Goal: Information Seeking & Learning: Learn about a topic

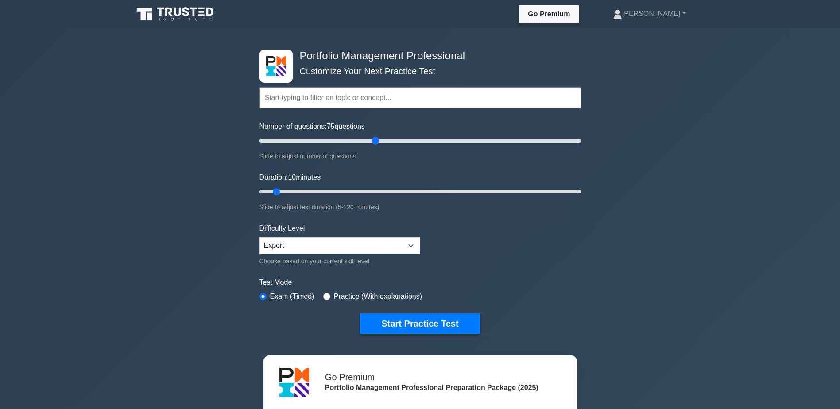
drag, startPoint x: 272, startPoint y: 139, endPoint x: 376, endPoint y: 155, distance: 105.4
type input "75"
click at [376, 146] on input "Number of questions: 75 questions" at bounding box center [419, 140] width 321 height 11
click at [354, 193] on input "Duration: 40 minutes" at bounding box center [419, 191] width 321 height 11
drag, startPoint x: 359, startPoint y: 188, endPoint x: 489, endPoint y: 193, distance: 129.8
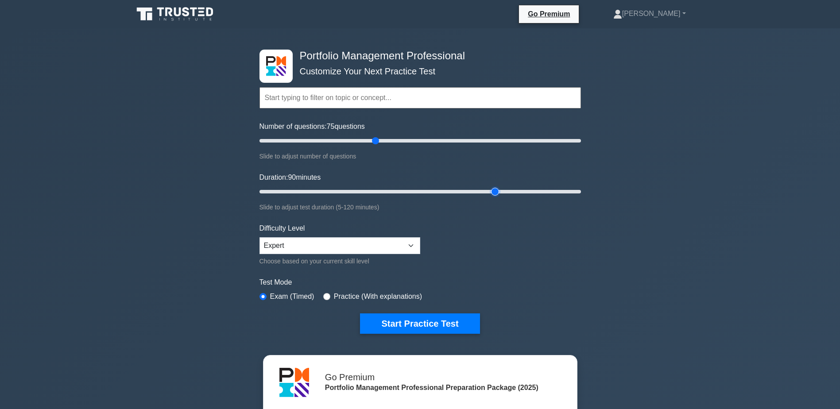
type input "90"
click at [489, 193] on input "Duration: 90 minutes" at bounding box center [419, 191] width 321 height 11
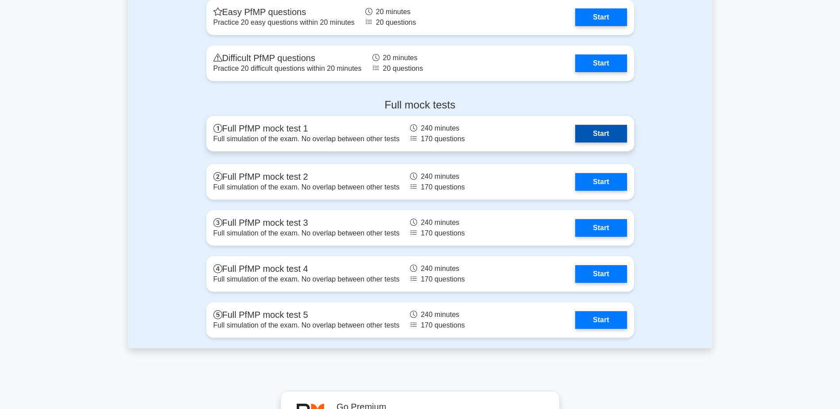
scroll to position [1107, 0]
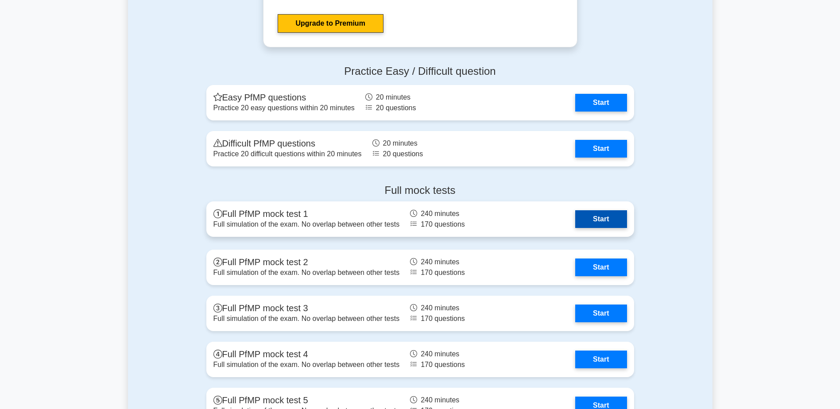
click at [592, 218] on link "Start" at bounding box center [600, 219] width 51 height 18
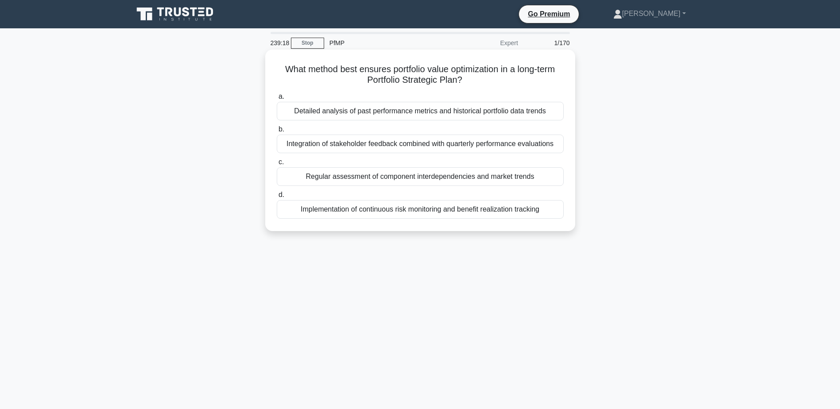
click at [472, 207] on div "Implementation of continuous risk monitoring and benefit realization tracking" at bounding box center [420, 209] width 287 height 19
click at [277, 198] on input "d. Implementation of continuous risk monitoring and benefit realization tracking" at bounding box center [277, 195] width 0 height 6
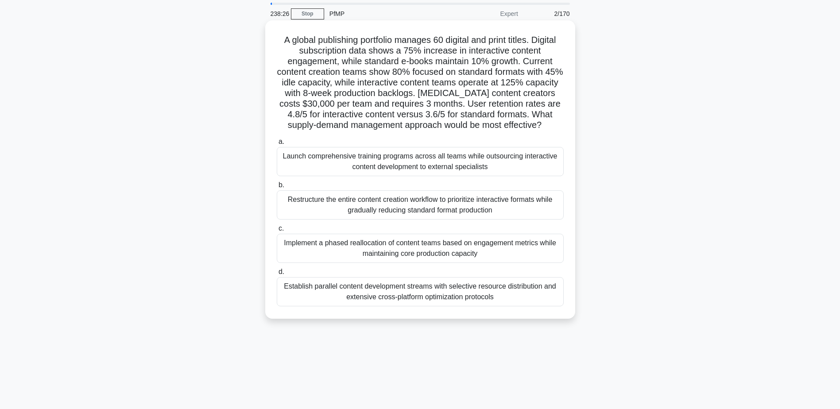
scroll to position [44, 0]
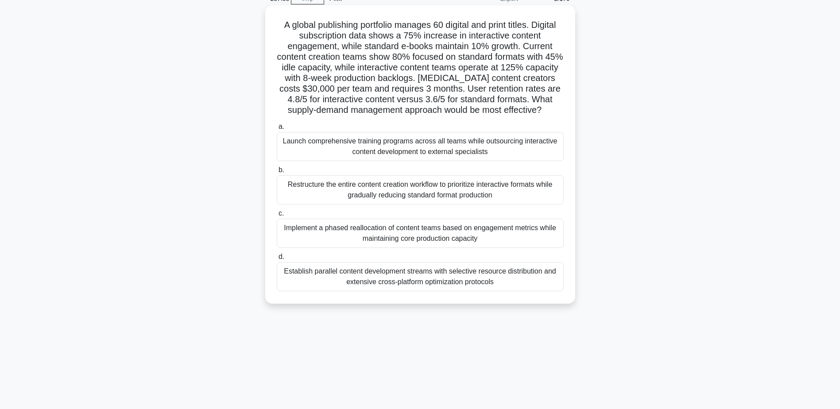
click at [371, 284] on div "Establish parallel content development streams with selective resource distribu…" at bounding box center [420, 276] width 287 height 29
click at [277, 260] on input "d. Establish parallel content development streams with selective resource distr…" at bounding box center [277, 257] width 0 height 6
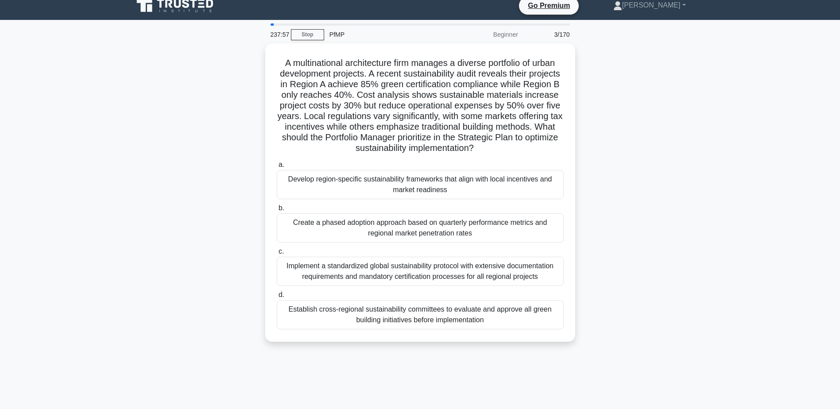
scroll to position [0, 0]
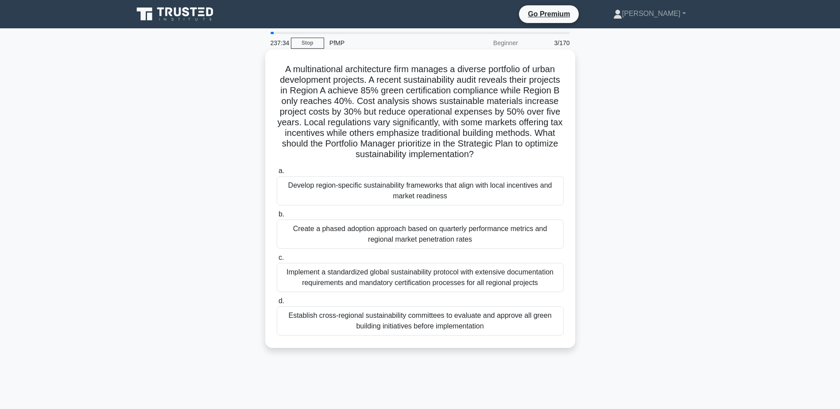
drag, startPoint x: 323, startPoint y: 144, endPoint x: 519, endPoint y: 154, distance: 196.4
click at [519, 154] on h5 "A multinational architecture firm manages a diverse portfolio of urban developm…" at bounding box center [420, 112] width 289 height 97
click at [484, 154] on icon ".spinner_0XTQ{transform-origin:center;animation:spinner_y6GP .75s linear infini…" at bounding box center [479, 155] width 11 height 11
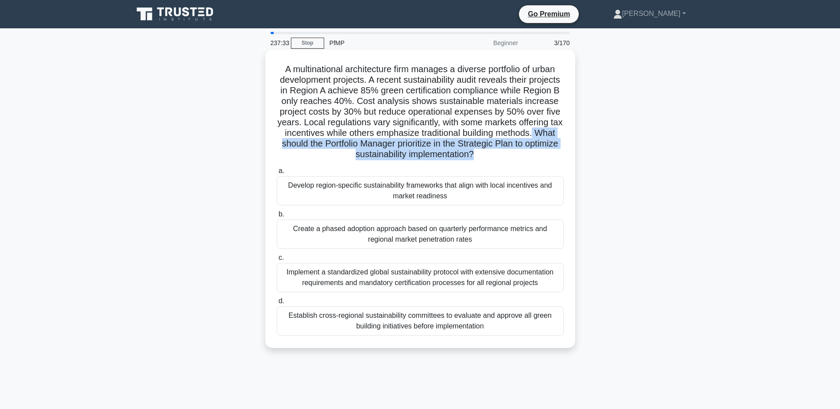
drag, startPoint x: 518, startPoint y: 154, endPoint x: 316, endPoint y: 147, distance: 202.4
click at [316, 147] on h5 "A multinational architecture firm manages a diverse portfolio of urban developm…" at bounding box center [420, 112] width 289 height 97
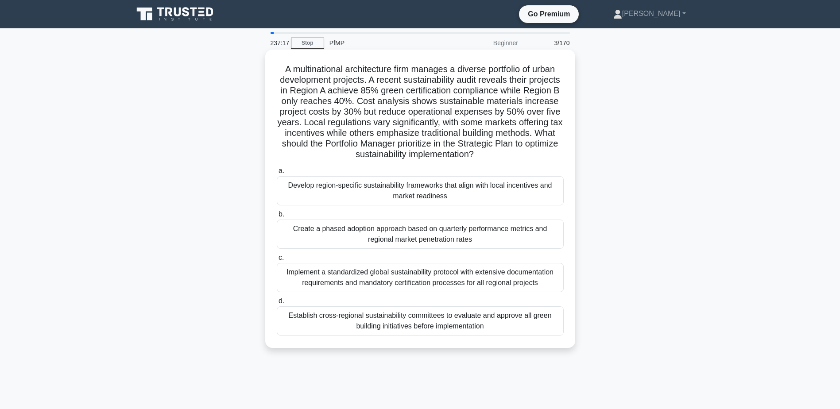
drag, startPoint x: 316, startPoint y: 147, endPoint x: 321, endPoint y: 192, distance: 45.0
click at [321, 192] on div "Develop region-specific sustainability frameworks that align with local incenti…" at bounding box center [420, 190] width 287 height 29
click at [277, 174] on input "a. Develop region-specific sustainability frameworks that align with local ince…" at bounding box center [277, 171] width 0 height 6
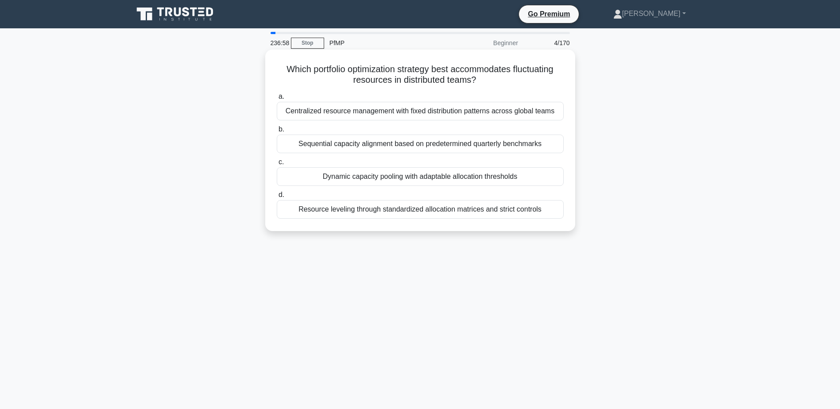
click at [342, 182] on div "Dynamic capacity pooling with adaptable allocation thresholds" at bounding box center [420, 176] width 287 height 19
click at [277, 165] on input "c. Dynamic capacity pooling with adaptable allocation thresholds" at bounding box center [277, 162] width 0 height 6
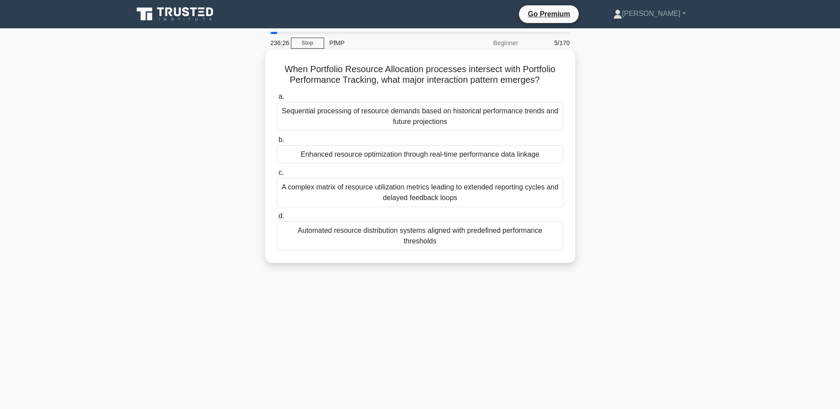
click at [535, 158] on div "Enhanced resource optimization through real-time performance data linkage" at bounding box center [420, 154] width 287 height 19
click at [277, 143] on input "b. Enhanced resource optimization through real-time performance data linkage" at bounding box center [277, 140] width 0 height 6
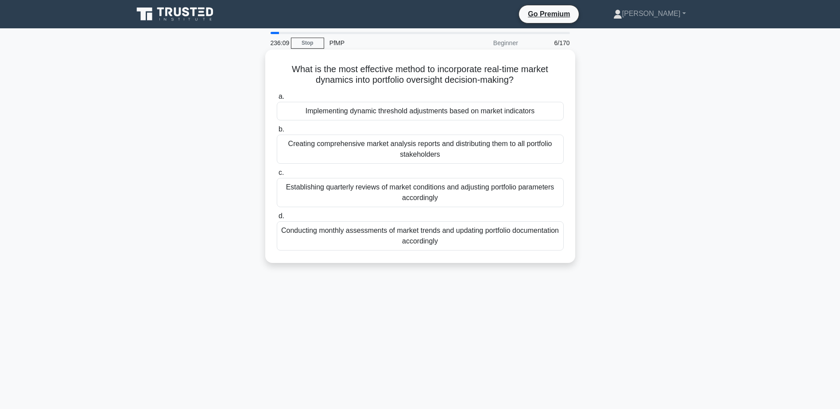
click at [494, 200] on div "Establishing quarterly reviews of market conditions and adjusting portfolio par…" at bounding box center [420, 192] width 287 height 29
click at [277, 176] on input "c. Establishing quarterly reviews of market conditions and adjusting portfolio …" at bounding box center [277, 173] width 0 height 6
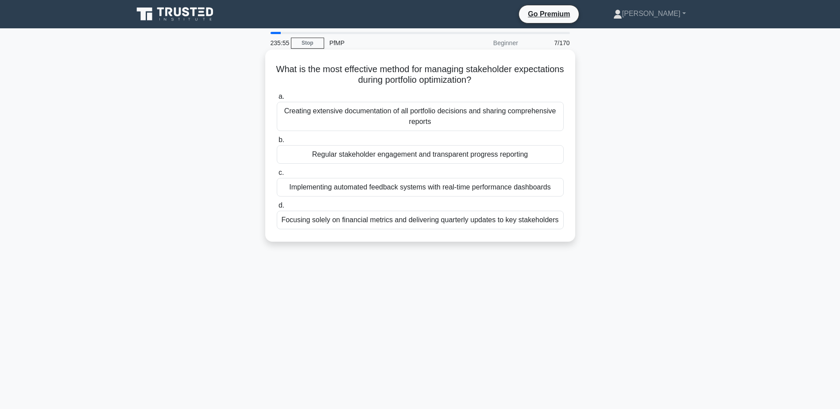
click at [493, 157] on div "Regular stakeholder engagement and transparent progress reporting" at bounding box center [420, 154] width 287 height 19
click at [277, 143] on input "b. Regular stakeholder engagement and transparent progress reporting" at bounding box center [277, 140] width 0 height 6
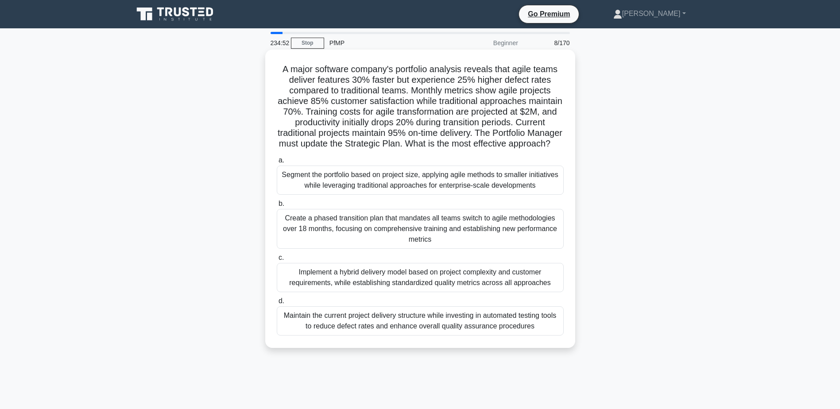
click at [493, 287] on div "Implement a hybrid delivery model based on project complexity and customer requ…" at bounding box center [420, 277] width 287 height 29
click at [277, 261] on input "c. Implement a hybrid delivery model based on project complexity and customer r…" at bounding box center [277, 258] width 0 height 6
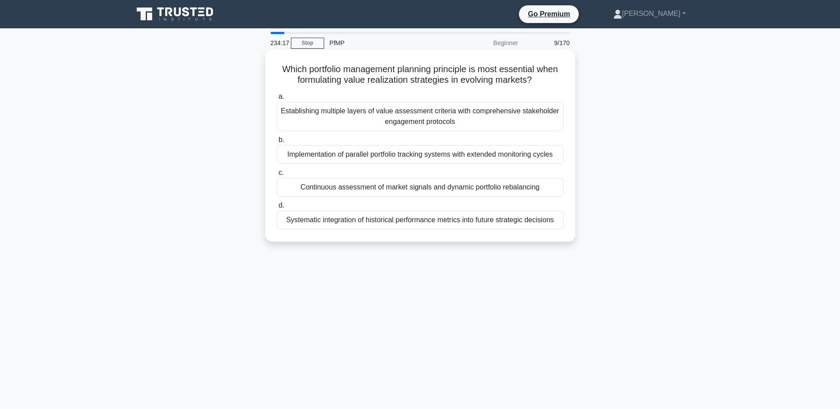
click at [479, 129] on div "Establishing multiple layers of value assessment criteria with comprehensive st…" at bounding box center [420, 116] width 287 height 29
click at [277, 100] on input "a. Establishing multiple layers of value assessment criteria with comprehensive…" at bounding box center [277, 97] width 0 height 6
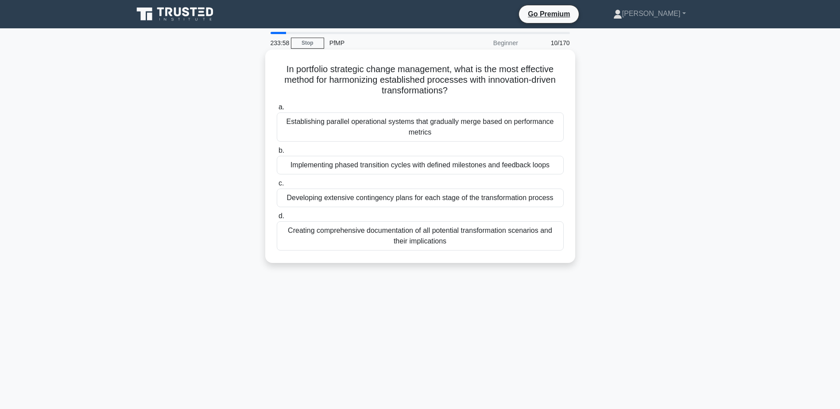
click at [518, 169] on div "Implementing phased transition cycles with defined milestones and feedback loops" at bounding box center [420, 165] width 287 height 19
click at [277, 154] on input "b. Implementing phased transition cycles with defined milestones and feedback l…" at bounding box center [277, 151] width 0 height 6
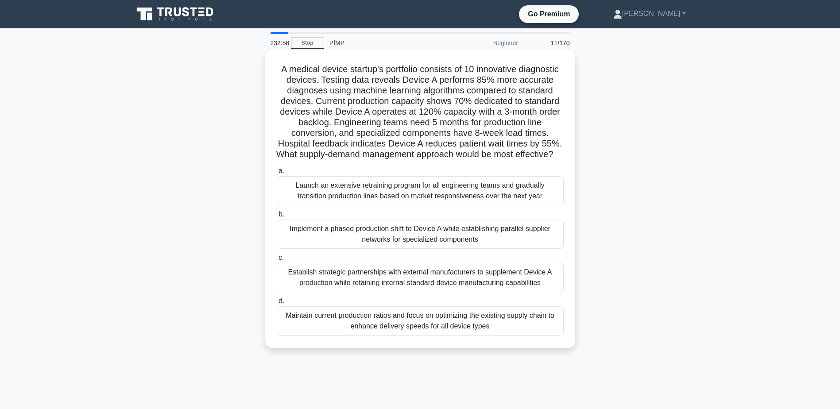
click at [514, 248] on div "Implement a phased production shift to Device A while establishing parallel sup…" at bounding box center [420, 234] width 287 height 29
click at [277, 217] on input "b. Implement a phased production shift to Device A while establishing parallel …" at bounding box center [277, 215] width 0 height 6
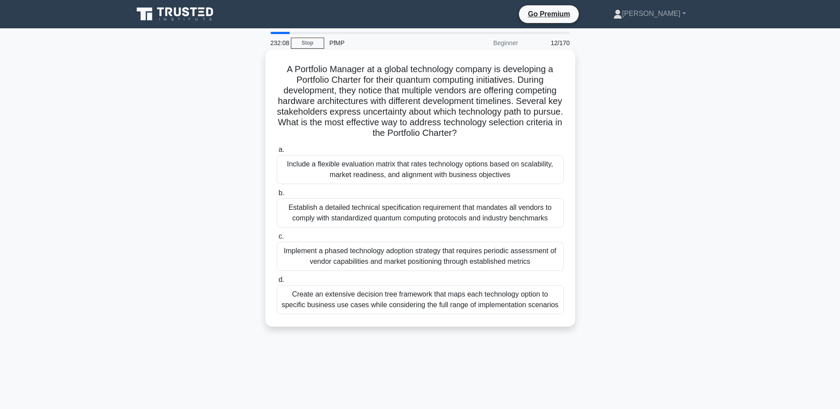
click at [404, 176] on div "Include a flexible evaluation matrix that rates technology options based on sca…" at bounding box center [420, 169] width 287 height 29
click at [277, 153] on input "a. Include a flexible evaluation matrix that rates technology options based on …" at bounding box center [277, 150] width 0 height 6
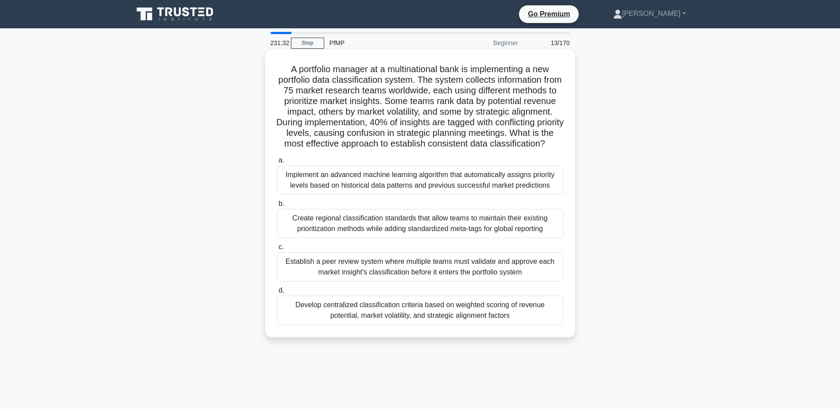
click at [418, 325] on div "Develop centralized classification criteria based on weighted scoring of revenu…" at bounding box center [420, 310] width 287 height 29
click at [277, 293] on input "d. Develop centralized classification criteria based on weighted scoring of rev…" at bounding box center [277, 291] width 0 height 6
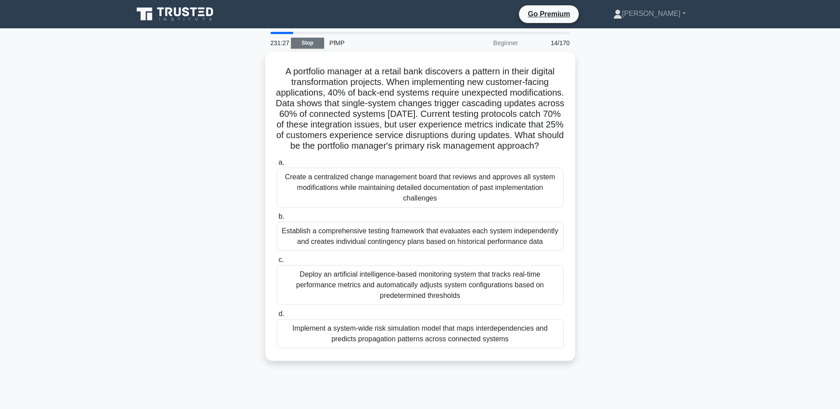
click at [310, 47] on link "Stop" at bounding box center [307, 43] width 33 height 11
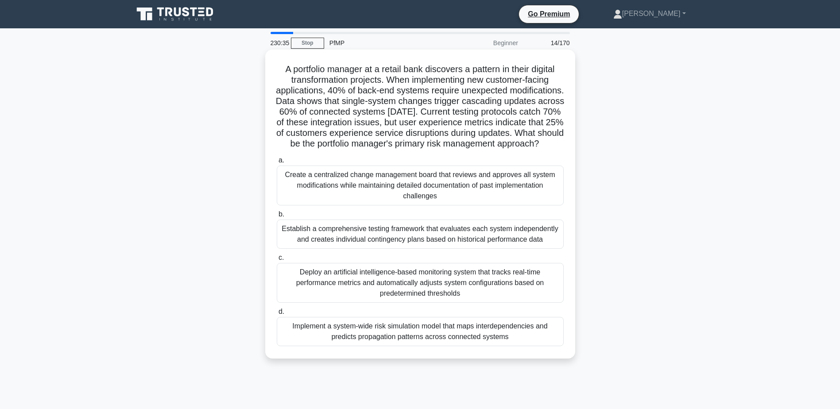
click at [407, 346] on div "Implement a system-wide risk simulation model that maps interdependencies and p…" at bounding box center [420, 331] width 287 height 29
click at [277, 315] on input "d. Implement a system-wide risk simulation model that maps interdependencies an…" at bounding box center [277, 312] width 0 height 6
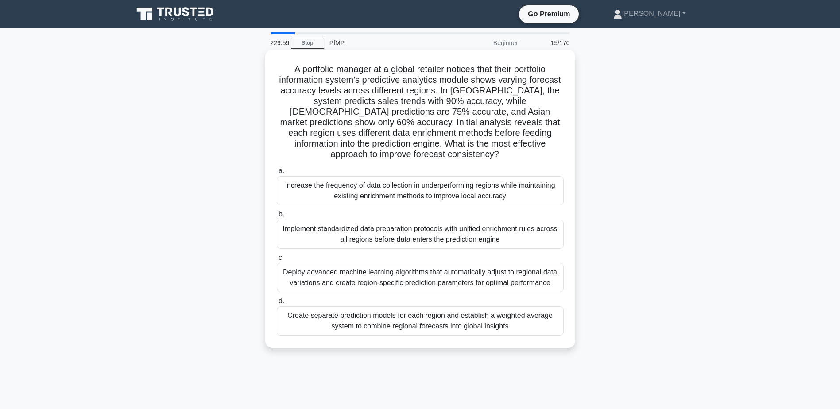
click at [375, 320] on div "Create separate prediction models for each region and establish a weighted aver…" at bounding box center [420, 320] width 287 height 29
click at [277, 304] on input "d. Create separate prediction models for each region and establish a weighted a…" at bounding box center [277, 301] width 0 height 6
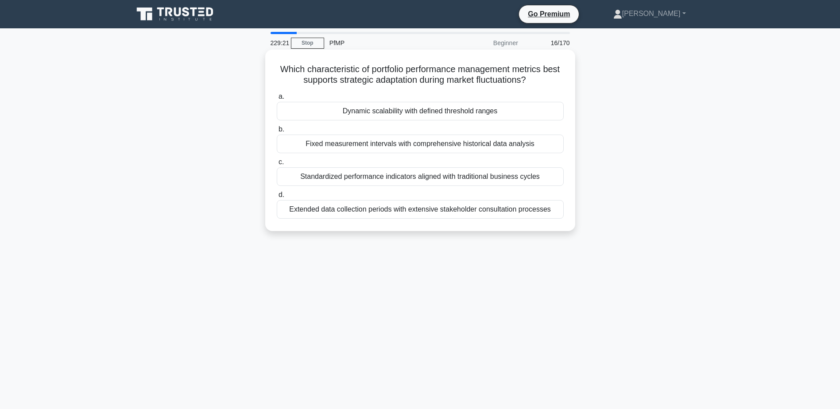
click at [490, 113] on div "Dynamic scalability with defined threshold ranges" at bounding box center [420, 111] width 287 height 19
click at [277, 100] on input "a. Dynamic scalability with defined threshold ranges" at bounding box center [277, 97] width 0 height 6
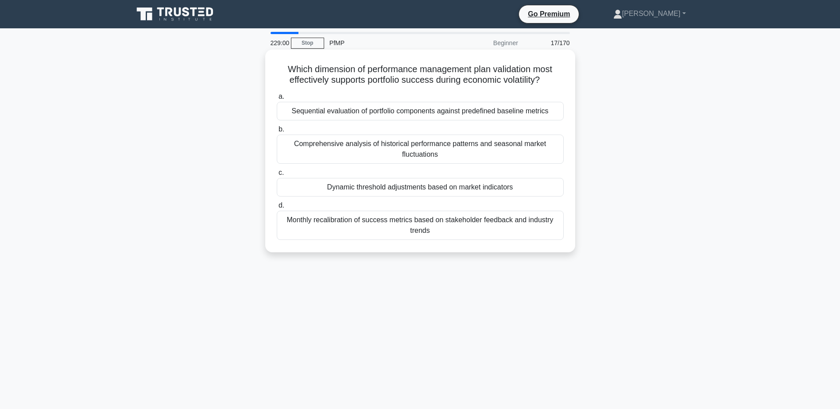
click at [349, 187] on div "Dynamic threshold adjustments based on market indicators" at bounding box center [420, 187] width 287 height 19
click at [277, 176] on input "c. Dynamic threshold adjustments based on market indicators" at bounding box center [277, 173] width 0 height 6
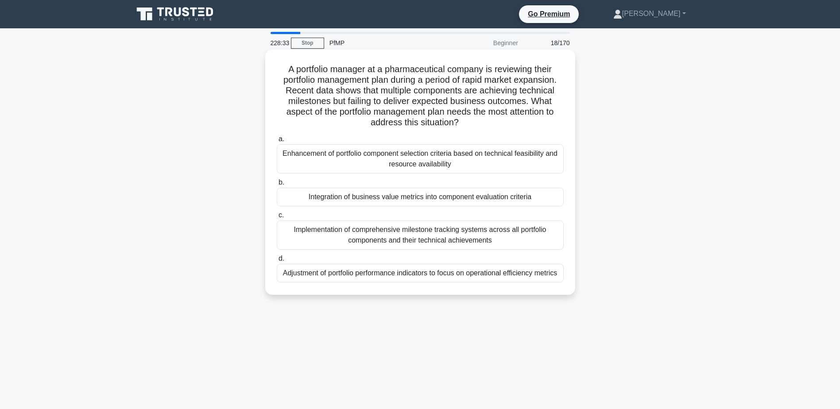
click at [510, 201] on div "Integration of business value metrics into component evaluation criteria" at bounding box center [420, 197] width 287 height 19
click at [277, 185] on input "b. Integration of business value metrics into component evaluation criteria" at bounding box center [277, 183] width 0 height 6
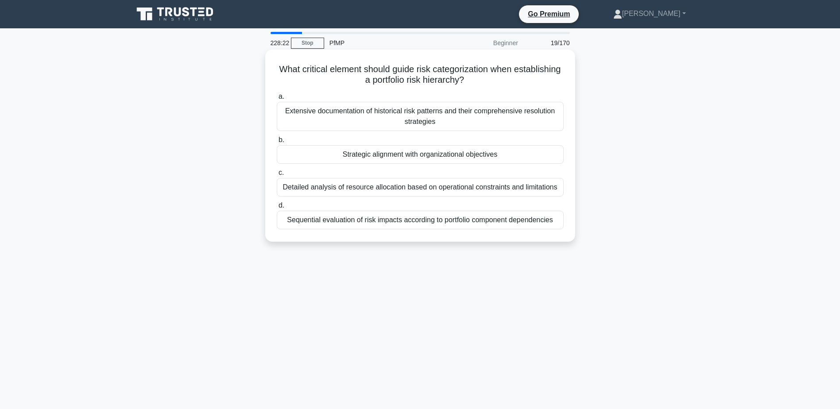
click at [460, 158] on div "Strategic alignment with organizational objectives" at bounding box center [420, 154] width 287 height 19
click at [277, 143] on input "b. Strategic alignment with organizational objectives" at bounding box center [277, 140] width 0 height 6
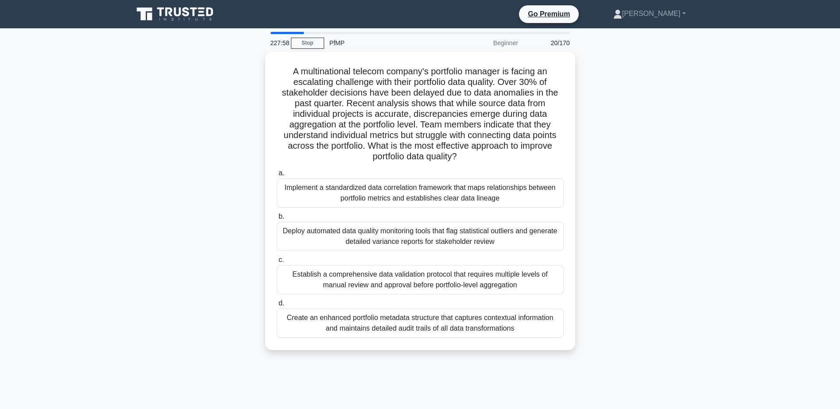
scroll to position [44, 0]
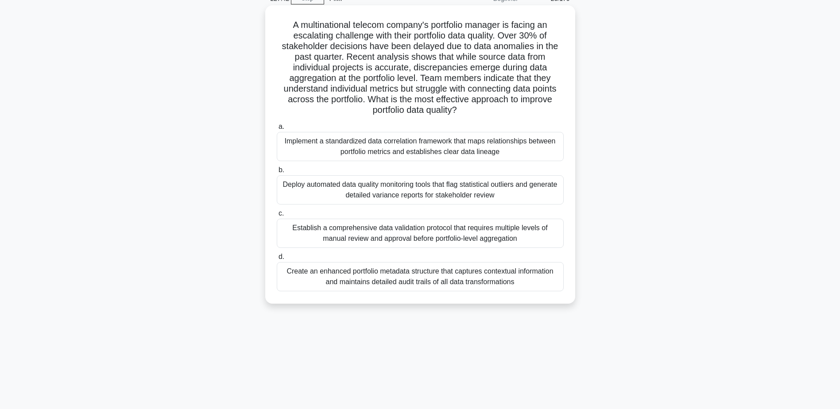
click at [521, 152] on div "Implement a standardized data correlation framework that maps relationships bet…" at bounding box center [420, 146] width 287 height 29
click at [277, 130] on input "a. Implement a standardized data correlation framework that maps relationships …" at bounding box center [277, 127] width 0 height 6
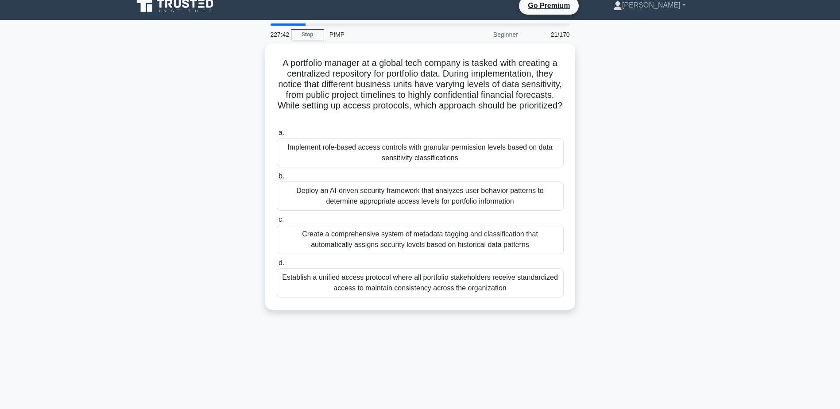
scroll to position [0, 0]
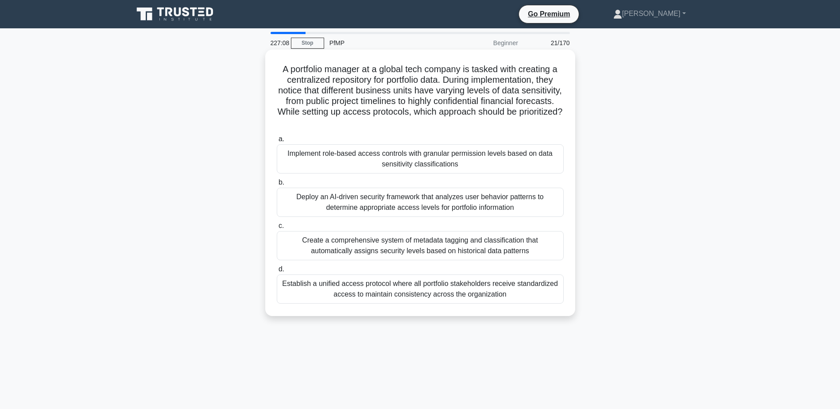
click at [493, 167] on div "Implement role-based access controls with granular permission levels based on d…" at bounding box center [420, 158] width 287 height 29
click at [277, 142] on input "a. Implement role-based access controls with granular permission levels based o…" at bounding box center [277, 139] width 0 height 6
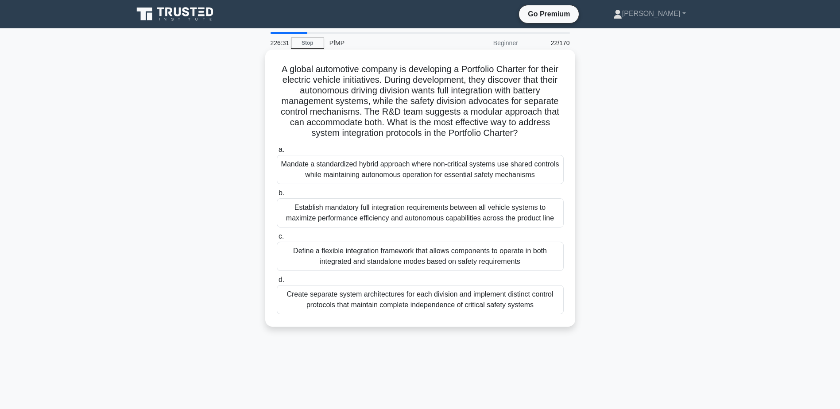
click at [495, 259] on div "Define a flexible integration framework that allows components to operate in bo…" at bounding box center [420, 256] width 287 height 29
click at [277, 239] on input "c. Define a flexible integration framework that allows components to operate in…" at bounding box center [277, 237] width 0 height 6
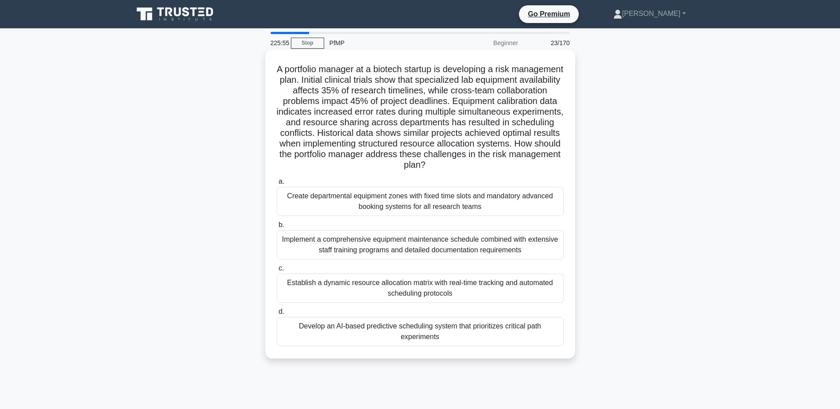
click at [526, 285] on div "Establish a dynamic resource allocation matrix with real-time tracking and auto…" at bounding box center [420, 288] width 287 height 29
click at [277, 271] on input "c. Establish a dynamic resource allocation matrix with real-time tracking and a…" at bounding box center [277, 269] width 0 height 6
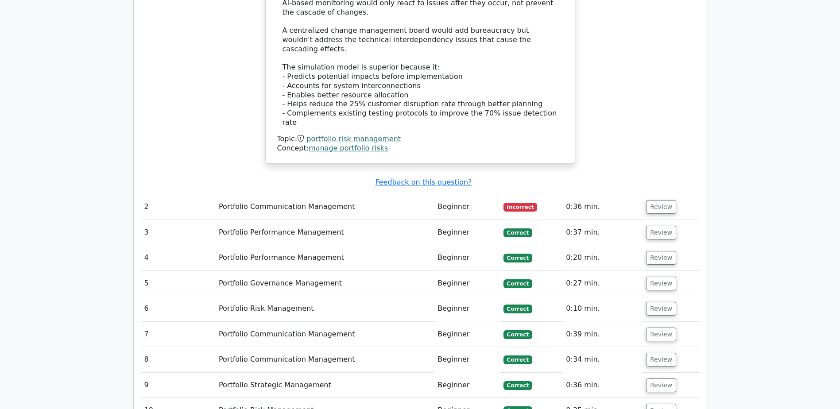
scroll to position [1240, 0]
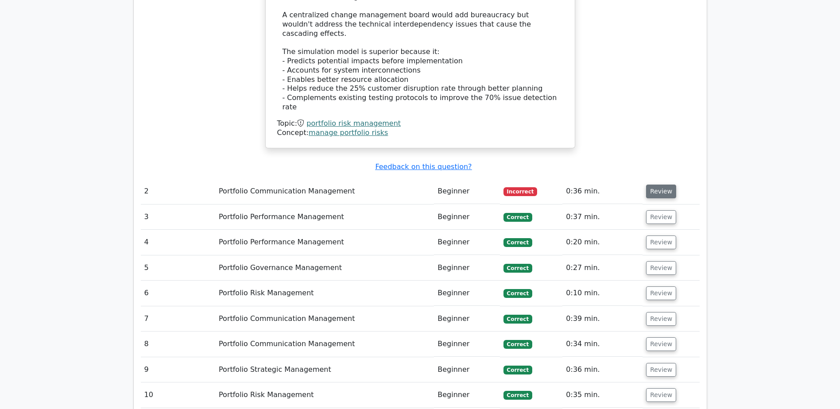
click at [658, 185] on button "Review" at bounding box center [661, 192] width 30 height 14
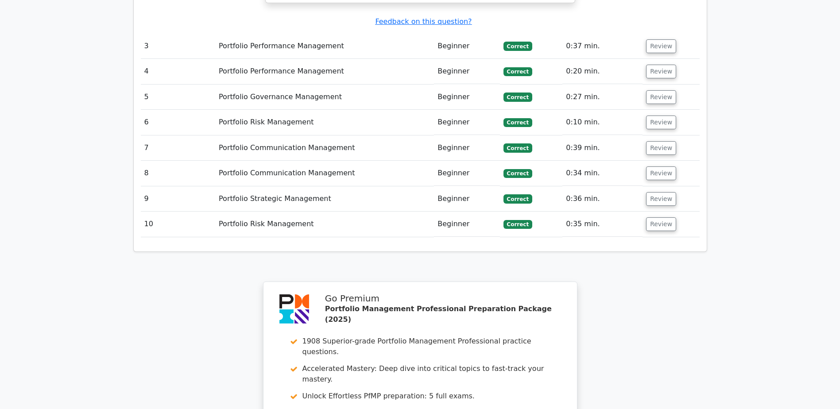
scroll to position [2155, 0]
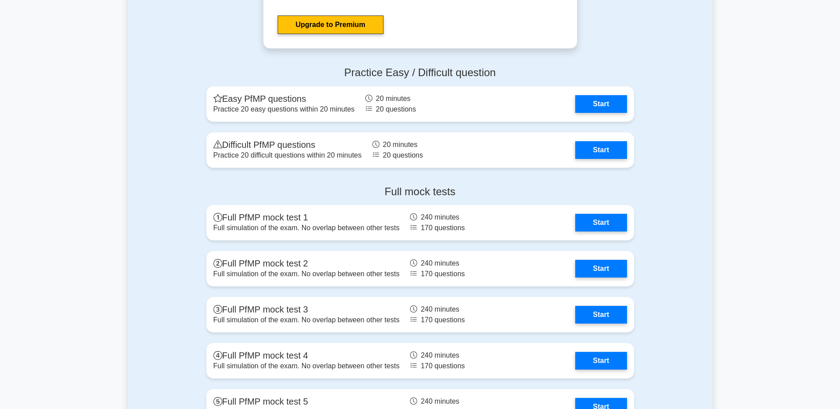
scroll to position [1195, 0]
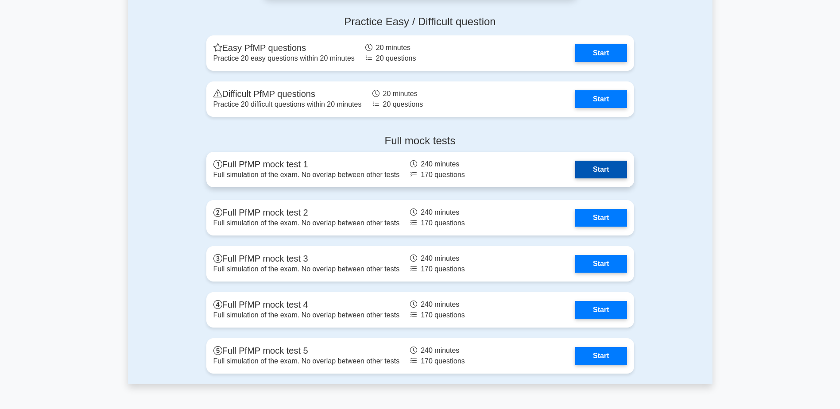
click at [613, 168] on link "Start" at bounding box center [600, 170] width 51 height 18
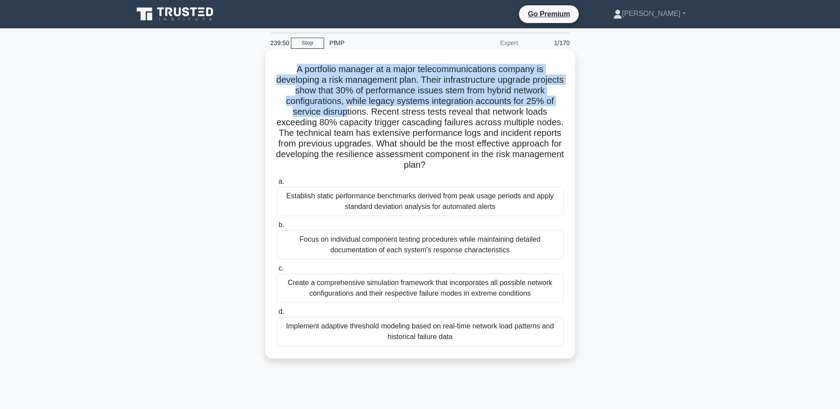
drag, startPoint x: 293, startPoint y: 67, endPoint x: 360, endPoint y: 111, distance: 80.5
click at [360, 111] on h5 "A portfolio manager at a major telecommunications company is developing a risk …" at bounding box center [420, 117] width 289 height 107
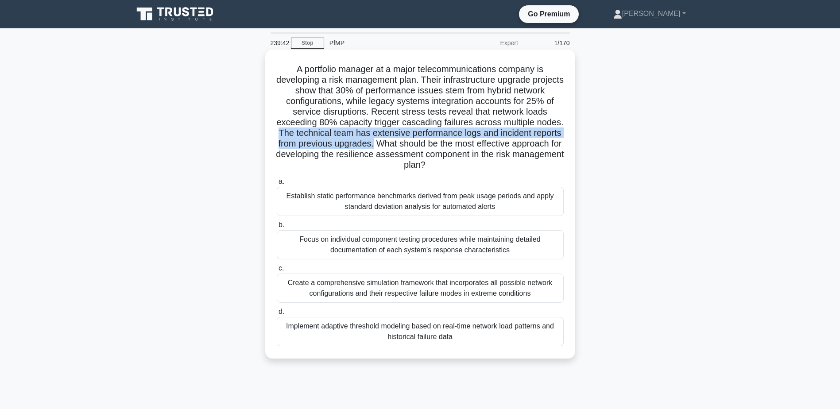
drag, startPoint x: 306, startPoint y: 134, endPoint x: 414, endPoint y: 143, distance: 108.4
click at [414, 143] on h5 "A portfolio manager at a major telecommunications company is developing a risk …" at bounding box center [420, 117] width 289 height 107
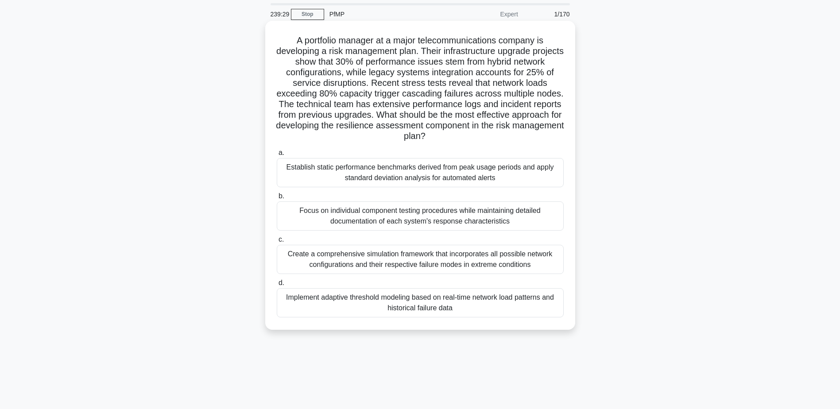
scroll to position [44, 0]
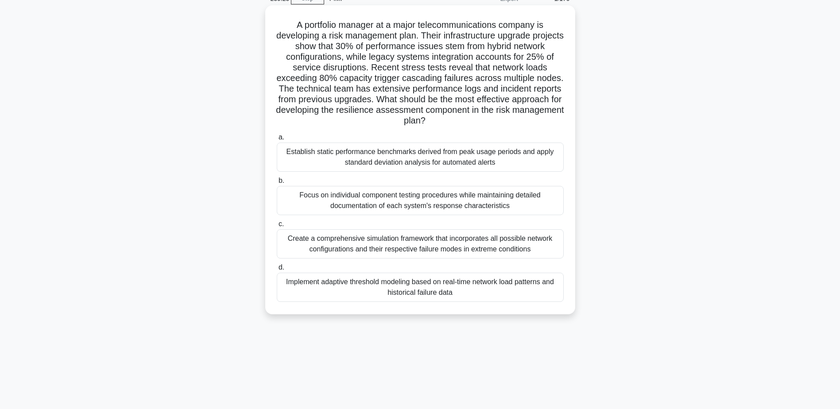
click at [432, 293] on div "Implement adaptive threshold modeling based on real-time network load patterns …" at bounding box center [420, 287] width 287 height 29
click at [277, 270] on input "d. Implement adaptive threshold modeling based on real-time network load patter…" at bounding box center [277, 268] width 0 height 6
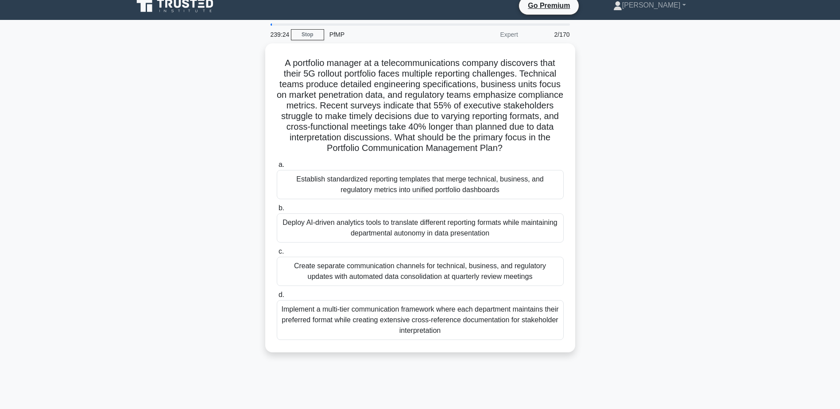
scroll to position [0, 0]
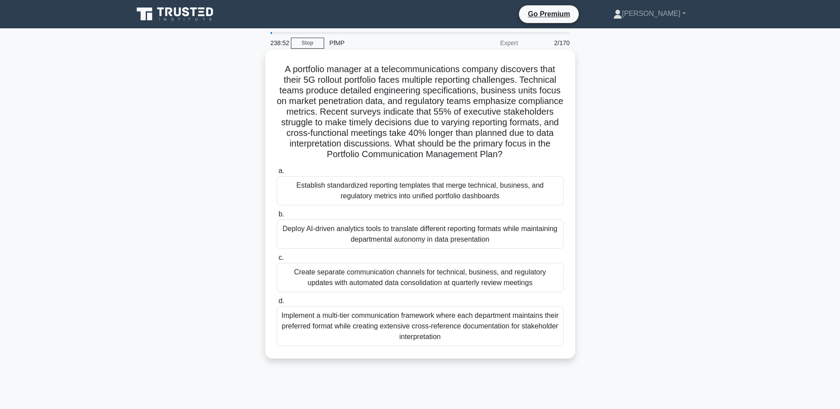
click at [305, 192] on div "Establish standardized reporting templates that merge technical, business, and …" at bounding box center [420, 190] width 287 height 29
click at [277, 174] on input "a. Establish standardized reporting templates that merge technical, business, a…" at bounding box center [277, 171] width 0 height 6
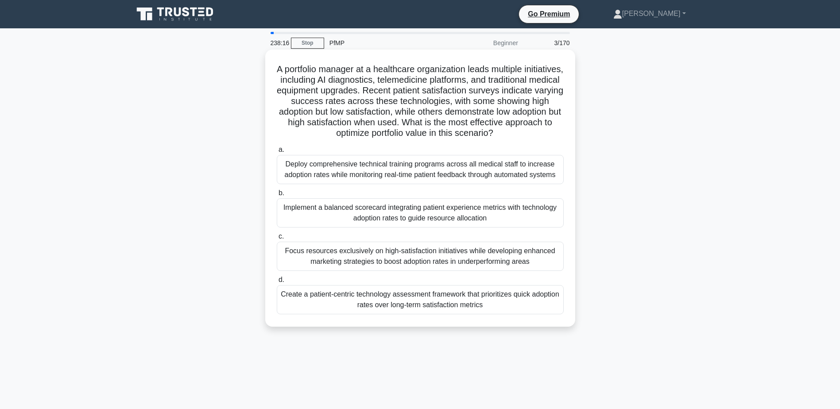
click at [520, 215] on div "Implement a balanced scorecard integrating patient experience metrics with tech…" at bounding box center [420, 212] width 287 height 29
click at [277, 196] on input "b. Implement a balanced scorecard integrating patient experience metrics with t…" at bounding box center [277, 193] width 0 height 6
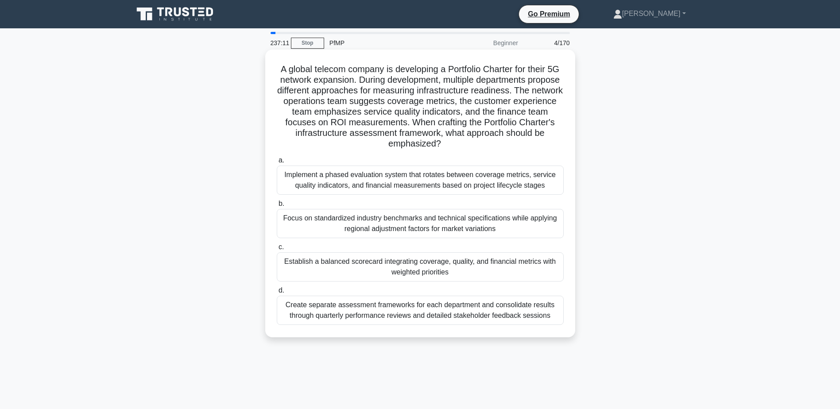
click at [529, 264] on div "Establish a balanced scorecard integrating coverage, quality, and financial met…" at bounding box center [420, 266] width 287 height 29
click at [277, 250] on input "c. Establish a balanced scorecard integrating coverage, quality, and financial …" at bounding box center [277, 247] width 0 height 6
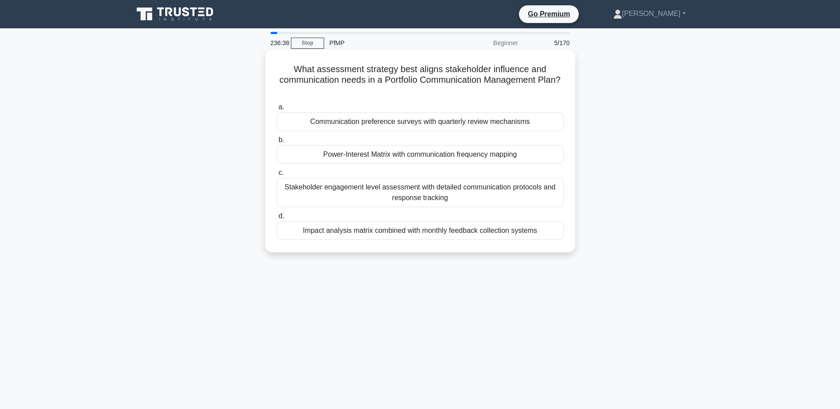
click at [467, 156] on div "Power-Interest Matrix with communication frequency mapping" at bounding box center [420, 154] width 287 height 19
click at [277, 143] on input "b. Power-Interest Matrix with communication frequency mapping" at bounding box center [277, 140] width 0 height 6
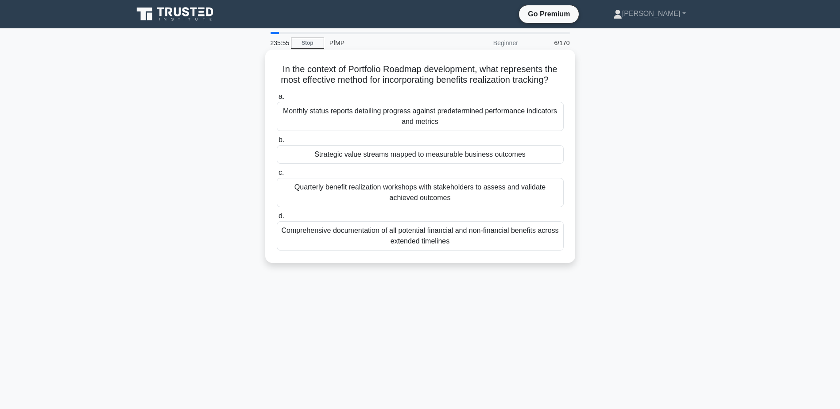
click at [503, 164] on div "Strategic value streams mapped to measurable business outcomes" at bounding box center [420, 154] width 287 height 19
click at [277, 143] on input "b. Strategic value streams mapped to measurable business outcomes" at bounding box center [277, 140] width 0 height 6
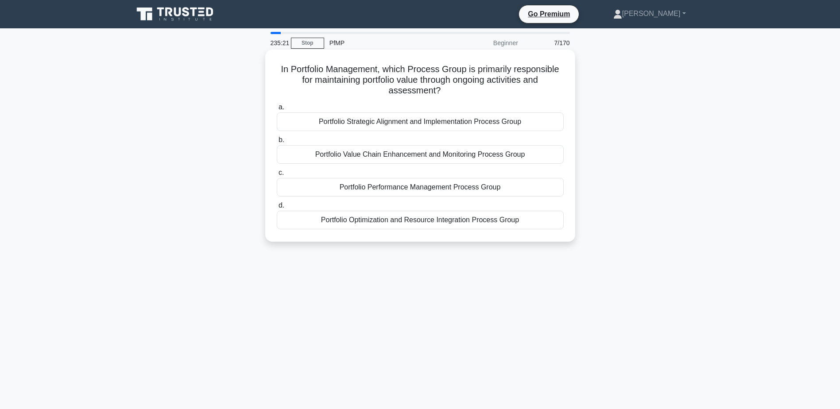
click at [501, 225] on div "Portfolio Optimization and Resource Integration Process Group" at bounding box center [420, 220] width 287 height 19
click at [277, 209] on input "d. Portfolio Optimization and Resource Integration Process Group" at bounding box center [277, 206] width 0 height 6
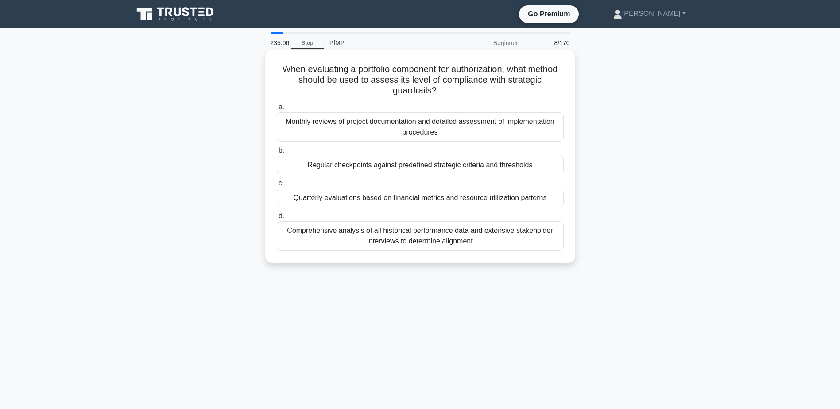
click at [514, 169] on div "Regular checkpoints against predefined strategic criteria and thresholds" at bounding box center [420, 165] width 287 height 19
click at [277, 154] on input "b. Regular checkpoints against predefined strategic criteria and thresholds" at bounding box center [277, 151] width 0 height 6
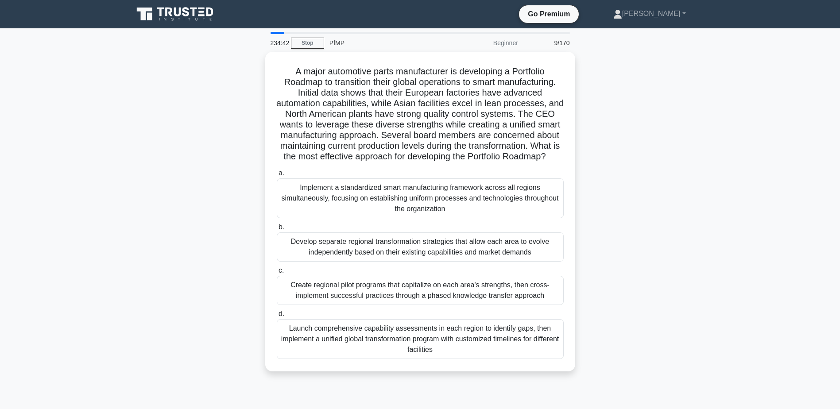
scroll to position [44, 0]
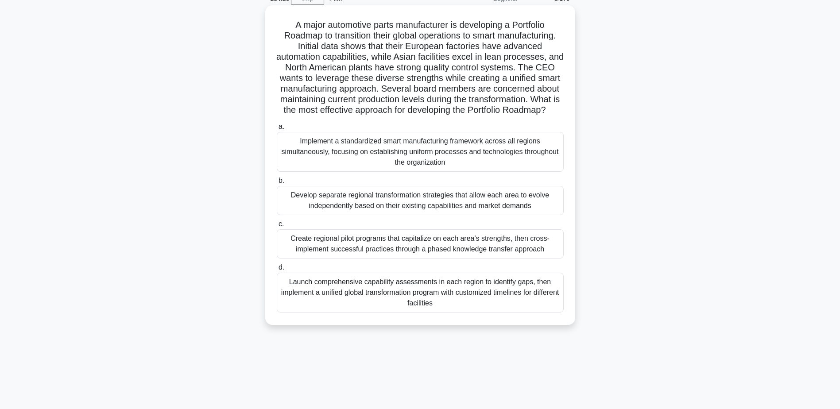
click at [436, 302] on div "Launch comprehensive capability assessments in each region to identify gaps, th…" at bounding box center [420, 293] width 287 height 40
click at [277, 270] on input "d. Launch comprehensive capability assessments in each region to identify gaps,…" at bounding box center [277, 268] width 0 height 6
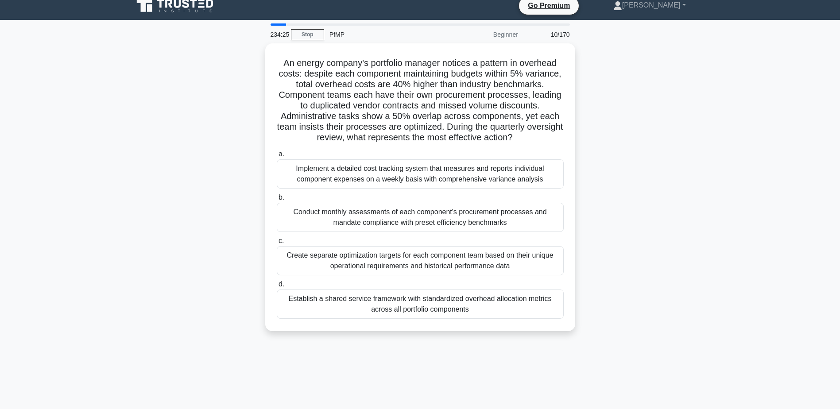
scroll to position [0, 0]
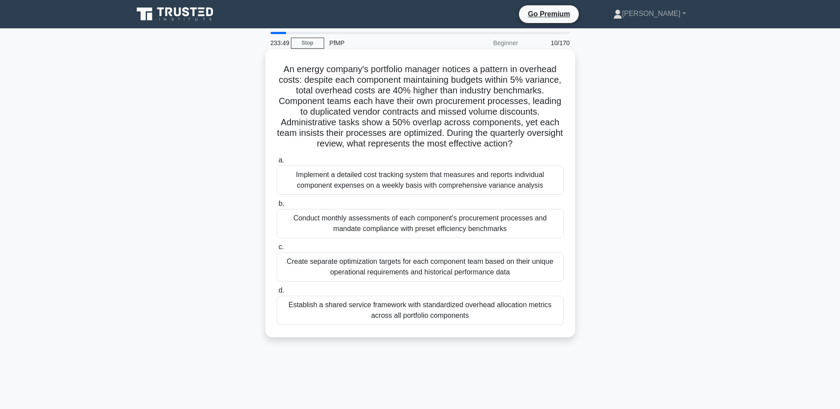
click at [411, 325] on div "Establish a shared service framework with standardized overhead allocation metr…" at bounding box center [420, 310] width 287 height 29
click at [277, 293] on input "d. Establish a shared service framework with standardized overhead allocation m…" at bounding box center [277, 291] width 0 height 6
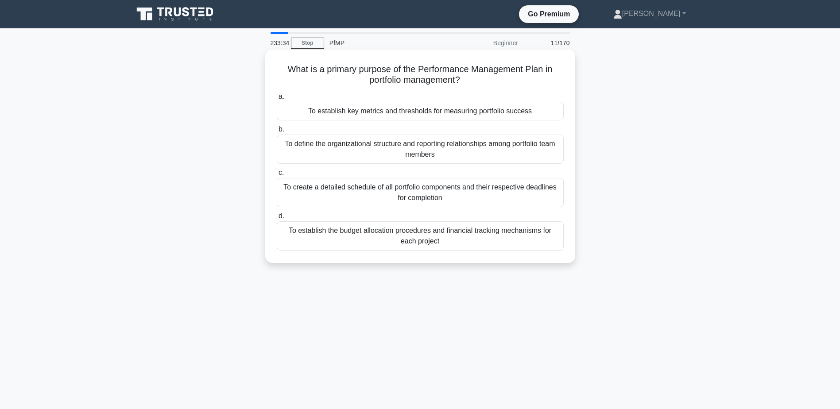
click at [540, 114] on div "To establish key metrics and thresholds for measuring portfolio success" at bounding box center [420, 111] width 287 height 19
click at [277, 100] on input "a. To establish key metrics and thresholds for measuring portfolio success" at bounding box center [277, 97] width 0 height 6
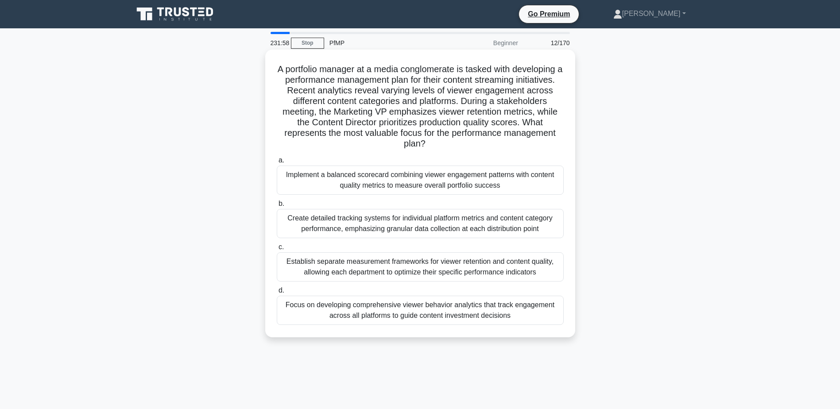
click at [422, 192] on div "Implement a balanced scorecard combining viewer engagement patterns with conten…" at bounding box center [420, 180] width 287 height 29
click at [277, 163] on input "a. Implement a balanced scorecard combining viewer engagement patterns with con…" at bounding box center [277, 161] width 0 height 6
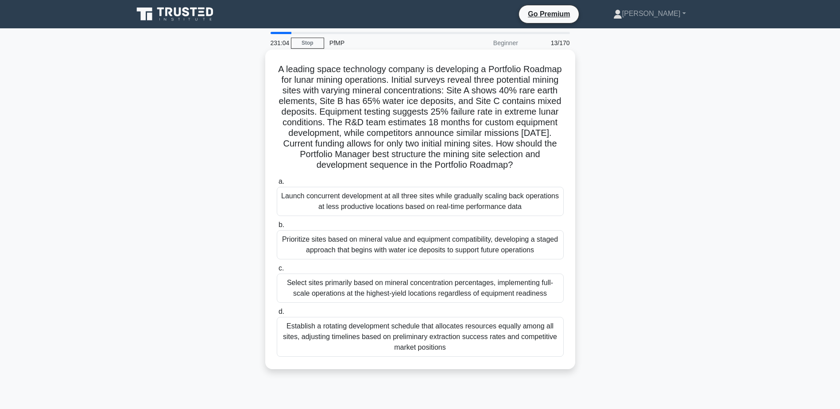
click at [317, 259] on div "Prioritize sites based on mineral value and equipment compatibility, developing…" at bounding box center [420, 244] width 287 height 29
click at [277, 228] on input "b. Prioritize sites based on mineral value and equipment compatibility, develop…" at bounding box center [277, 225] width 0 height 6
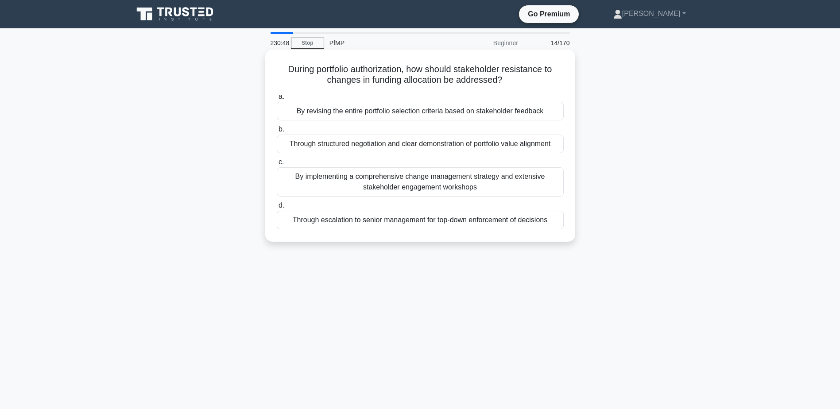
click at [378, 187] on div "By implementing a comprehensive change management strategy and extensive stakeh…" at bounding box center [420, 181] width 287 height 29
click at [277, 165] on input "c. By implementing a comprehensive change management strategy and extensive sta…" at bounding box center [277, 162] width 0 height 6
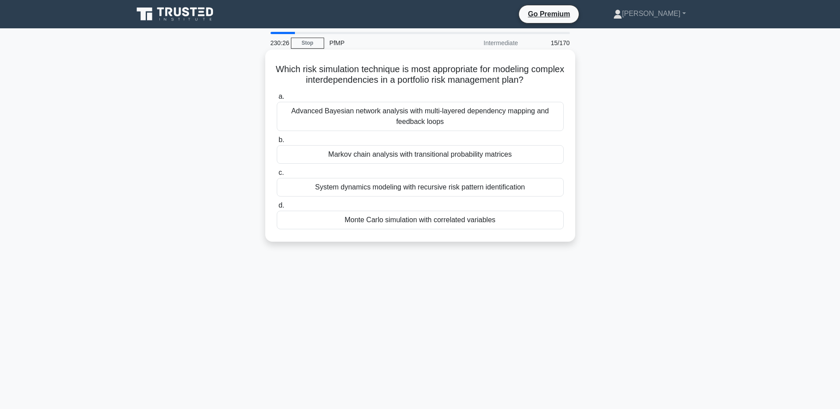
click at [395, 189] on div "System dynamics modeling with recursive risk pattern identification" at bounding box center [420, 187] width 287 height 19
click at [277, 176] on input "c. System dynamics modeling with recursive risk pattern identification" at bounding box center [277, 173] width 0 height 6
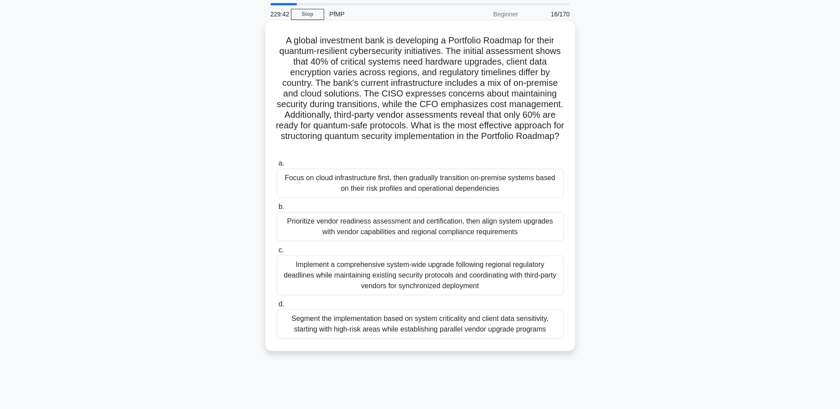
scroll to position [44, 0]
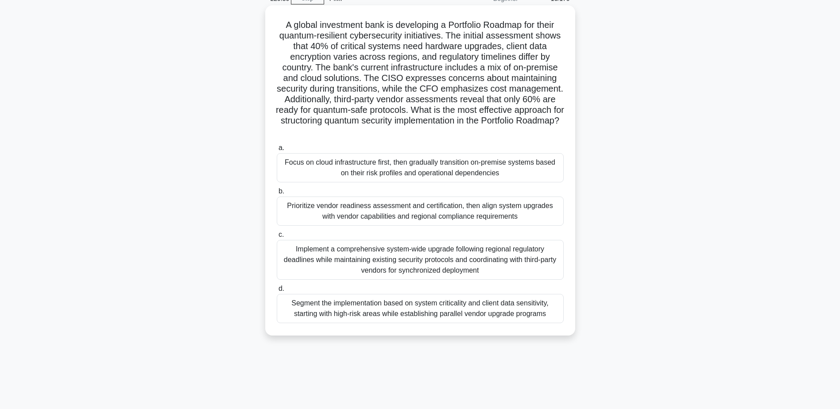
click at [348, 317] on div "Segment the implementation based on system criticality and client data sensitiv…" at bounding box center [420, 308] width 287 height 29
click at [277, 292] on input "d. Segment the implementation based on system criticality and client data sensi…" at bounding box center [277, 289] width 0 height 6
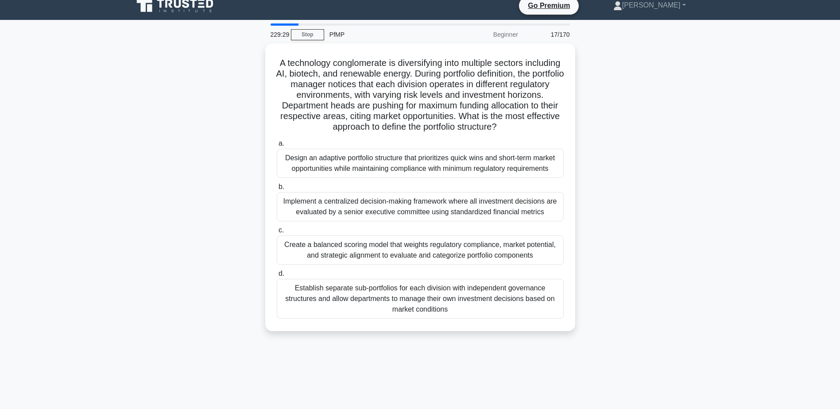
scroll to position [0, 0]
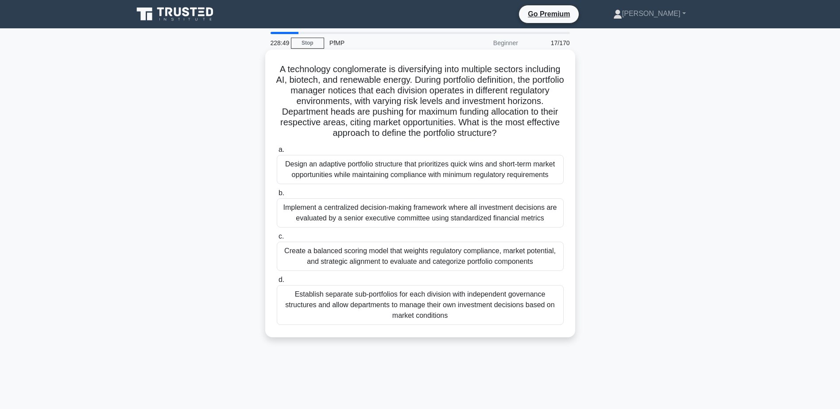
click at [310, 271] on div "Create a balanced scoring model that weights regulatory compliance, market pote…" at bounding box center [420, 256] width 287 height 29
click at [277, 239] on input "c. Create a balanced scoring model that weights regulatory compliance, market p…" at bounding box center [277, 237] width 0 height 6
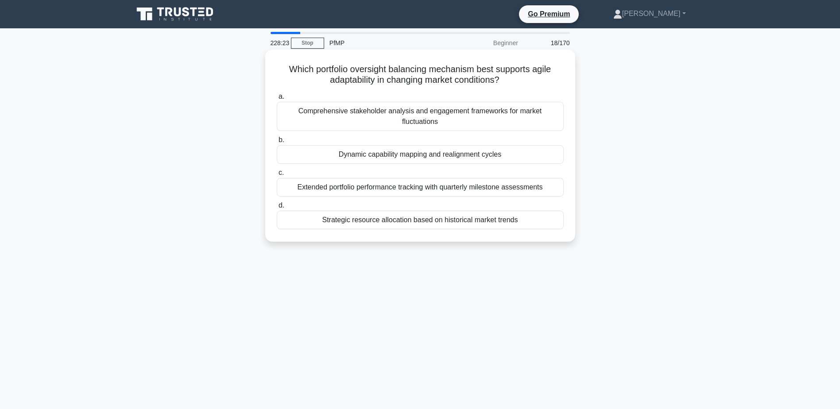
drag, startPoint x: 285, startPoint y: 67, endPoint x: 517, endPoint y: 83, distance: 232.5
click at [517, 83] on h5 "Which portfolio oversight balancing mechanism best supports agile adaptability …" at bounding box center [420, 75] width 289 height 22
drag, startPoint x: 517, startPoint y: 83, endPoint x: 512, endPoint y: 89, distance: 7.3
click at [512, 89] on div "Which portfolio oversight balancing mechanism best supports agile adaptability …" at bounding box center [420, 145] width 303 height 185
click at [353, 119] on div "Comprehensive stakeholder analysis and engagement frameworks for market fluctua…" at bounding box center [420, 116] width 287 height 29
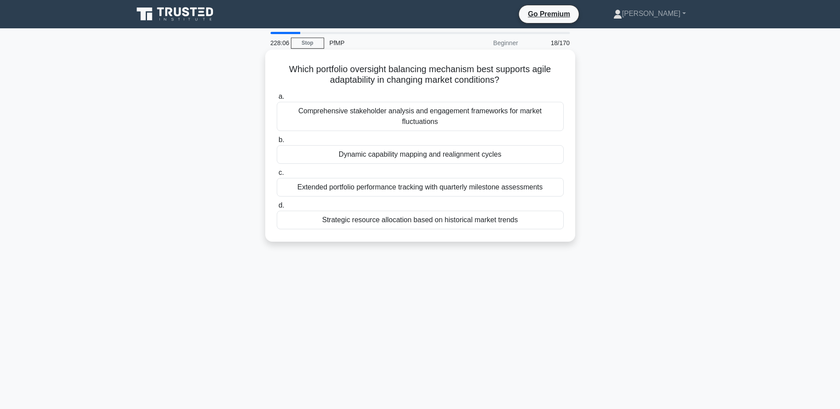
click at [277, 100] on input "a. Comprehensive stakeholder analysis and engagement frameworks for market fluc…" at bounding box center [277, 97] width 0 height 6
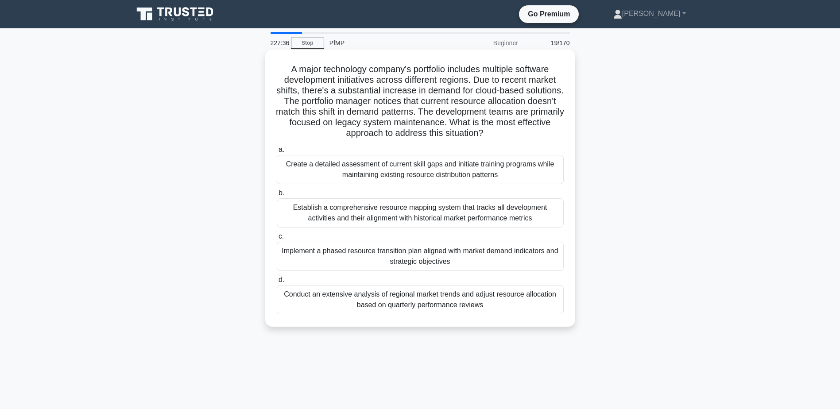
click at [462, 266] on div "Implement a phased resource transition plan aligned with market demand indicato…" at bounding box center [420, 256] width 287 height 29
click at [277, 239] on input "c. Implement a phased resource transition plan aligned with market demand indic…" at bounding box center [277, 237] width 0 height 6
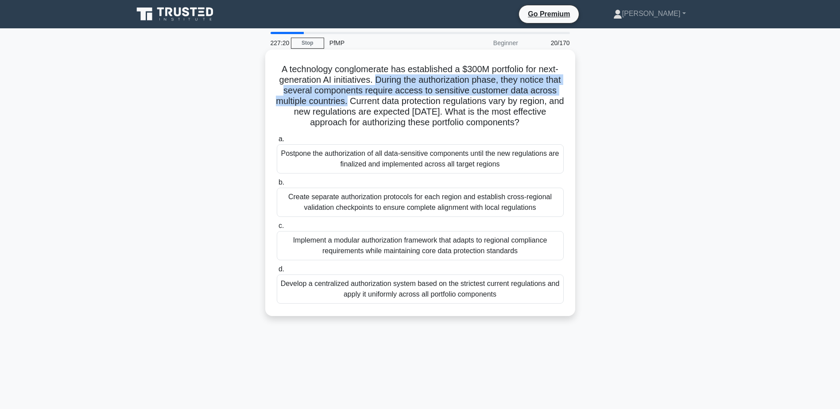
drag, startPoint x: 383, startPoint y: 81, endPoint x: 383, endPoint y: 101, distance: 19.9
click at [383, 101] on h5 "A technology conglomerate has established a $300M portfolio for next-generation…" at bounding box center [420, 96] width 289 height 65
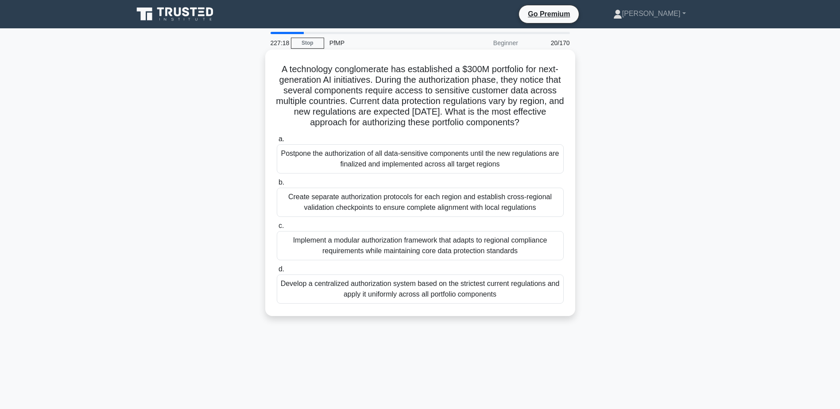
drag, startPoint x: 383, startPoint y: 101, endPoint x: 382, endPoint y: 112, distance: 11.6
click at [382, 112] on h5 "A technology conglomerate has established a $300M portfolio for next-generation…" at bounding box center [420, 96] width 289 height 65
click at [388, 260] on div "Implement a modular authorization framework that adapts to regional compliance …" at bounding box center [420, 245] width 287 height 29
click at [277, 229] on input "c. Implement a modular authorization framework that adapts to regional complian…" at bounding box center [277, 226] width 0 height 6
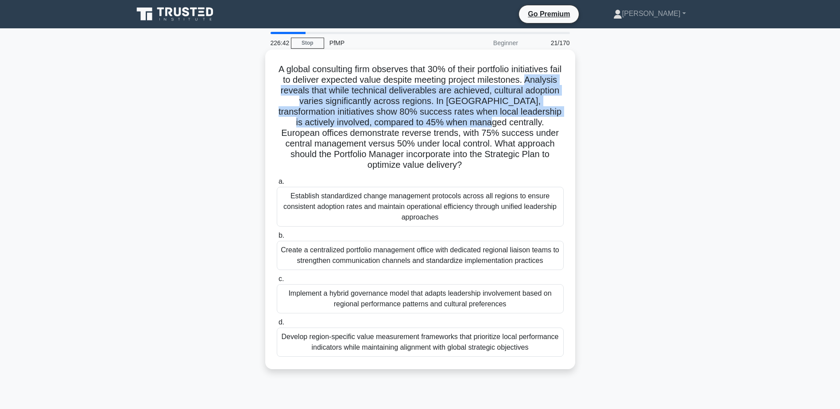
drag, startPoint x: 280, startPoint y: 90, endPoint x: 490, endPoint y: 120, distance: 212.5
click at [490, 120] on h5 "A global consulting firm observes that 30% of their portfolio initiatives fail …" at bounding box center [420, 117] width 289 height 107
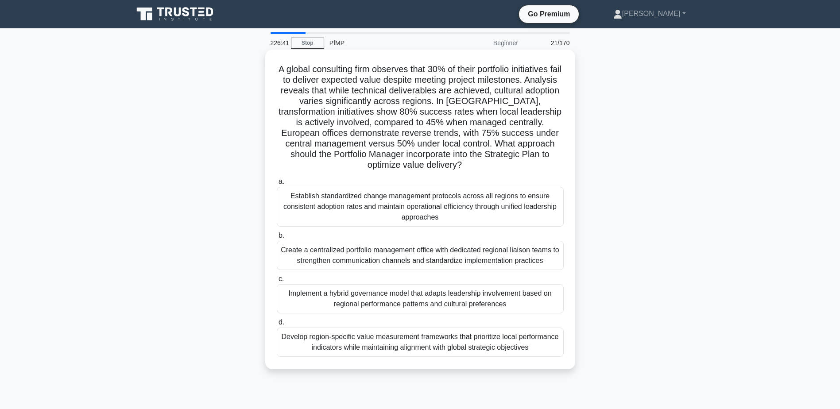
click at [492, 123] on h5 "A global consulting firm observes that 30% of their portfolio initiatives fail …" at bounding box center [420, 117] width 289 height 107
drag, startPoint x: 458, startPoint y: 162, endPoint x: 394, endPoint y: 168, distance: 63.5
click at [394, 168] on h5 "A global consulting firm observes that 30% of their portfolio initiatives fail …" at bounding box center [420, 117] width 289 height 107
click at [389, 349] on div "Develop region-specific value measurement frameworks that prioritize local perf…" at bounding box center [420, 342] width 287 height 29
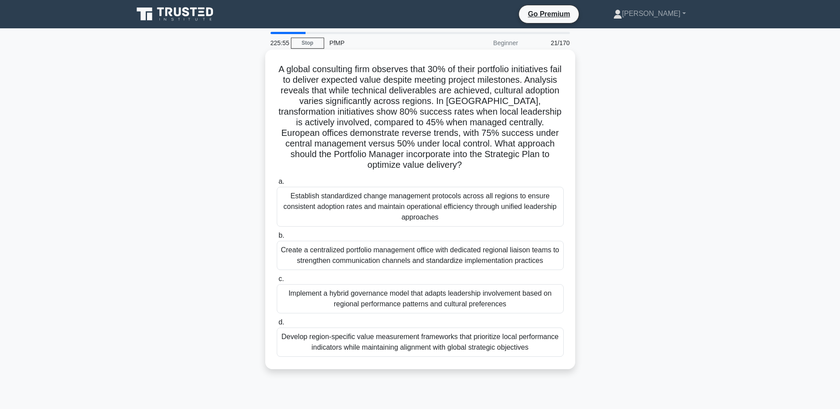
click at [277, 325] on input "d. Develop region-specific value measurement frameworks that prioritize local p…" at bounding box center [277, 323] width 0 height 6
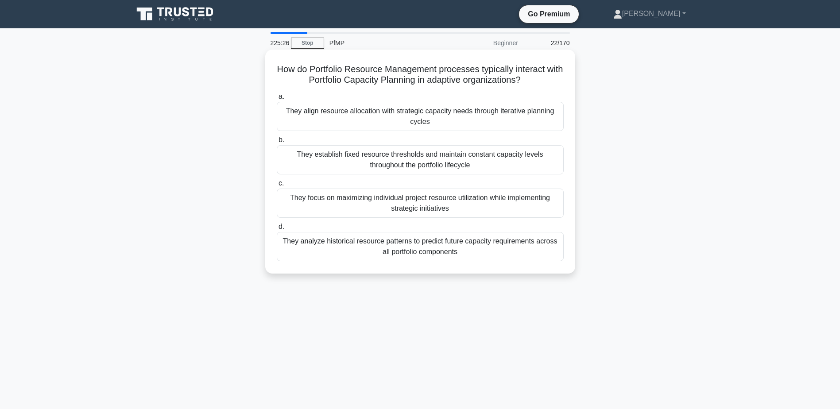
click at [347, 120] on div "They align resource allocation with strategic capacity needs through iterative …" at bounding box center [420, 116] width 287 height 29
click at [277, 100] on input "a. They align resource allocation with strategic capacity needs through iterati…" at bounding box center [277, 97] width 0 height 6
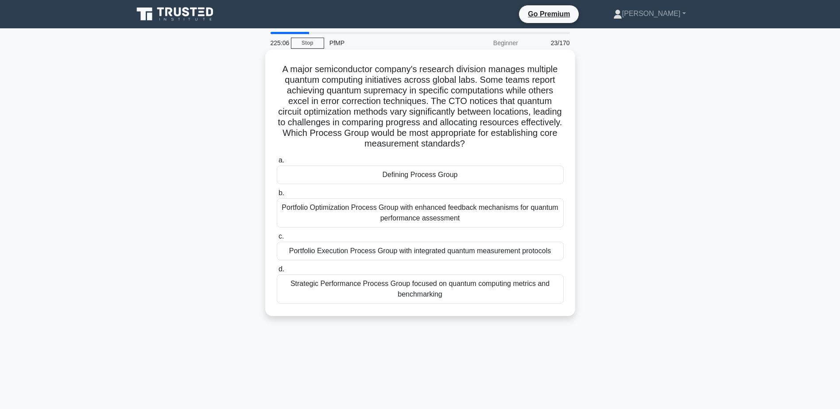
drag, startPoint x: 338, startPoint y: 133, endPoint x: 521, endPoint y: 143, distance: 183.5
click at [521, 143] on h5 "A major semiconductor company's research division manages multiple quantum comp…" at bounding box center [420, 107] width 289 height 86
drag, startPoint x: 521, startPoint y: 143, endPoint x: 513, endPoint y: 143, distance: 8.0
click at [513, 143] on h5 "A major semiconductor company's research division manages multiple quantum comp…" at bounding box center [420, 107] width 289 height 86
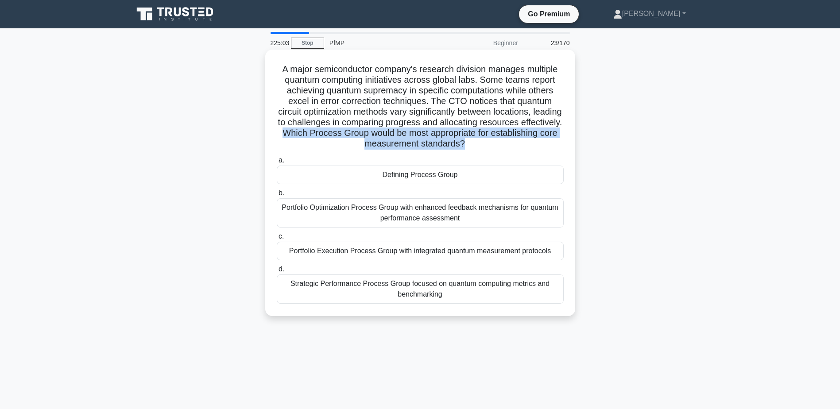
drag, startPoint x: 513, startPoint y: 143, endPoint x: 344, endPoint y: 136, distance: 168.8
click at [344, 136] on h5 "A major semiconductor company's research division manages multiple quantum comp…" at bounding box center [420, 107] width 289 height 86
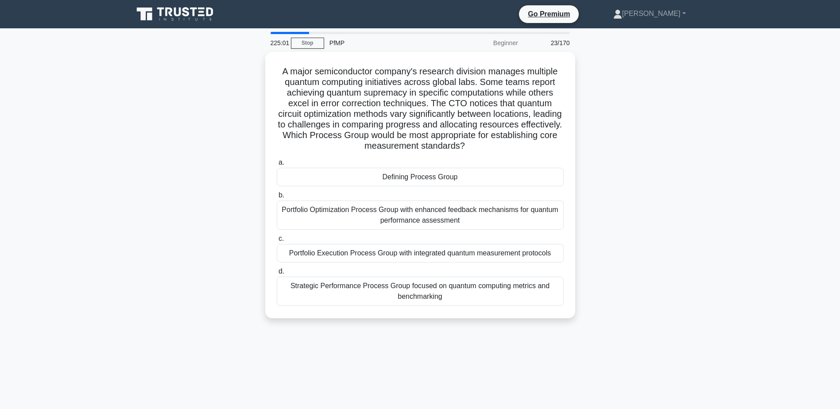
click at [593, 203] on div "A major semiconductor company's research division manages multiple quantum comp…" at bounding box center [420, 190] width 584 height 277
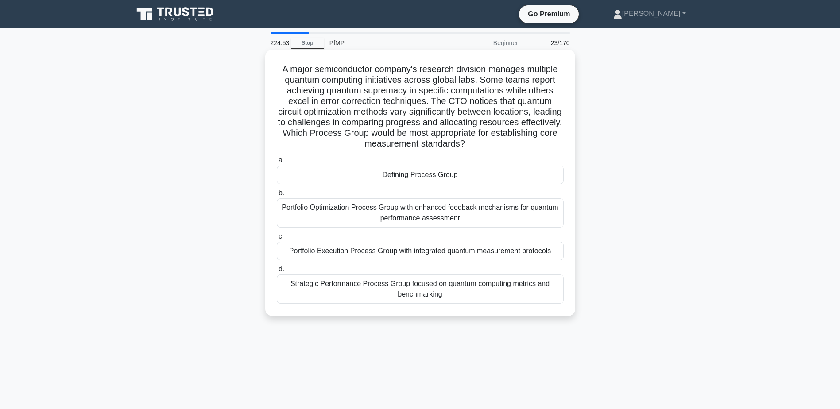
click at [541, 216] on div "Portfolio Optimization Process Group with enhanced feedback mechanisms for quan…" at bounding box center [420, 212] width 287 height 29
click at [277, 196] on input "b. Portfolio Optimization Process Group with enhanced feedback mechanisms for q…" at bounding box center [277, 193] width 0 height 6
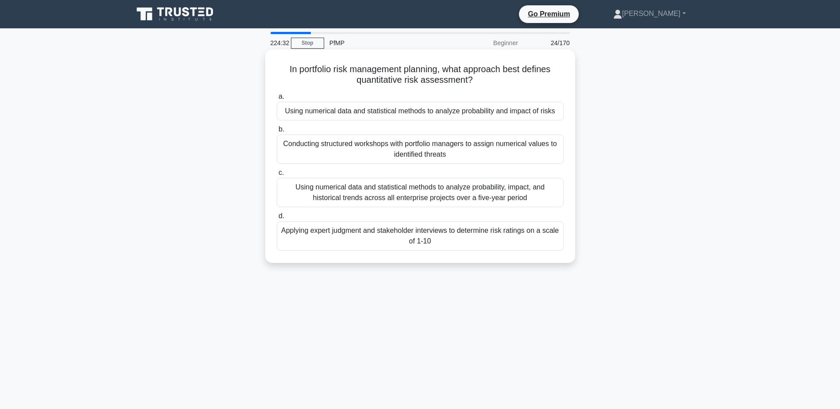
click at [526, 200] on div "Using numerical data and statistical methods to analyze probability, impact, an…" at bounding box center [420, 192] width 287 height 29
click at [277, 176] on input "c. Using numerical data and statistical methods to analyze probability, impact,…" at bounding box center [277, 173] width 0 height 6
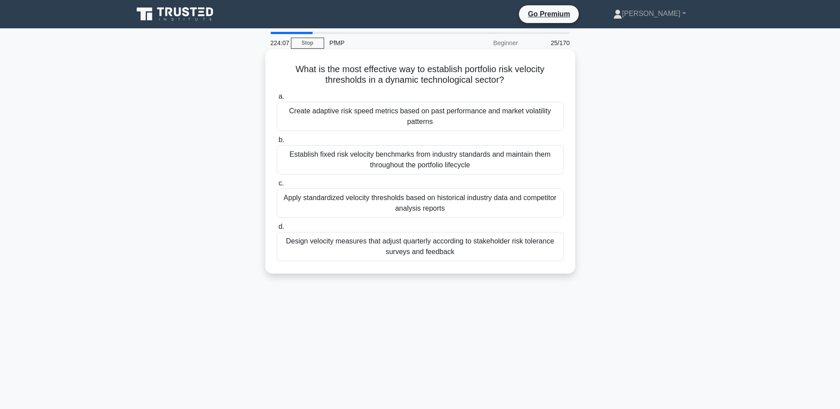
click at [537, 122] on div "Create adaptive risk speed metrics based on past performance and market volatil…" at bounding box center [420, 116] width 287 height 29
click at [277, 100] on input "a. Create adaptive risk speed metrics based on past performance and market vola…" at bounding box center [277, 97] width 0 height 6
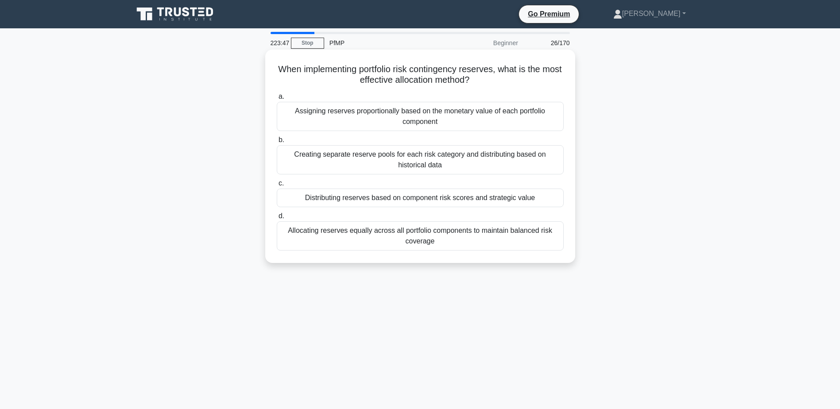
click at [497, 201] on div "Distributing reserves based on component risk scores and strategic value" at bounding box center [420, 198] width 287 height 19
click at [277, 186] on input "c. Distributing reserves based on component risk scores and strategic value" at bounding box center [277, 184] width 0 height 6
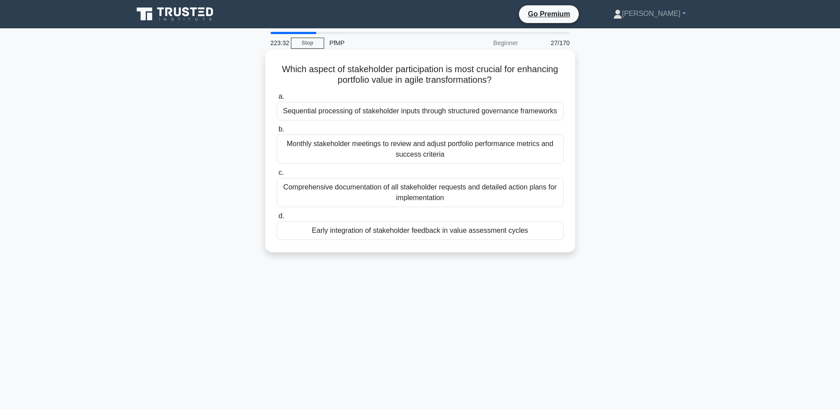
click at [545, 237] on div "Early integration of stakeholder feedback in value assessment cycles" at bounding box center [420, 230] width 287 height 19
click at [277, 219] on input "d. Early integration of stakeholder feedback in value assessment cycles" at bounding box center [277, 216] width 0 height 6
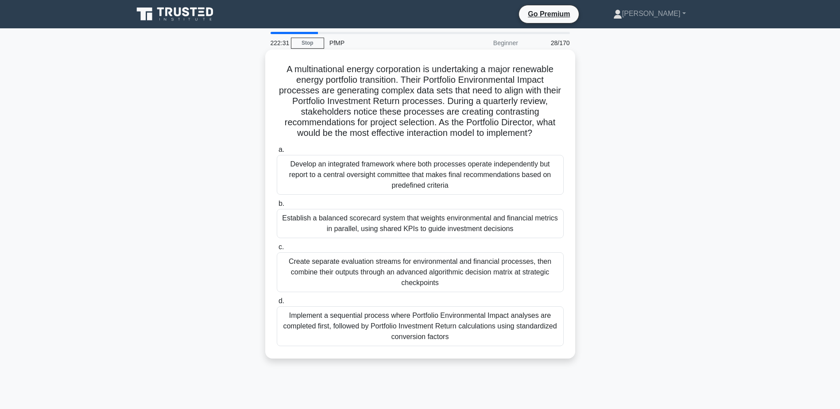
click at [481, 221] on div "Establish a balanced scorecard system that weights environmental and financial …" at bounding box center [420, 223] width 287 height 29
click at [277, 207] on input "b. Establish a balanced scorecard system that weights environmental and financi…" at bounding box center [277, 204] width 0 height 6
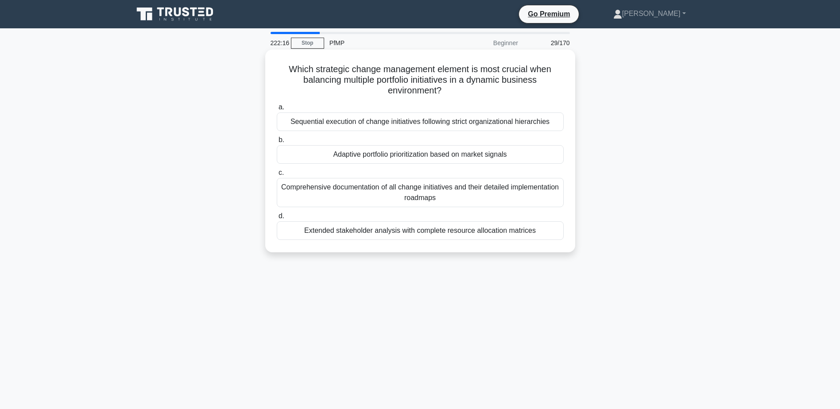
click at [498, 156] on div "Adaptive portfolio prioritization based on market signals" at bounding box center [420, 154] width 287 height 19
click at [277, 143] on input "b. Adaptive portfolio prioritization based on market signals" at bounding box center [277, 140] width 0 height 6
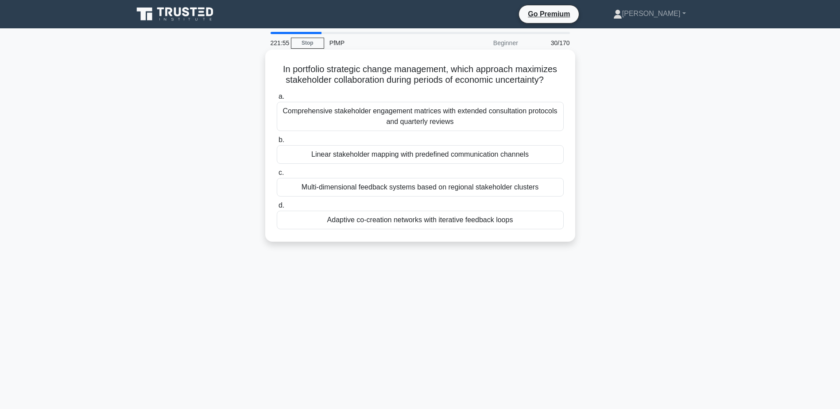
click at [545, 217] on div "Adaptive co-creation networks with iterative feedback loops" at bounding box center [420, 220] width 287 height 19
click at [277, 209] on input "d. Adaptive co-creation networks with iterative feedback loops" at bounding box center [277, 206] width 0 height 6
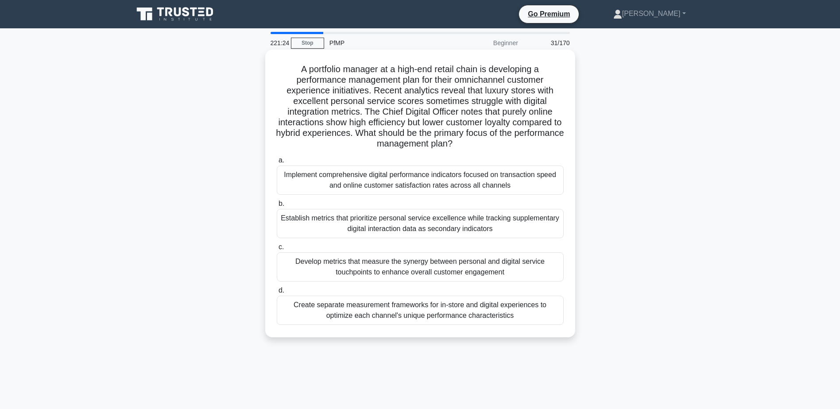
click at [524, 262] on div "Develop metrics that measure the synergy between personal and digital service t…" at bounding box center [420, 266] width 287 height 29
click at [277, 250] on input "c. Develop metrics that measure the synergy between personal and digital servic…" at bounding box center [277, 247] width 0 height 6
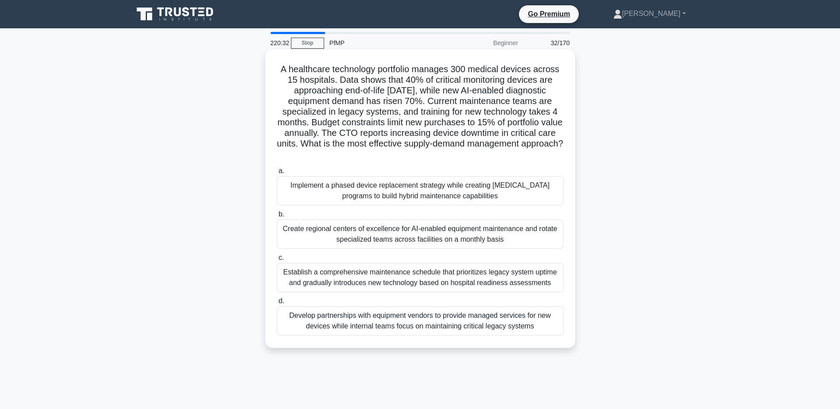
click at [432, 282] on div "Establish a comprehensive maintenance schedule that prioritizes legacy system u…" at bounding box center [420, 277] width 287 height 29
click at [277, 261] on input "c. Establish a comprehensive maintenance schedule that prioritizes legacy syste…" at bounding box center [277, 258] width 0 height 6
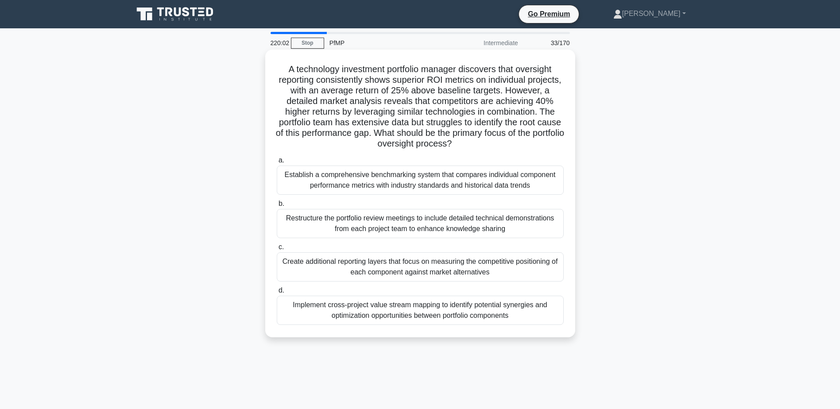
click at [515, 314] on div "Implement cross-project value stream mapping to identify potential synergies an…" at bounding box center [420, 310] width 287 height 29
click at [277, 293] on input "d. Implement cross-project value stream mapping to identify potential synergies…" at bounding box center [277, 291] width 0 height 6
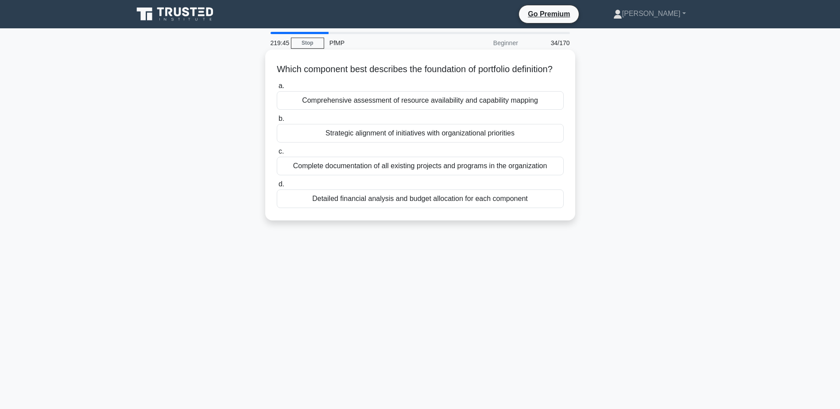
click at [488, 143] on div "Strategic alignment of initiatives with organizational priorities" at bounding box center [420, 133] width 287 height 19
click at [277, 122] on input "b. Strategic alignment of initiatives with organizational priorities" at bounding box center [277, 119] width 0 height 6
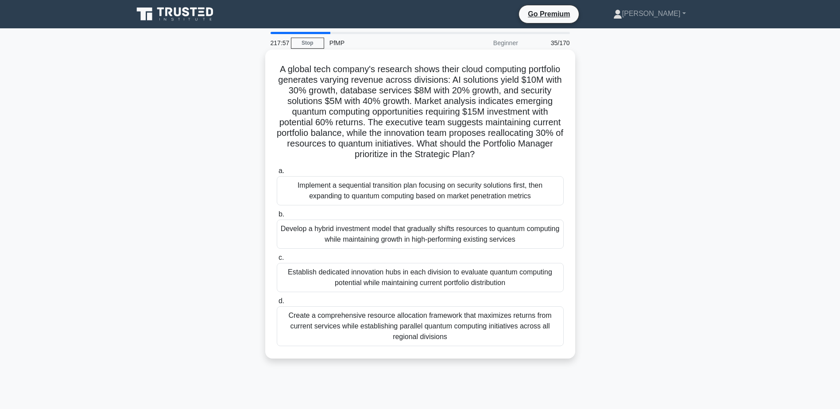
click at [475, 233] on div "Develop a hybrid investment model that gradually shifts resources to quantum co…" at bounding box center [420, 234] width 287 height 29
click at [277, 217] on input "b. Develop a hybrid investment model that gradually shifts resources to quantum…" at bounding box center [277, 215] width 0 height 6
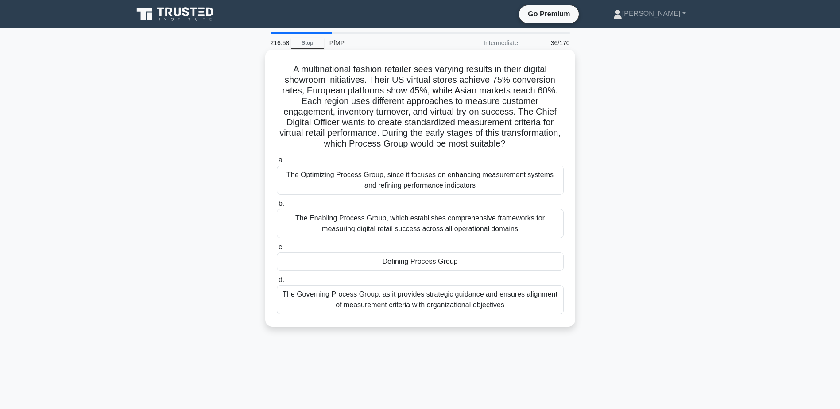
click at [485, 231] on div "The Enabling Process Group, which establishes comprehensive frameworks for meas…" at bounding box center [420, 223] width 287 height 29
click at [277, 207] on input "b. The Enabling Process Group, which establishes comprehensive frameworks for m…" at bounding box center [277, 204] width 0 height 6
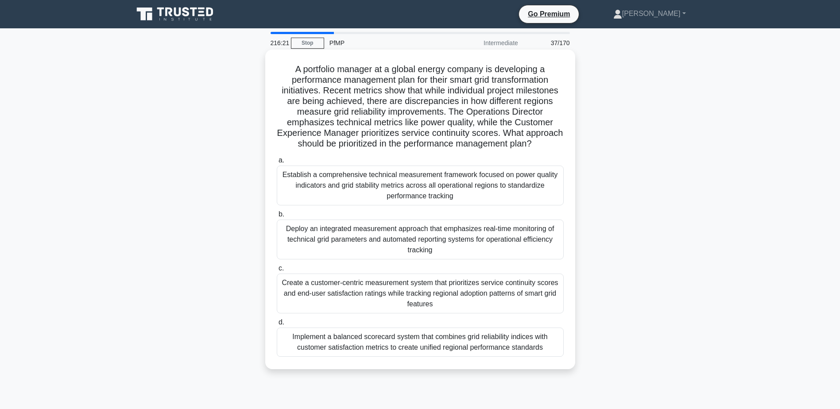
click at [525, 349] on div "Implement a balanced scorecard system that combines grid reliability indices wi…" at bounding box center [420, 342] width 287 height 29
click at [277, 325] on input "d. Implement a balanced scorecard system that combines grid reliability indices…" at bounding box center [277, 323] width 0 height 6
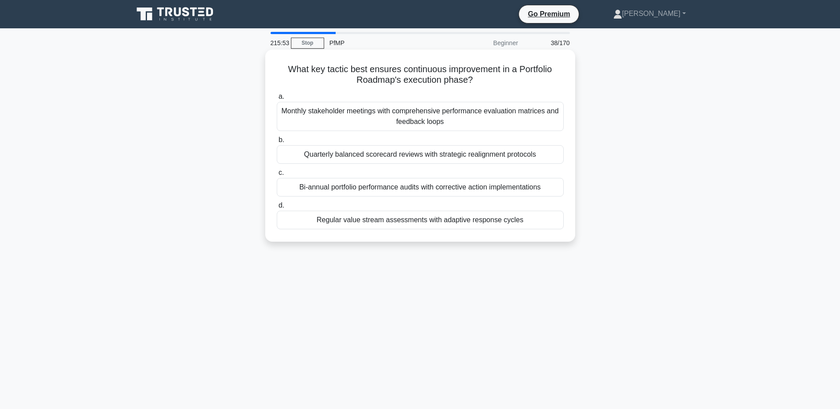
click at [469, 222] on div "Regular value stream assessments with adaptive response cycles" at bounding box center [420, 220] width 287 height 19
click at [277, 209] on input "d. Regular value stream assessments with adaptive response cycles" at bounding box center [277, 206] width 0 height 6
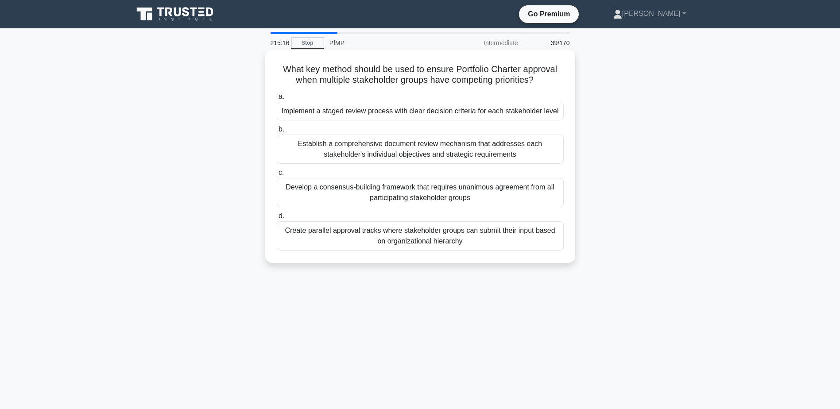
click at [424, 113] on div "Implement a staged review process with clear decision criteria for each stakeho…" at bounding box center [420, 111] width 287 height 19
click at [277, 100] on input "a. Implement a staged review process with clear decision criteria for each stak…" at bounding box center [277, 97] width 0 height 6
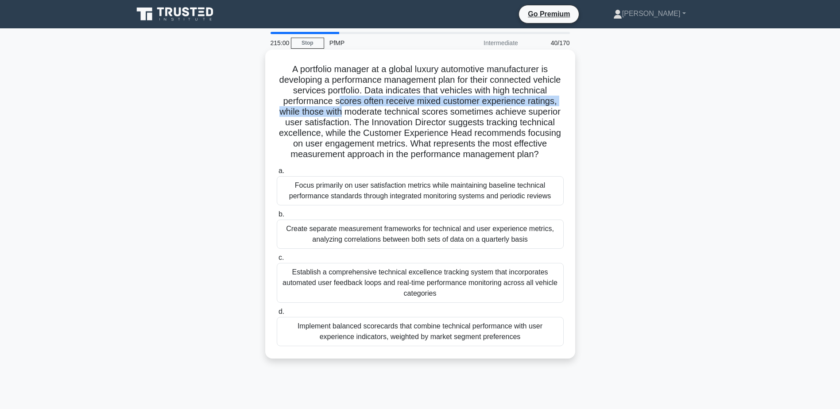
drag, startPoint x: 375, startPoint y: 100, endPoint x: 377, endPoint y: 112, distance: 12.2
click at [377, 112] on h5 "A portfolio manager at a global luxury automotive manufacturer is developing a …" at bounding box center [420, 112] width 289 height 97
drag, startPoint x: 377, startPoint y: 112, endPoint x: 350, endPoint y: 116, distance: 27.2
click at [350, 116] on h5 "A portfolio manager at a global luxury automotive manufacturer is developing a …" at bounding box center [420, 112] width 289 height 97
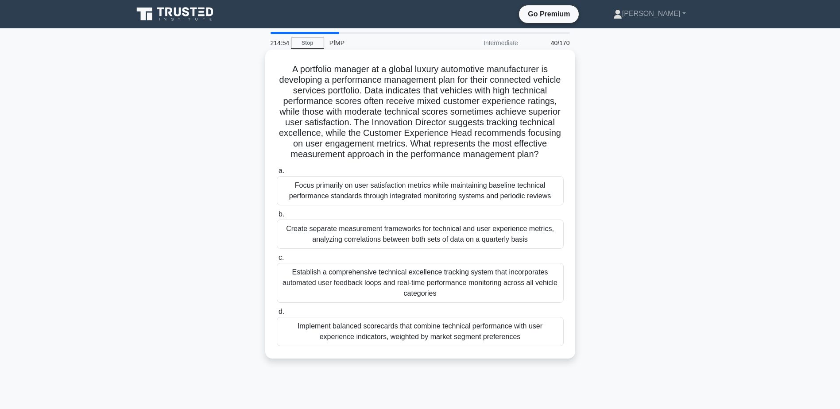
drag, startPoint x: 383, startPoint y: 125, endPoint x: 445, endPoint y: 167, distance: 74.8
click at [445, 160] on h5 "A portfolio manager at a global luxury automotive manufacturer is developing a …" at bounding box center [420, 112] width 289 height 97
drag, startPoint x: 442, startPoint y: 167, endPoint x: 400, endPoint y: 160, distance: 43.1
click at [400, 160] on h5 "A portfolio manager at a global luxury automotive manufacturer is developing a …" at bounding box center [420, 112] width 289 height 97
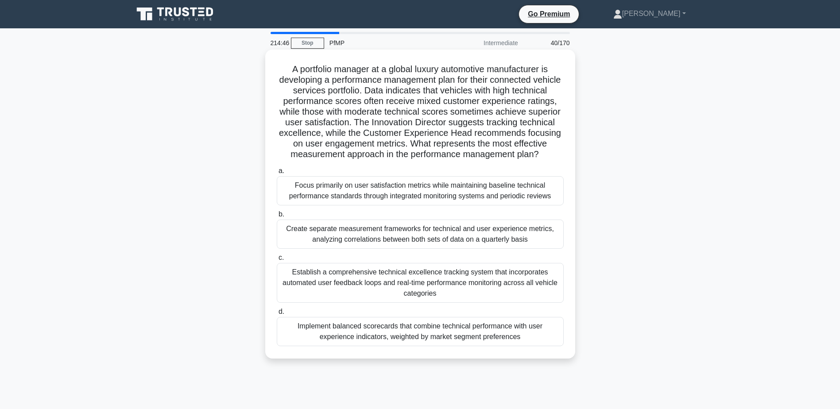
drag, startPoint x: 400, startPoint y: 160, endPoint x: 385, endPoint y: 163, distance: 14.8
click at [385, 160] on h5 "A portfolio manager at a global luxury automotive manufacturer is developing a …" at bounding box center [420, 112] width 289 height 97
click at [413, 343] on div "Implement balanced scorecards that combine technical performance with user expe…" at bounding box center [420, 331] width 287 height 29
click at [277, 315] on input "d. Implement balanced scorecards that combine technical performance with user e…" at bounding box center [277, 312] width 0 height 6
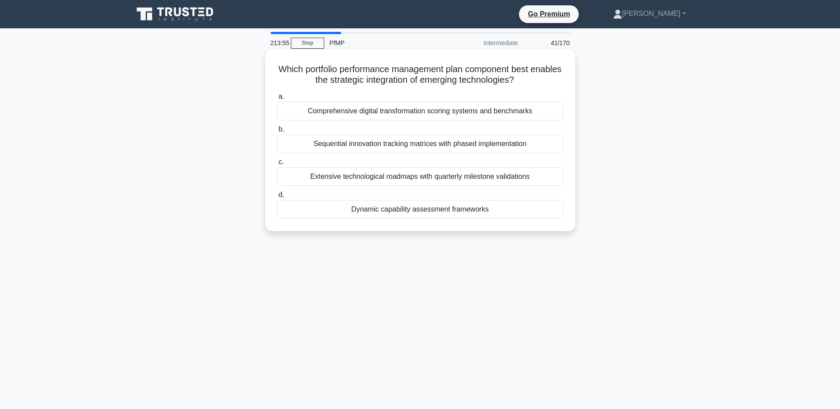
click at [451, 180] on div "Extensive technological roadmaps with quarterly milestone validations" at bounding box center [420, 176] width 287 height 19
click at [277, 165] on input "c. Extensive technological roadmaps with quarterly milestone validations" at bounding box center [277, 162] width 0 height 6
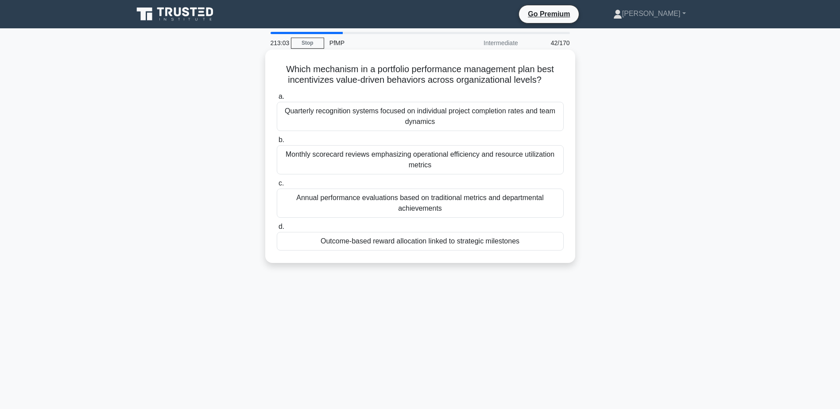
click at [359, 243] on div "Outcome-based reward allocation linked to strategic milestones" at bounding box center [420, 241] width 287 height 19
click at [277, 230] on input "d. Outcome-based reward allocation linked to strategic milestones" at bounding box center [277, 227] width 0 height 6
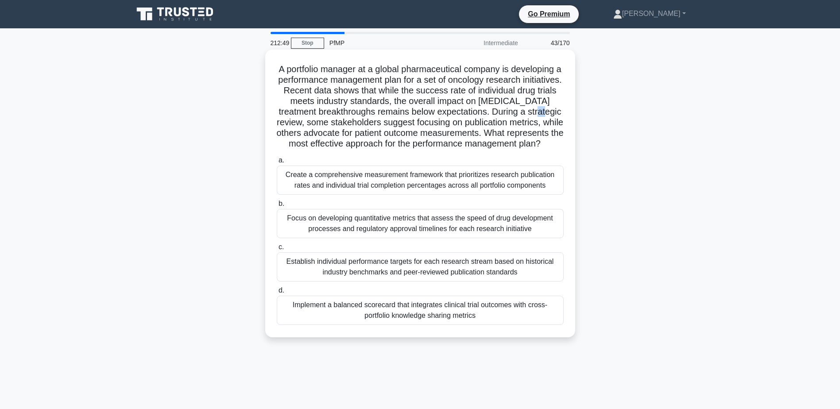
drag, startPoint x: 332, startPoint y: 125, endPoint x: 324, endPoint y: 123, distance: 7.4
click at [324, 123] on h5 "A portfolio manager at a global pharmaceutical company is developing a performa…" at bounding box center [420, 107] width 289 height 86
drag, startPoint x: 324, startPoint y: 123, endPoint x: 325, endPoint y: 140, distance: 16.8
click at [325, 140] on h5 "A portfolio manager at a global pharmaceutical company is developing a performa…" at bounding box center [420, 107] width 289 height 86
click at [539, 325] on div "Implement a balanced scorecard that integrates clinical trial outcomes with cro…" at bounding box center [420, 310] width 287 height 29
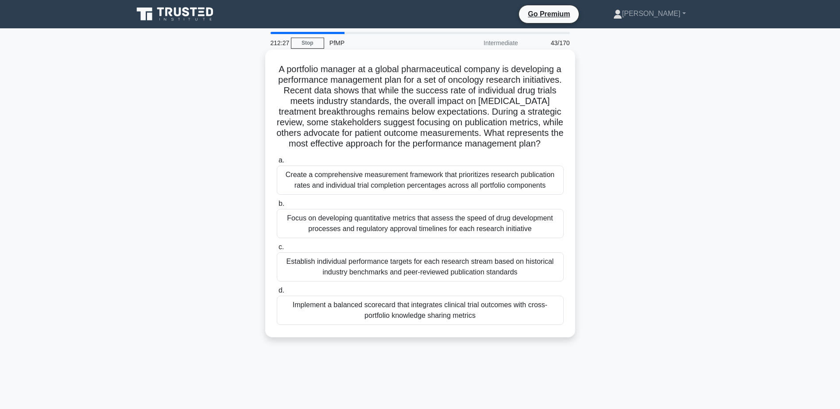
click at [277, 293] on input "d. Implement a balanced scorecard that integrates clinical trial outcomes with …" at bounding box center [277, 291] width 0 height 6
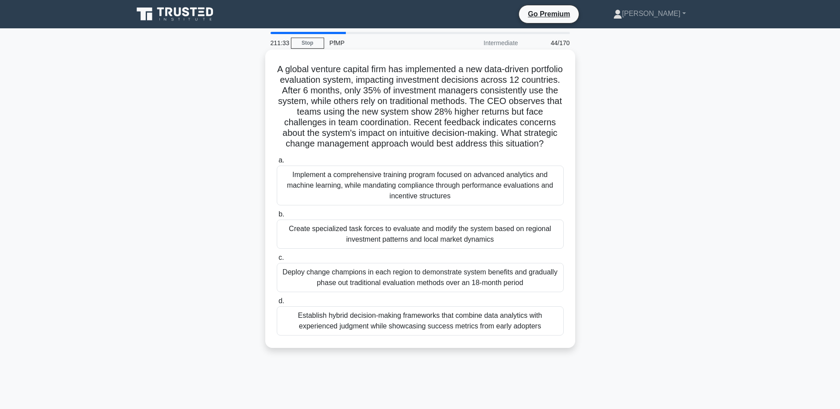
click at [463, 332] on div "Establish hybrid decision-making frameworks that combine data analytics with ex…" at bounding box center [420, 320] width 287 height 29
click at [277, 304] on input "d. Establish hybrid decision-making frameworks that combine data analytics with…" at bounding box center [277, 301] width 0 height 6
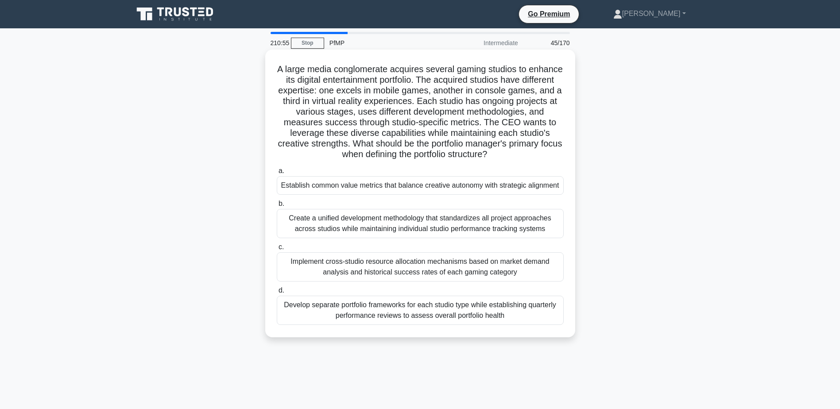
click at [376, 187] on div "Establish common value metrics that balance creative autonomy with strategic al…" at bounding box center [420, 185] width 287 height 19
click at [277, 174] on input "a. Establish common value metrics that balance creative autonomy with strategic…" at bounding box center [277, 171] width 0 height 6
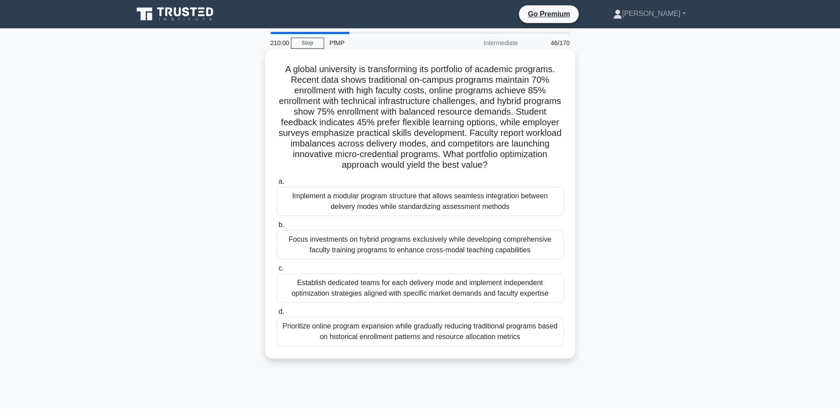
click at [520, 211] on div "Implement a modular program structure that allows seamless integration between …" at bounding box center [420, 201] width 287 height 29
click at [277, 185] on input "a. Implement a modular program structure that allows seamless integration betwe…" at bounding box center [277, 182] width 0 height 6
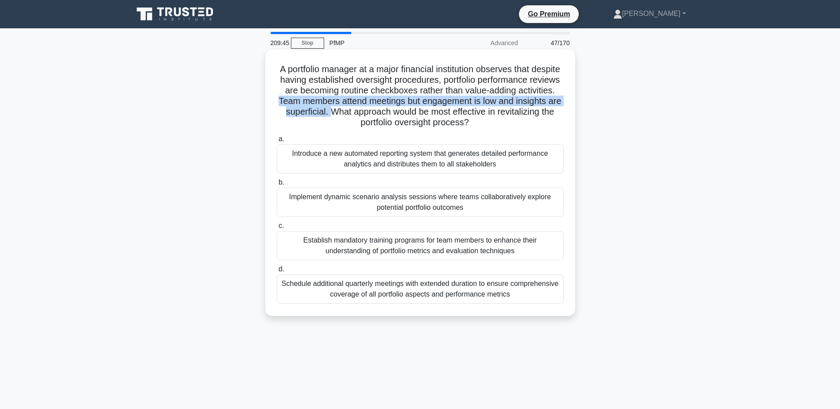
drag, startPoint x: 319, startPoint y: 102, endPoint x: 385, endPoint y: 113, distance: 67.2
click at [385, 113] on h5 "A portfolio manager at a major financial institution observes that despite havi…" at bounding box center [420, 96] width 289 height 65
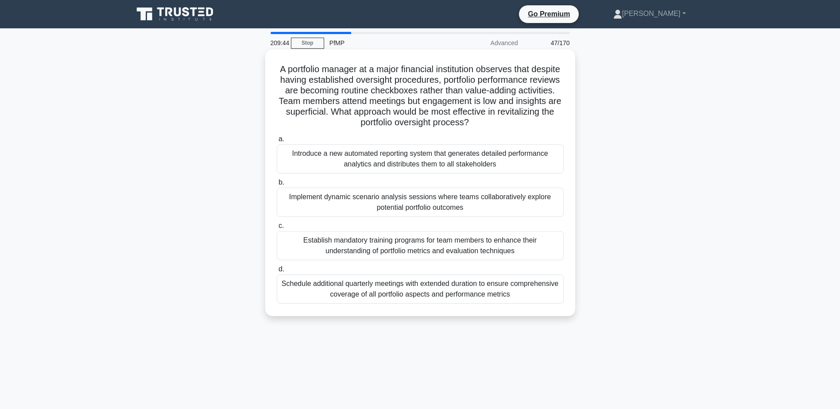
drag, startPoint x: 385, startPoint y: 113, endPoint x: 386, endPoint y: 125, distance: 12.0
click at [386, 125] on h5 "A portfolio manager at a major financial institution observes that despite havi…" at bounding box center [420, 96] width 289 height 65
click at [382, 209] on div "Implement dynamic scenario analysis sessions where teams collaboratively explor…" at bounding box center [420, 202] width 287 height 29
click at [277, 185] on input "b. Implement dynamic scenario analysis sessions where teams collaboratively exp…" at bounding box center [277, 183] width 0 height 6
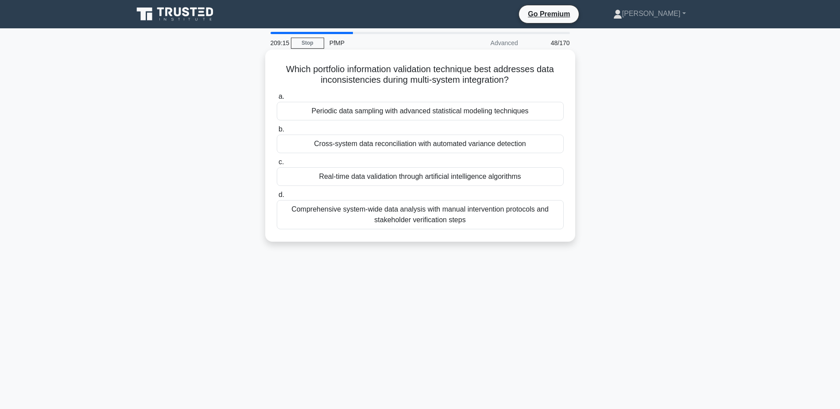
click at [482, 148] on div "Cross-system data reconciliation with automated variance detection" at bounding box center [420, 144] width 287 height 19
click at [277, 132] on input "b. Cross-system data reconciliation with automated variance detection" at bounding box center [277, 130] width 0 height 6
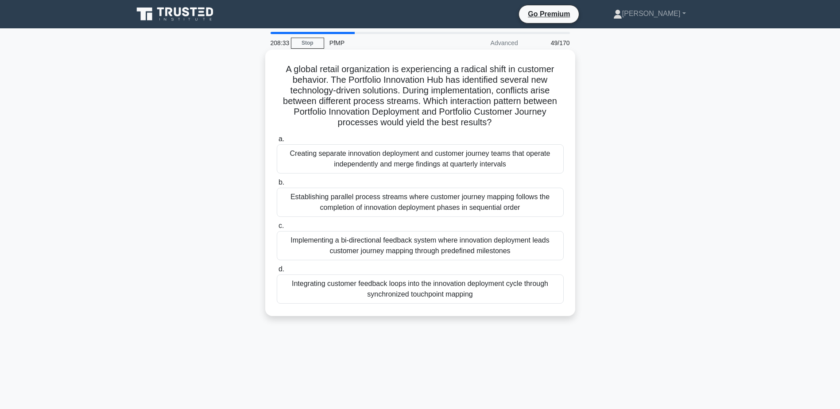
click at [522, 253] on div "Implementing a bi-directional feedback system where innovation deployment leads…" at bounding box center [420, 245] width 287 height 29
click at [277, 229] on input "c. Implementing a bi-directional feedback system where innovation deployment le…" at bounding box center [277, 226] width 0 height 6
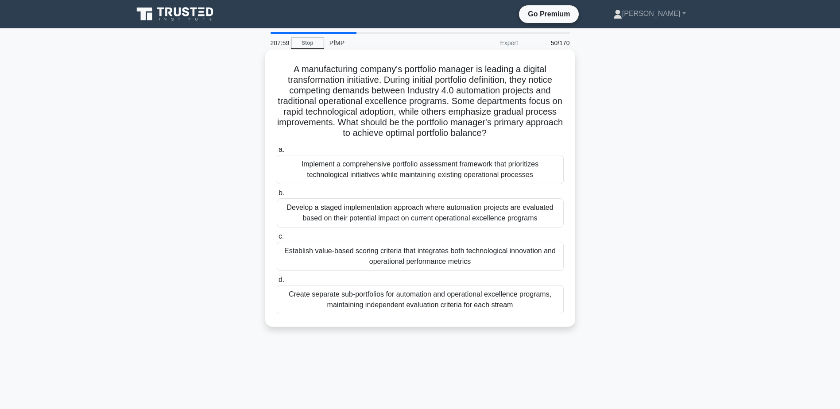
click at [525, 258] on div "Establish value-based scoring criteria that integrates both technological innov…" at bounding box center [420, 256] width 287 height 29
click at [277, 239] on input "c. Establish value-based scoring criteria that integrates both technological in…" at bounding box center [277, 237] width 0 height 6
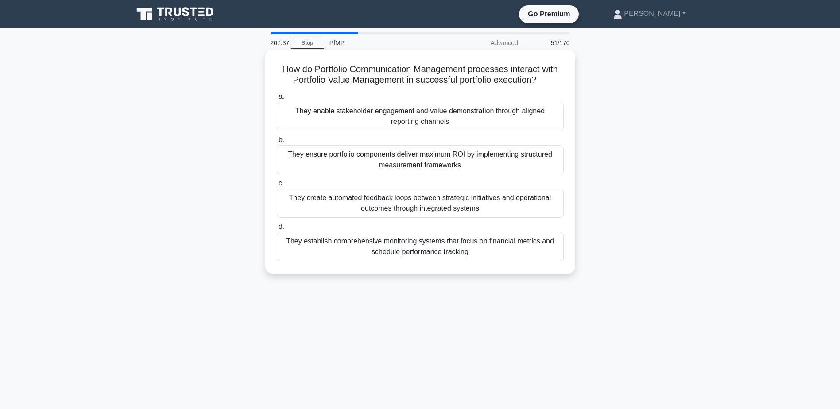
click at [506, 124] on div "They enable stakeholder engagement and value demonstration through aligned repo…" at bounding box center [420, 116] width 287 height 29
click at [277, 100] on input "a. They enable stakeholder engagement and value demonstration through aligned r…" at bounding box center [277, 97] width 0 height 6
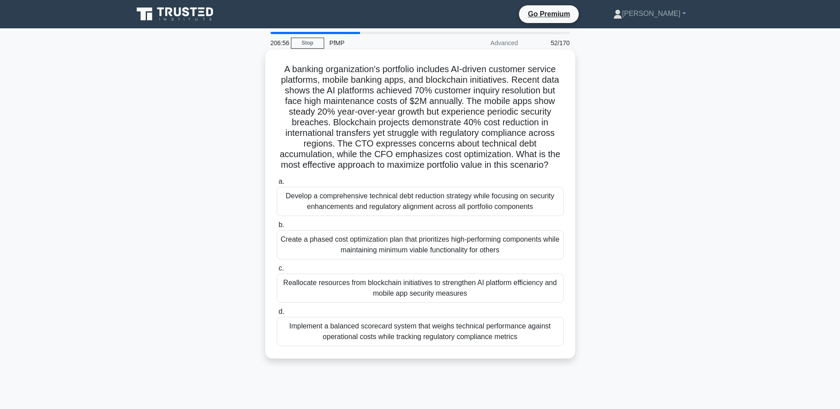
click at [514, 216] on div "Develop a comprehensive technical debt reduction strategy while focusing on sec…" at bounding box center [420, 201] width 287 height 29
click at [277, 185] on input "a. Develop a comprehensive technical debt reduction strategy while focusing on …" at bounding box center [277, 182] width 0 height 6
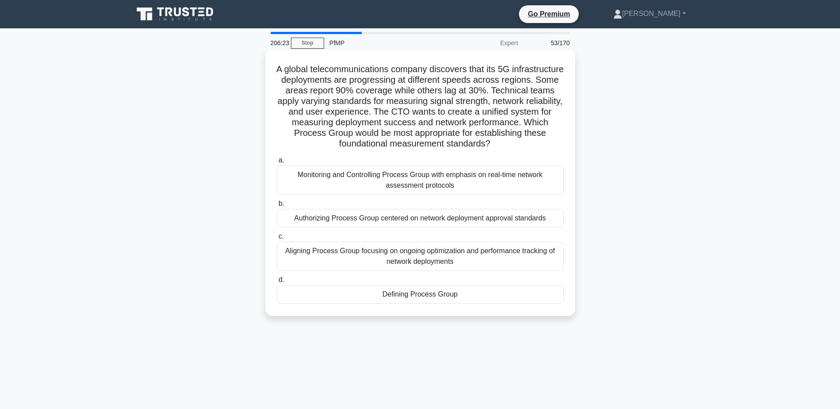
click at [545, 297] on div "Defining Process Group" at bounding box center [420, 294] width 287 height 19
click at [277, 283] on input "d. Defining Process Group" at bounding box center [277, 280] width 0 height 6
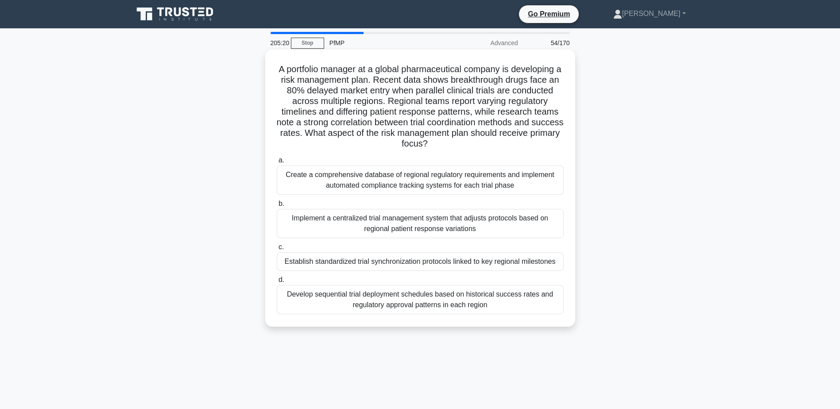
click at [511, 300] on div "Develop sequential trial deployment schedules based on historical success rates…" at bounding box center [420, 299] width 287 height 29
click at [277, 283] on input "d. Develop sequential trial deployment schedules based on historical success ra…" at bounding box center [277, 280] width 0 height 6
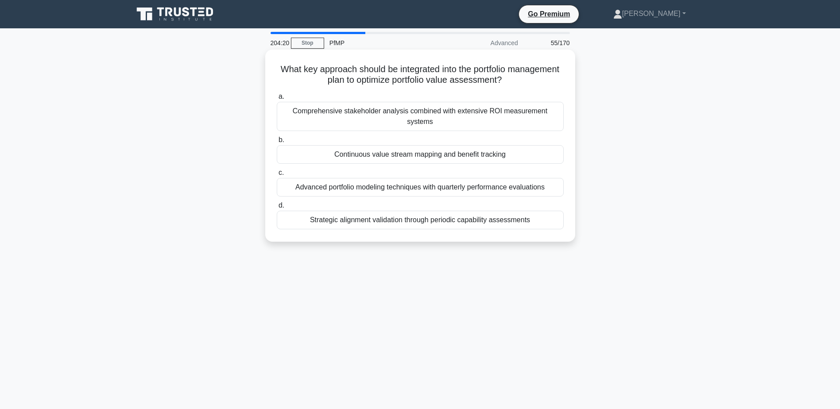
click at [521, 145] on div "Continuous value stream mapping and benefit tracking" at bounding box center [420, 154] width 287 height 19
click at [277, 143] on input "b. Continuous value stream mapping and benefit tracking" at bounding box center [277, 140] width 0 height 6
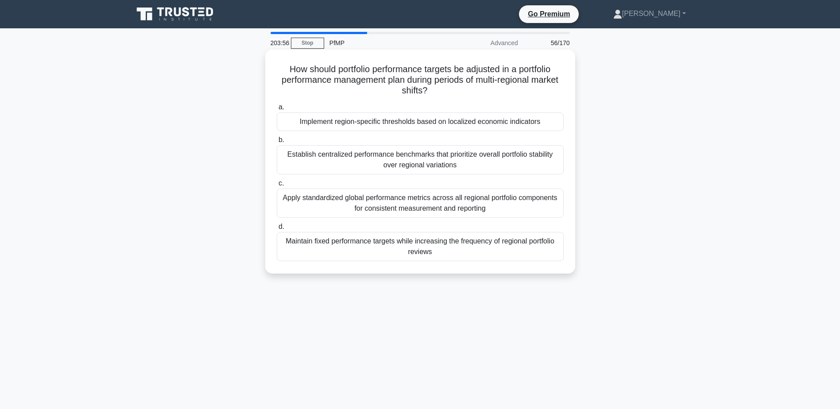
click at [526, 122] on div "Implement region-specific thresholds based on localized economic indicators" at bounding box center [420, 121] width 287 height 19
click at [277, 110] on input "a. Implement region-specific thresholds based on localized economic indicators" at bounding box center [277, 107] width 0 height 6
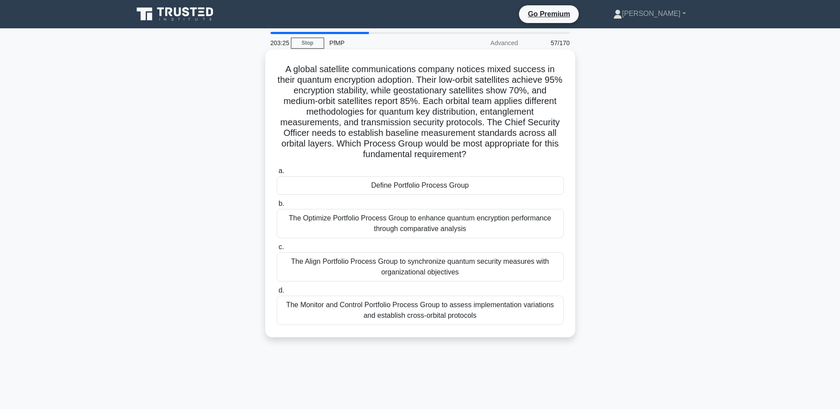
click at [435, 267] on div "The Align Portfolio Process Group to synchronize quantum security measures with…" at bounding box center [420, 266] width 287 height 29
click at [277, 250] on input "c. The Align Portfolio Process Group to synchronize quantum security measures w…" at bounding box center [277, 247] width 0 height 6
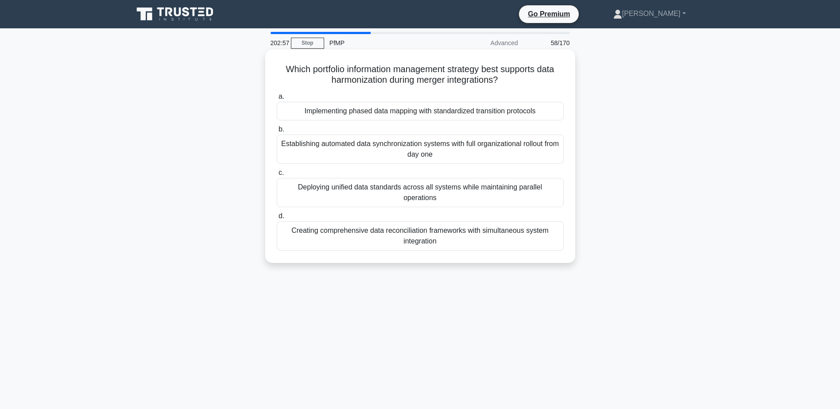
click at [375, 112] on div "Implementing phased data mapping with standardized transition protocols" at bounding box center [420, 111] width 287 height 19
click at [277, 100] on input "a. Implementing phased data mapping with standardized transition protocols" at bounding box center [277, 97] width 0 height 6
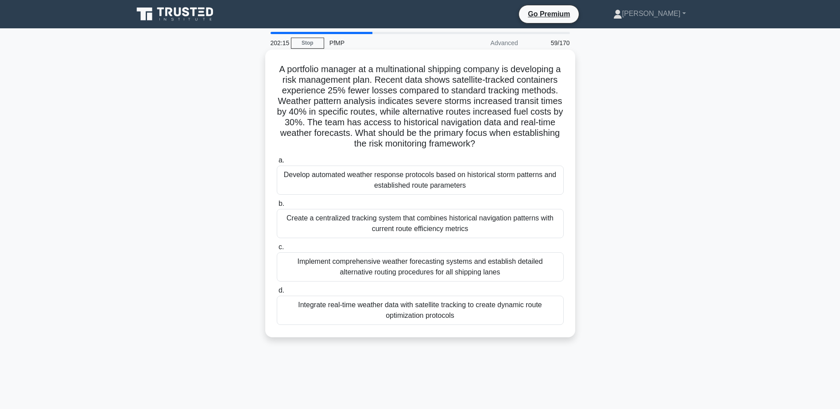
click at [500, 317] on div "Integrate real-time weather data with satellite tracking to create dynamic rout…" at bounding box center [420, 310] width 287 height 29
click at [277, 293] on input "d. Integrate real-time weather data with satellite tracking to create dynamic r…" at bounding box center [277, 291] width 0 height 6
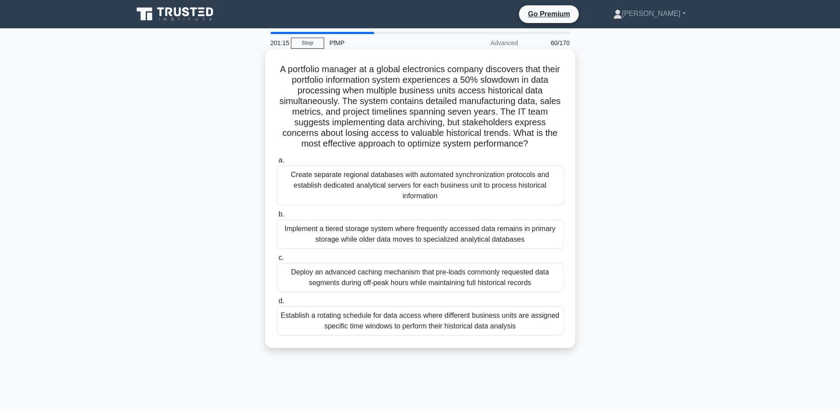
click at [356, 227] on div "Implement a tiered storage system where frequently accessed data remains in pri…" at bounding box center [420, 234] width 287 height 29
click at [277, 217] on input "b. Implement a tiered storage system where frequently accessed data remains in …" at bounding box center [277, 215] width 0 height 6
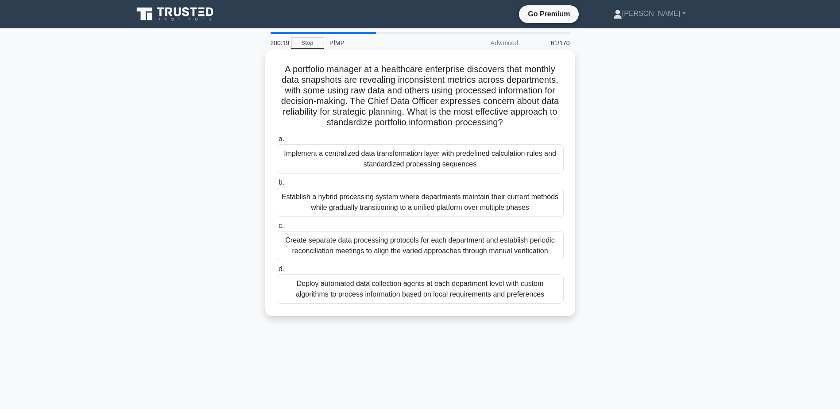
click at [376, 205] on div "Establish a hybrid processing system where departments maintain their current m…" at bounding box center [420, 202] width 287 height 29
click at [277, 185] on input "b. Establish a hybrid processing system where departments maintain their curren…" at bounding box center [277, 183] width 0 height 6
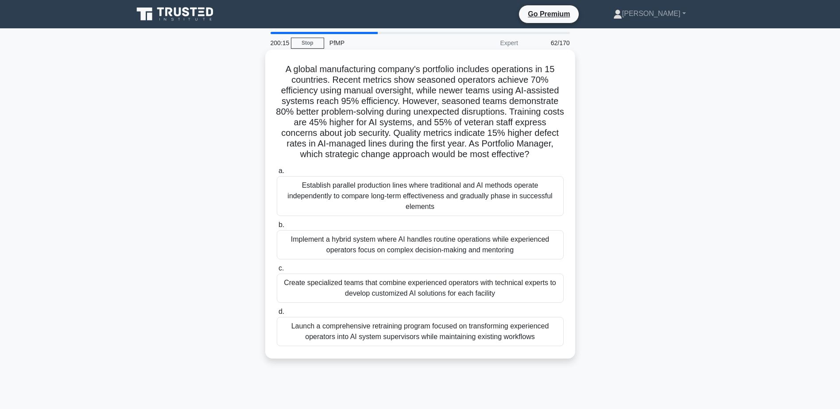
drag, startPoint x: 570, startPoint y: 162, endPoint x: 557, endPoint y: 158, distance: 13.0
click at [557, 158] on div "A global manufacturing company's portfolio includes operations in 15 countries.…" at bounding box center [420, 204] width 303 height 302
drag, startPoint x: 344, startPoint y: 84, endPoint x: 337, endPoint y: 83, distance: 7.1
click at [337, 83] on h5 "A global manufacturing company's portfolio includes operations in 15 countries.…" at bounding box center [420, 112] width 289 height 97
drag, startPoint x: 337, startPoint y: 83, endPoint x: 344, endPoint y: 103, distance: 21.3
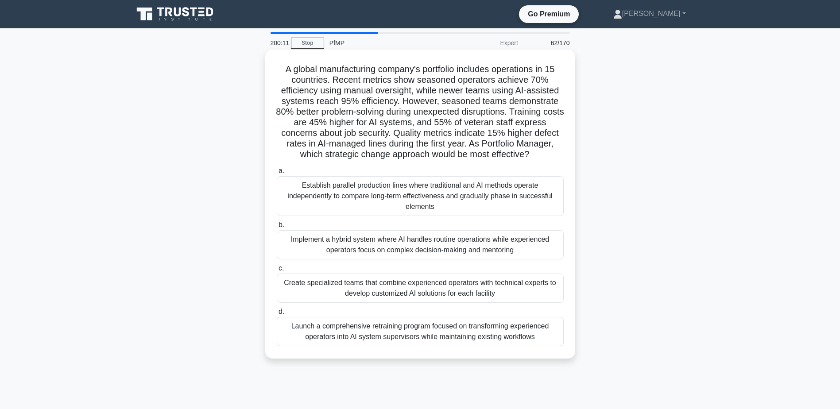
click at [344, 103] on h5 "A global manufacturing company's portfolio includes operations in 15 countries.…" at bounding box center [420, 112] width 289 height 97
drag, startPoint x: 392, startPoint y: 134, endPoint x: 545, endPoint y: 156, distance: 155.3
click at [545, 156] on h5 "A global manufacturing company's portfolio includes operations in 15 countries.…" at bounding box center [420, 112] width 289 height 97
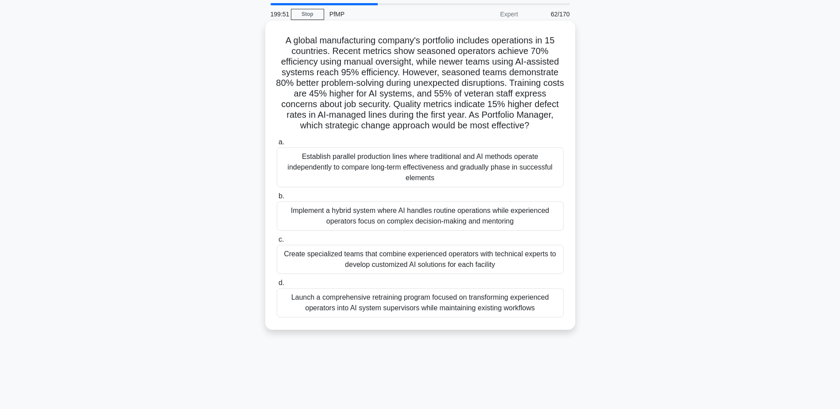
scroll to position [44, 0]
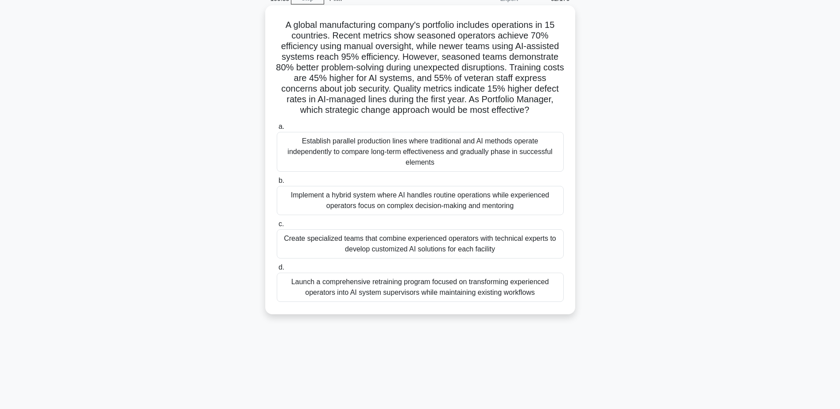
click at [507, 208] on div "Implement a hybrid system where AI handles routine operations while experienced…" at bounding box center [420, 200] width 287 height 29
click at [277, 184] on input "b. Implement a hybrid system where AI handles routine operations while experien…" at bounding box center [277, 181] width 0 height 6
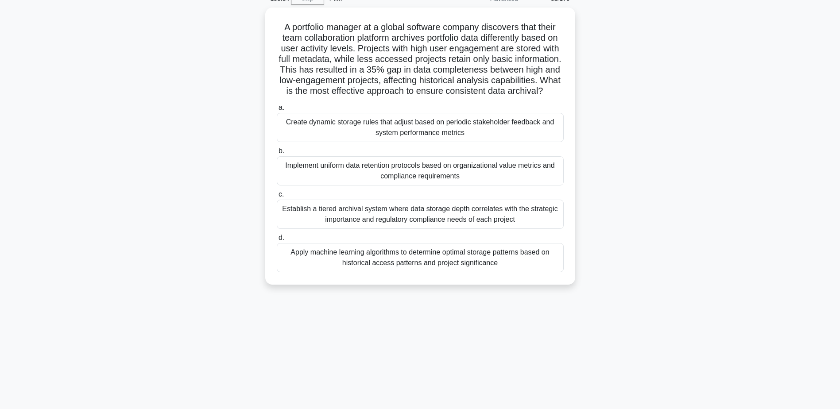
scroll to position [0, 0]
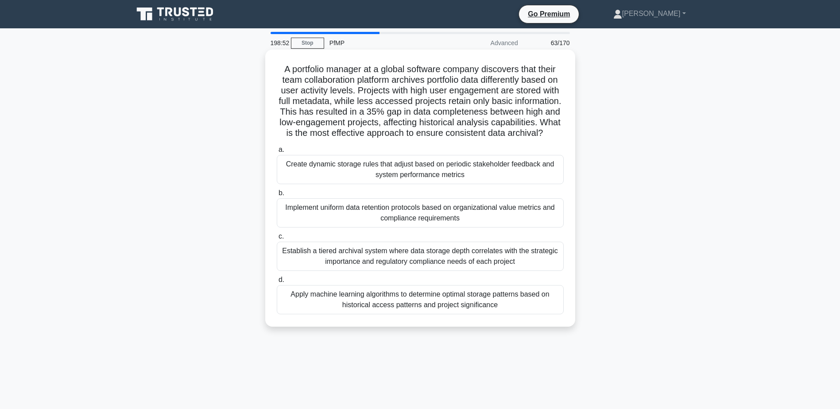
click at [427, 309] on div "Apply machine learning algorithms to determine optimal storage patterns based o…" at bounding box center [420, 299] width 287 height 29
click at [277, 283] on input "d. Apply machine learning algorithms to determine optimal storage patterns base…" at bounding box center [277, 280] width 0 height 6
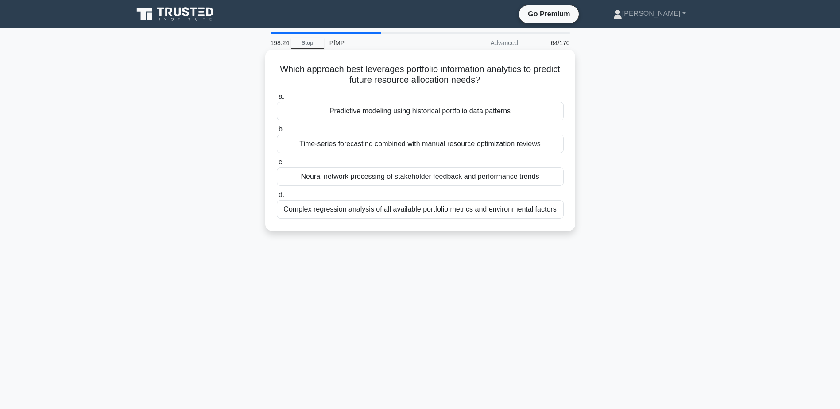
click at [367, 148] on div "Time-series forecasting combined with manual resource optimization reviews" at bounding box center [420, 144] width 287 height 19
click at [277, 132] on input "b. Time-series forecasting combined with manual resource optimization reviews" at bounding box center [277, 130] width 0 height 6
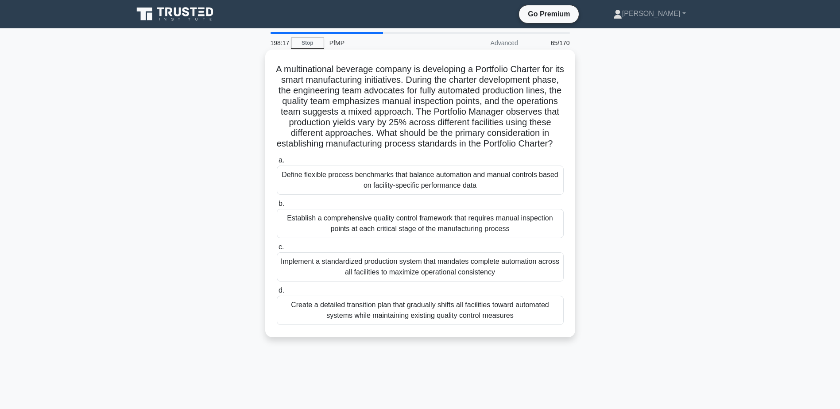
drag, startPoint x: 426, startPoint y: 82, endPoint x: 463, endPoint y: 157, distance: 83.5
click at [463, 150] on h5 "A multinational beverage company is developing a Portfolio Charter for its smar…" at bounding box center [420, 107] width 289 height 86
drag, startPoint x: 463, startPoint y: 157, endPoint x: 469, endPoint y: 166, distance: 10.7
click at [469, 166] on label "a. Define flexible process benchmarks that balance automation and manual contro…" at bounding box center [420, 175] width 287 height 40
click at [277, 163] on input "a. Define flexible process benchmarks that balance automation and manual contro…" at bounding box center [277, 161] width 0 height 6
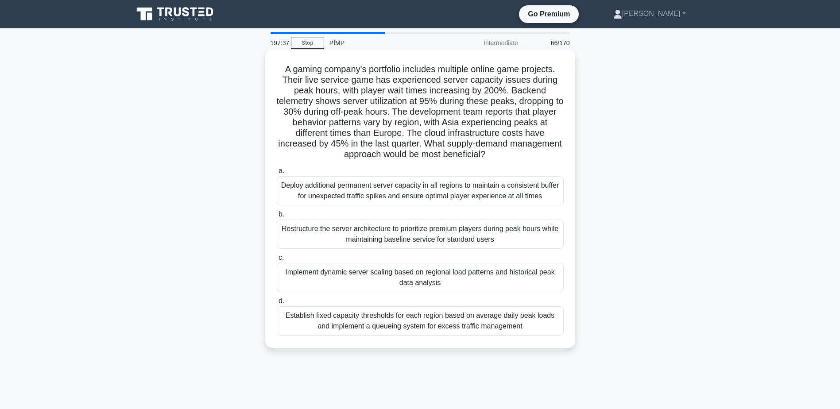
click at [469, 284] on div "Implement dynamic server scaling based on regional load patterns and historical…" at bounding box center [420, 277] width 287 height 29
click at [277, 261] on input "c. Implement dynamic server scaling based on regional load patterns and histori…" at bounding box center [277, 258] width 0 height 6
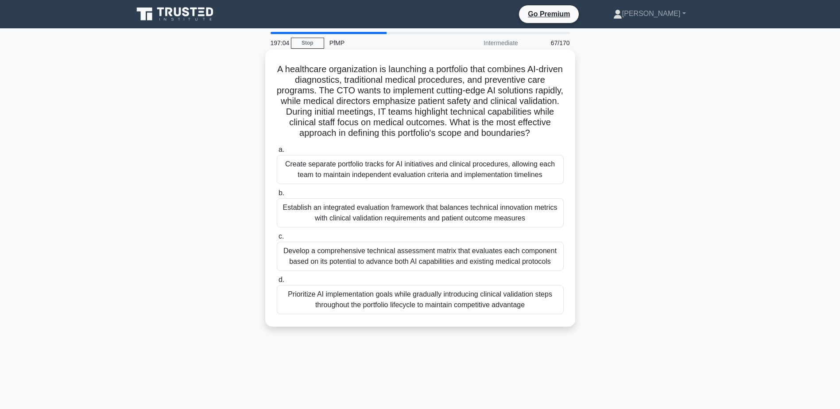
click at [542, 228] on div "Establish an integrated evaluation framework that balances technical innovation…" at bounding box center [420, 212] width 287 height 29
click at [277, 196] on input "b. Establish an integrated evaluation framework that balances technical innovat…" at bounding box center [277, 193] width 0 height 6
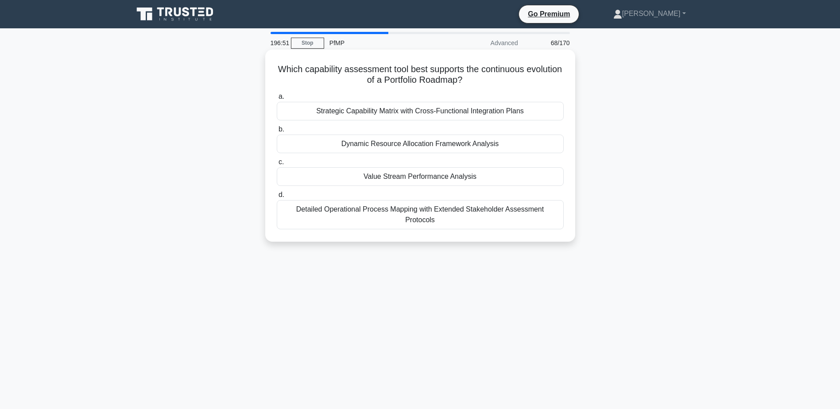
click at [521, 178] on div "Value Stream Performance Analysis" at bounding box center [420, 176] width 287 height 19
click at [277, 165] on input "c. Value Stream Performance Analysis" at bounding box center [277, 162] width 0 height 6
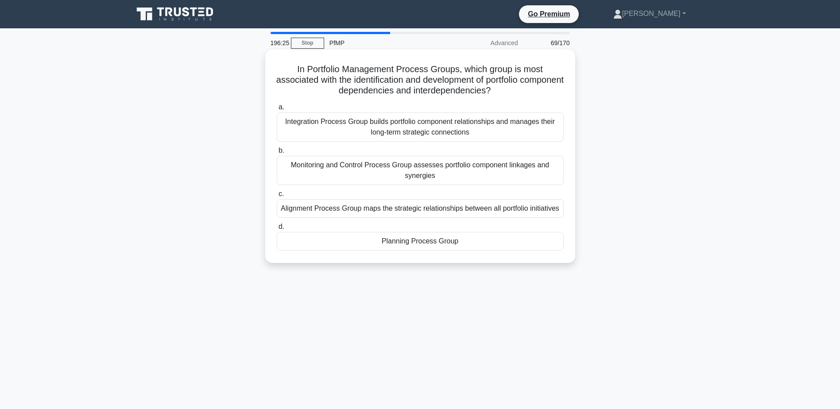
click at [500, 206] on div "Alignment Process Group maps the strategic relationships between all portfolio …" at bounding box center [420, 208] width 287 height 19
click at [277, 197] on input "c. Alignment Process Group maps the strategic relationships between all portfol…" at bounding box center [277, 194] width 0 height 6
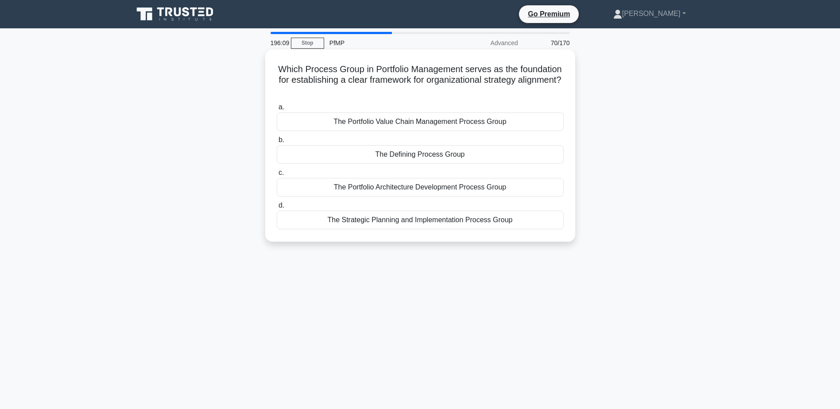
click at [508, 222] on div "The Strategic Planning and Implementation Process Group" at bounding box center [420, 220] width 287 height 19
click at [277, 209] on input "d. The Strategic Planning and Implementation Process Group" at bounding box center [277, 206] width 0 height 6
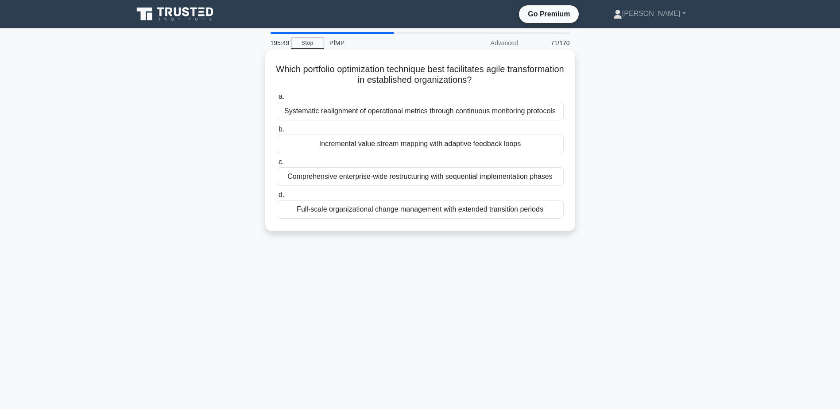
click at [393, 148] on div "Incremental value stream mapping with adaptive feedback loops" at bounding box center [420, 144] width 287 height 19
click at [277, 132] on input "b. Incremental value stream mapping with adaptive feedback loops" at bounding box center [277, 130] width 0 height 6
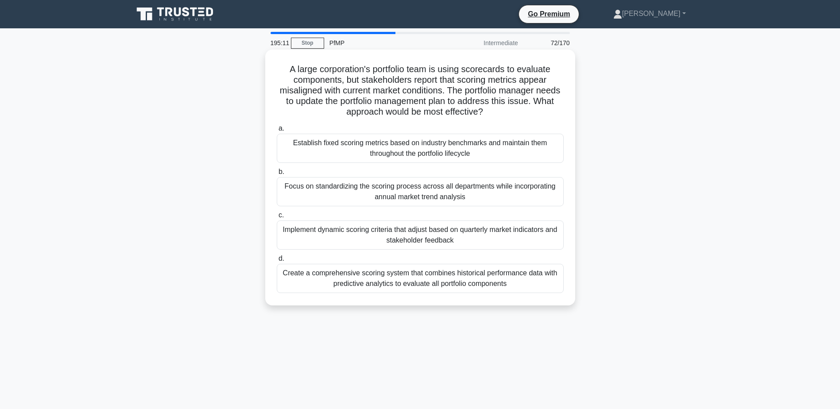
click at [536, 237] on div "Implement dynamic scoring criteria that adjust based on quarterly market indica…" at bounding box center [420, 234] width 287 height 29
click at [277, 218] on input "c. Implement dynamic scoring criteria that adjust based on quarterly market ind…" at bounding box center [277, 215] width 0 height 6
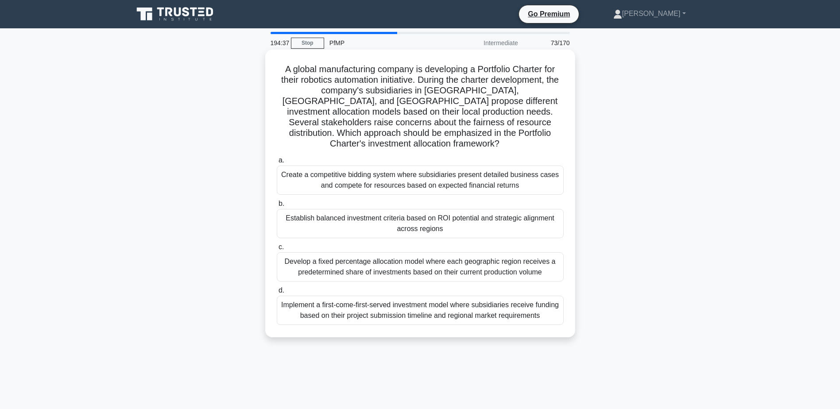
click at [514, 209] on div "Establish balanced investment criteria based on ROI potential and strategic ali…" at bounding box center [420, 223] width 287 height 29
click at [277, 202] on input "b. Establish balanced investment criteria based on ROI potential and strategic …" at bounding box center [277, 204] width 0 height 6
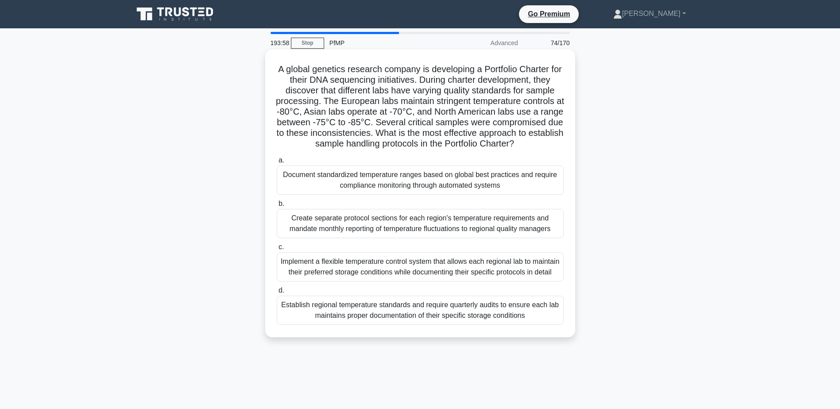
click at [486, 194] on div "Document standardized temperature ranges based on global best practices and req…" at bounding box center [420, 180] width 287 height 29
click at [277, 163] on input "a. Document standardized temperature ranges based on global best practices and …" at bounding box center [277, 161] width 0 height 6
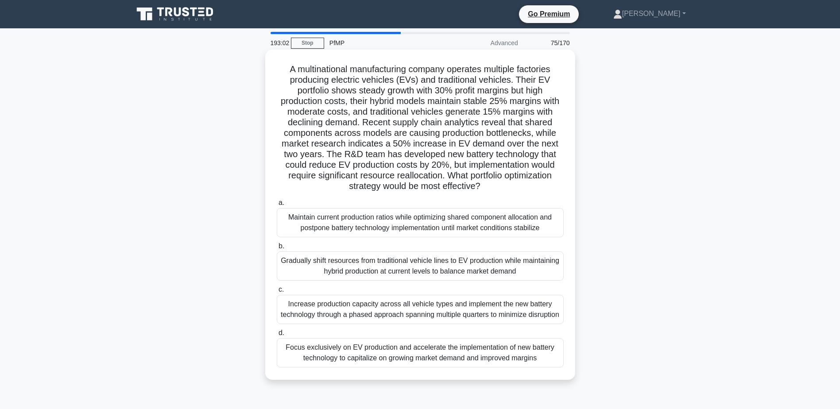
click at [502, 273] on div "Gradually shift resources from traditional vehicle lines to EV production while…" at bounding box center [420, 265] width 287 height 29
click at [277, 249] on input "b. Gradually shift resources from traditional vehicle lines to EV production wh…" at bounding box center [277, 246] width 0 height 6
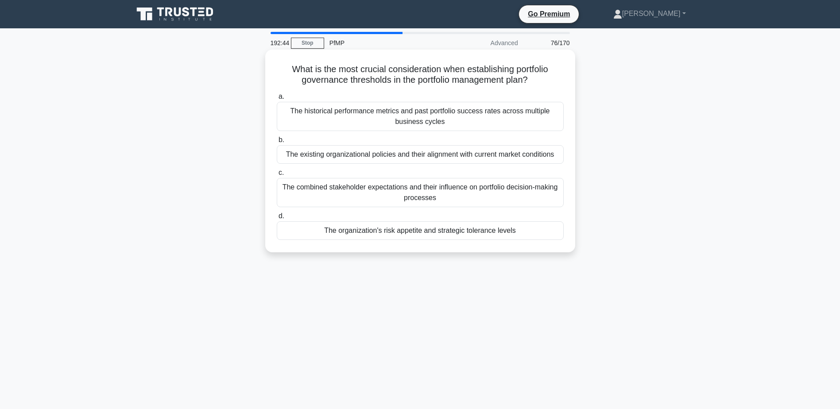
click at [493, 234] on div "The organization's risk appetite and strategic tolerance levels" at bounding box center [420, 230] width 287 height 19
click at [277, 219] on input "d. The organization's risk appetite and strategic tolerance levels" at bounding box center [277, 216] width 0 height 6
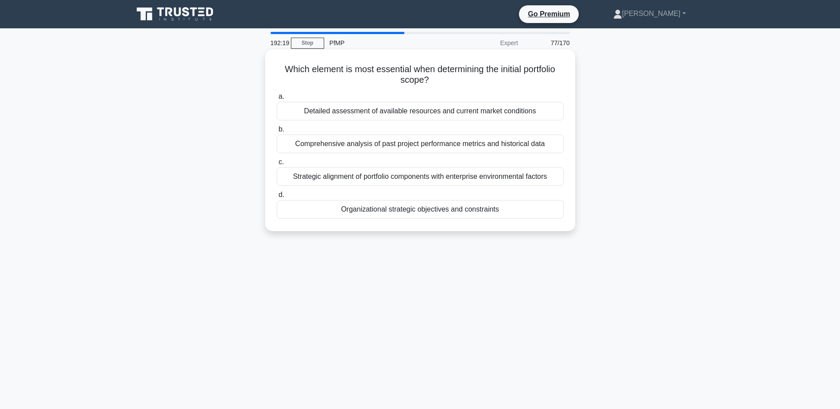
click at [513, 212] on div "Organizational strategic objectives and constraints" at bounding box center [420, 209] width 287 height 19
click at [277, 198] on input "d. Organizational strategic objectives and constraints" at bounding box center [277, 195] width 0 height 6
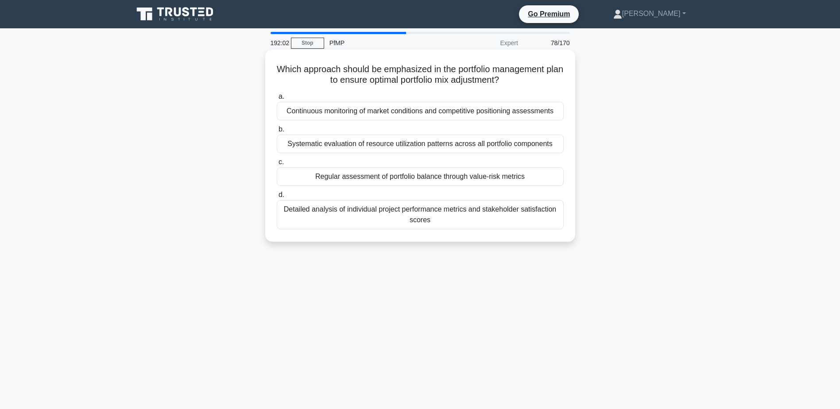
click at [510, 178] on div "Regular assessment of portfolio balance through value-risk metrics" at bounding box center [420, 176] width 287 height 19
click at [277, 165] on input "c. Regular assessment of portfolio balance through value-risk metrics" at bounding box center [277, 162] width 0 height 6
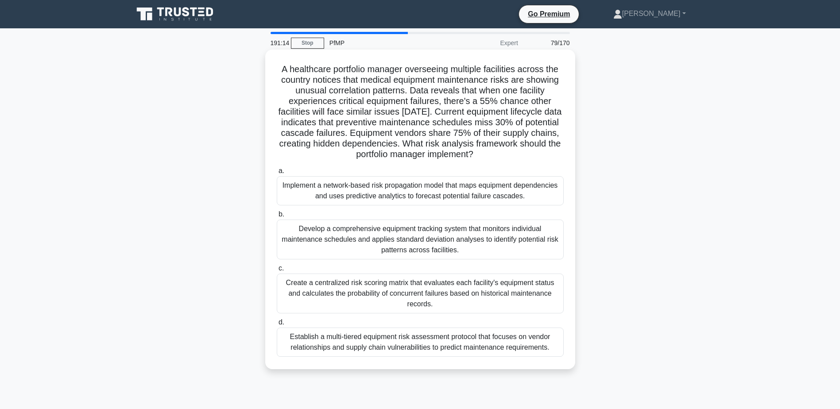
click at [540, 194] on div "Implement a network-based risk propagation model that maps equipment dependenci…" at bounding box center [420, 190] width 287 height 29
click at [277, 174] on input "a. Implement a network-based risk propagation model that maps equipment depende…" at bounding box center [277, 171] width 0 height 6
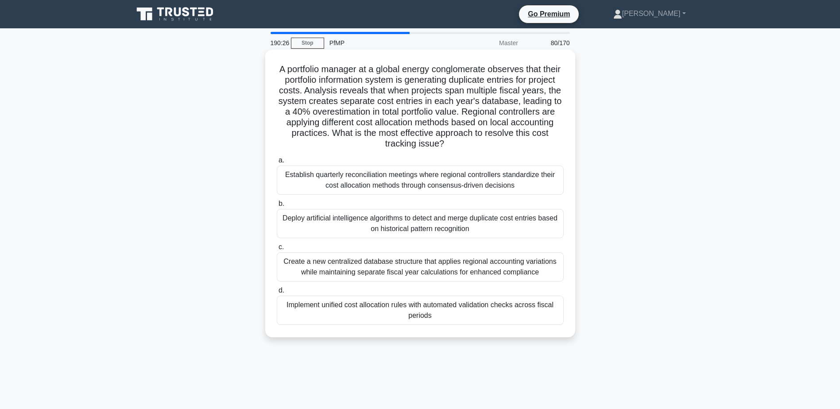
click at [522, 316] on div "Implement unified cost allocation rules with automated validation checks across…" at bounding box center [420, 310] width 287 height 29
click at [277, 293] on input "d. Implement unified cost allocation rules with automated validation checks acr…" at bounding box center [277, 291] width 0 height 6
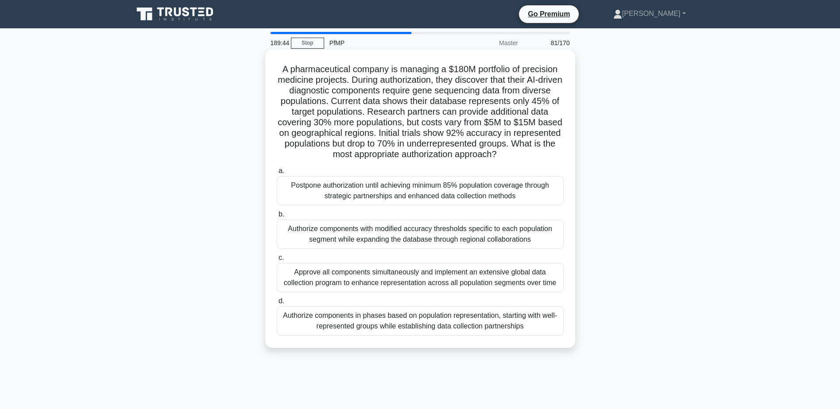
click at [399, 320] on div "Authorize components in phases based on population representation, starting wit…" at bounding box center [420, 320] width 287 height 29
click at [277, 304] on input "d. Authorize components in phases based on population representation, starting …" at bounding box center [277, 301] width 0 height 6
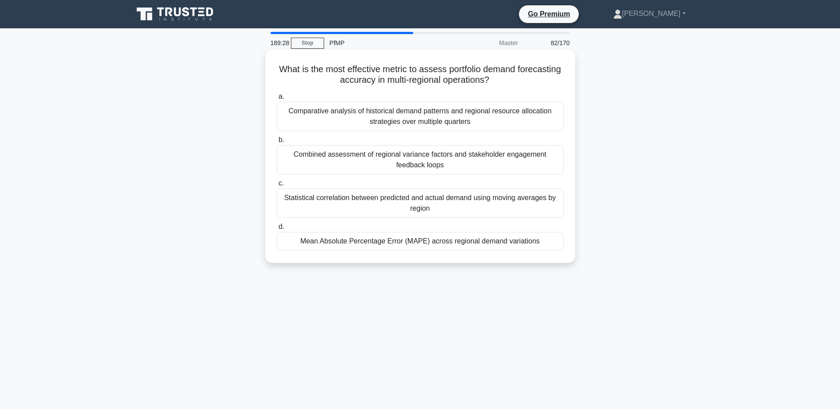
click at [415, 149] on div "Combined assessment of regional variance factors and stakeholder engagement fee…" at bounding box center [420, 159] width 287 height 29
click at [277, 143] on input "b. Combined assessment of regional variance factors and stakeholder engagement …" at bounding box center [277, 140] width 0 height 6
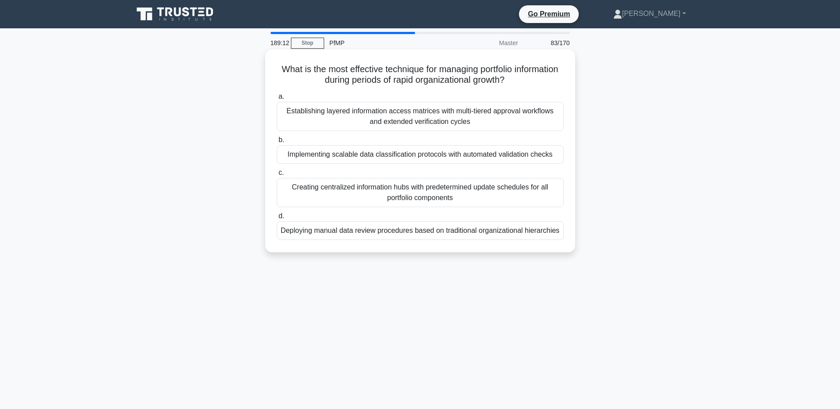
click at [431, 158] on div "Implementing scalable data classification protocols with automated validation c…" at bounding box center [420, 154] width 287 height 19
click at [277, 143] on input "b. Implementing scalable data classification protocols with automated validatio…" at bounding box center [277, 140] width 0 height 6
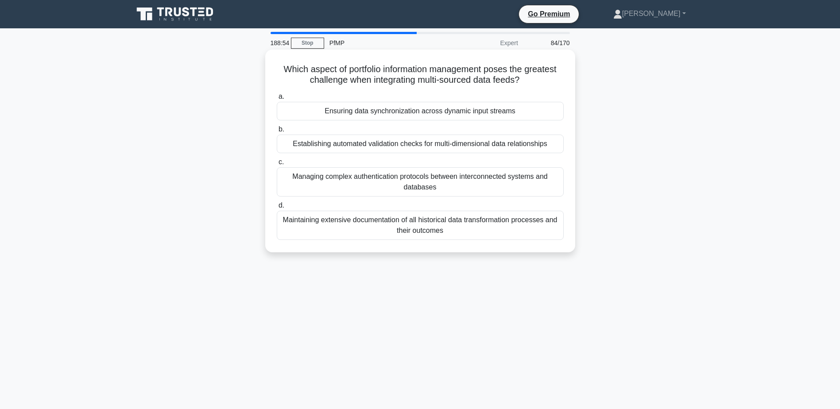
drag, startPoint x: 278, startPoint y: 70, endPoint x: 535, endPoint y: 79, distance: 257.4
click at [535, 79] on h5 "Which aspect of portfolio information management poses the greatest challenge w…" at bounding box center [420, 75] width 289 height 22
drag, startPoint x: 535, startPoint y: 79, endPoint x: 471, endPoint y: 116, distance: 73.6
click at [471, 116] on div "Ensuring data synchronization across dynamic input streams" at bounding box center [420, 111] width 287 height 19
click at [277, 100] on input "a. Ensuring data synchronization across dynamic input streams" at bounding box center [277, 97] width 0 height 6
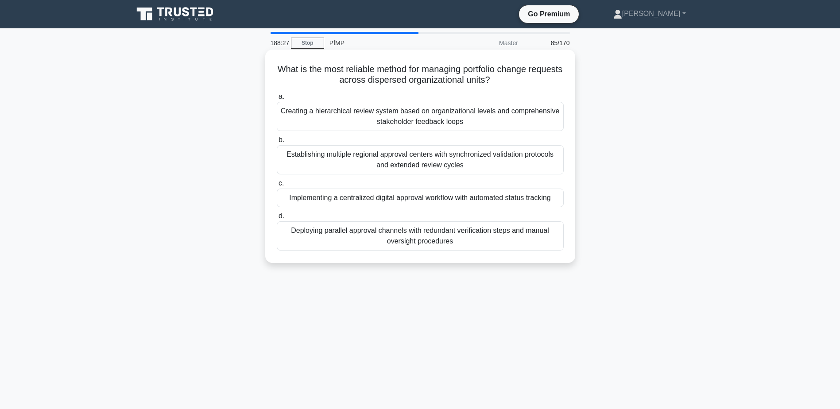
click at [485, 118] on div "Creating a hierarchical review system based on organizational levels and compre…" at bounding box center [420, 116] width 287 height 29
click at [277, 100] on input "a. Creating a hierarchical review system based on organizational levels and com…" at bounding box center [277, 97] width 0 height 6
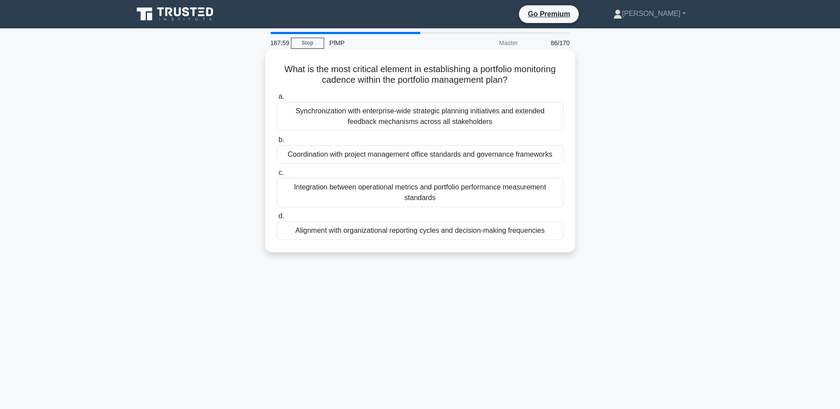
click at [461, 235] on div "Alignment with organizational reporting cycles and decision-making frequencies" at bounding box center [420, 230] width 287 height 19
click at [277, 219] on input "d. Alignment with organizational reporting cycles and decision-making frequenci…" at bounding box center [277, 216] width 0 height 6
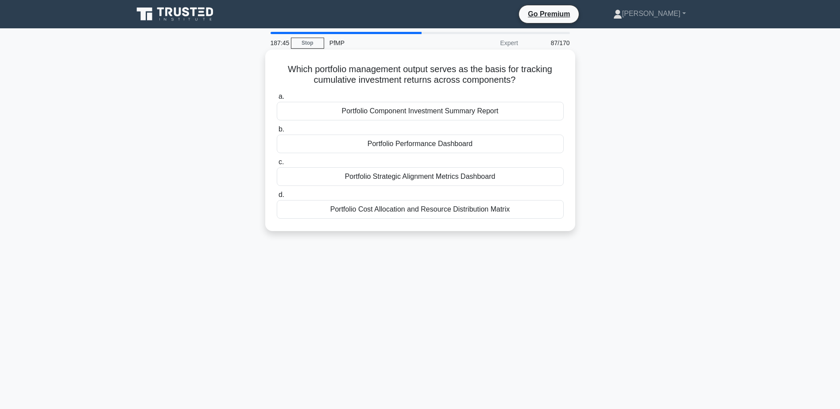
click at [455, 143] on div "Portfolio Performance Dashboard" at bounding box center [420, 144] width 287 height 19
click at [277, 132] on input "b. Portfolio Performance Dashboard" at bounding box center [277, 130] width 0 height 6
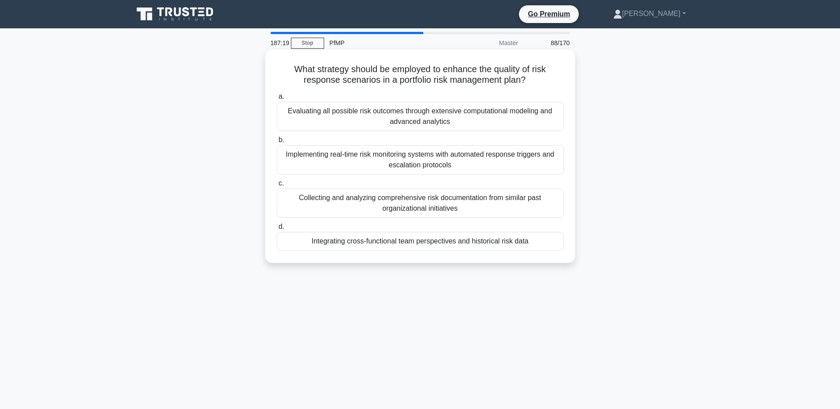
click at [427, 246] on div "Integrating cross-functional team perspectives and historical risk data" at bounding box center [420, 241] width 287 height 19
click at [277, 230] on input "d. Integrating cross-functional team perspectives and historical risk data" at bounding box center [277, 227] width 0 height 6
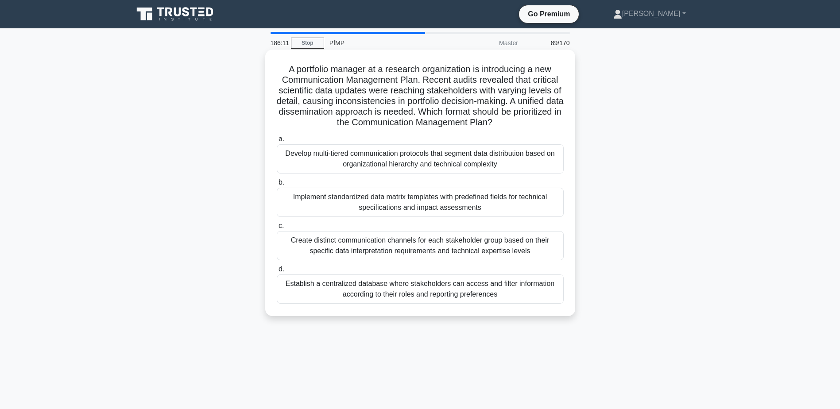
click at [481, 255] on div "Create distinct communication channels for each stakeholder group based on thei…" at bounding box center [420, 245] width 287 height 29
click at [277, 229] on input "c. Create distinct communication channels for each stakeholder group based on t…" at bounding box center [277, 226] width 0 height 6
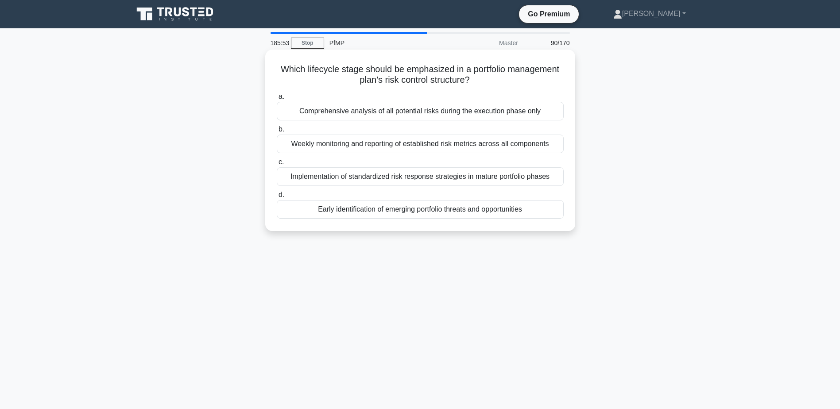
click at [512, 212] on div "Early identification of emerging portfolio threats and opportunities" at bounding box center [420, 209] width 287 height 19
click at [277, 198] on input "d. Early identification of emerging portfolio threats and opportunities" at bounding box center [277, 195] width 0 height 6
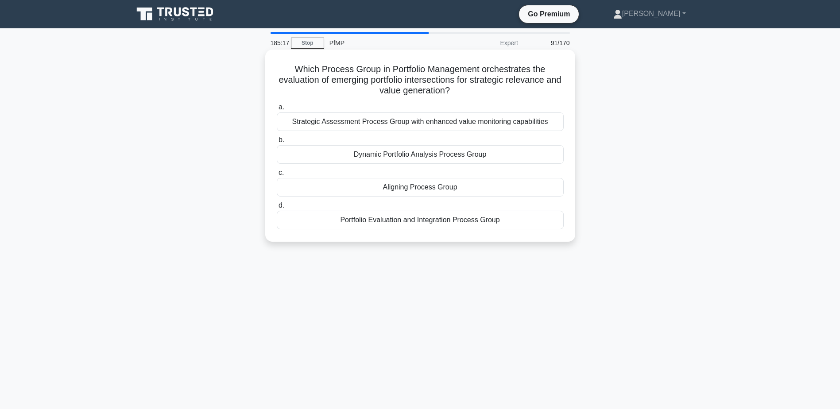
click at [439, 128] on div "Strategic Assessment Process Group with enhanced value monitoring capabilities" at bounding box center [420, 121] width 287 height 19
click at [277, 110] on input "a. Strategic Assessment Process Group with enhanced value monitoring capabiliti…" at bounding box center [277, 107] width 0 height 6
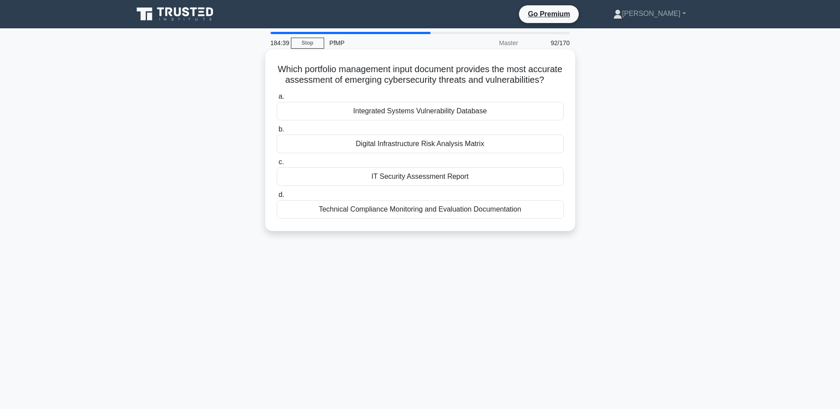
click at [383, 153] on div "Digital Infrastructure Risk Analysis Matrix" at bounding box center [420, 144] width 287 height 19
click at [277, 132] on input "b. Digital Infrastructure Risk Analysis Matrix" at bounding box center [277, 130] width 0 height 6
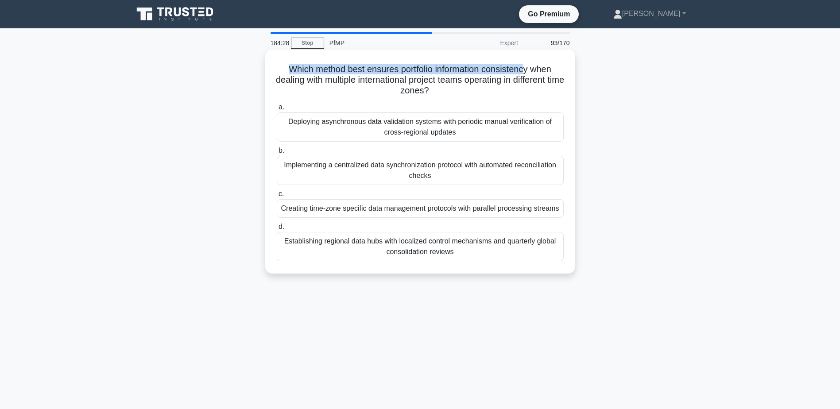
drag, startPoint x: 280, startPoint y: 67, endPoint x: 536, endPoint y: 73, distance: 256.4
click at [536, 73] on h5 "Which method best ensures portfolio information consistency when dealing with m…" at bounding box center [420, 80] width 289 height 33
drag, startPoint x: 536, startPoint y: 73, endPoint x: 305, endPoint y: 73, distance: 231.1
click at [305, 73] on h5 "Which method best ensures portfolio information consistency when dealing with m…" at bounding box center [420, 80] width 289 height 33
click at [339, 166] on div "Implementing a centralized data synchronization protocol with automated reconci…" at bounding box center [420, 170] width 287 height 29
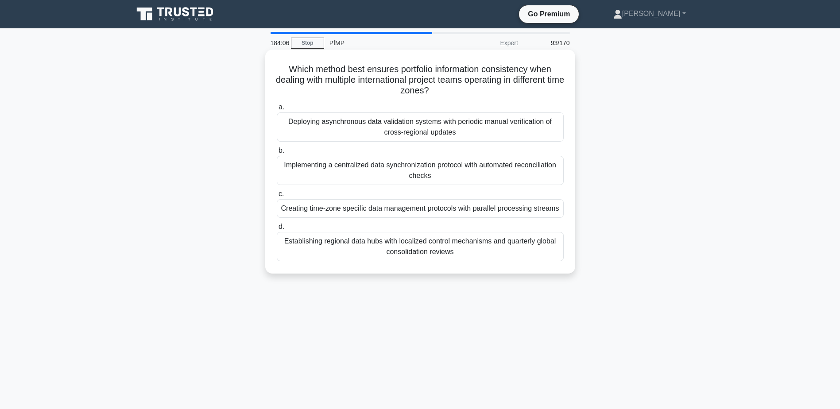
click at [277, 154] on input "b. Implementing a centralized data synchronization protocol with automated reco…" at bounding box center [277, 151] width 0 height 6
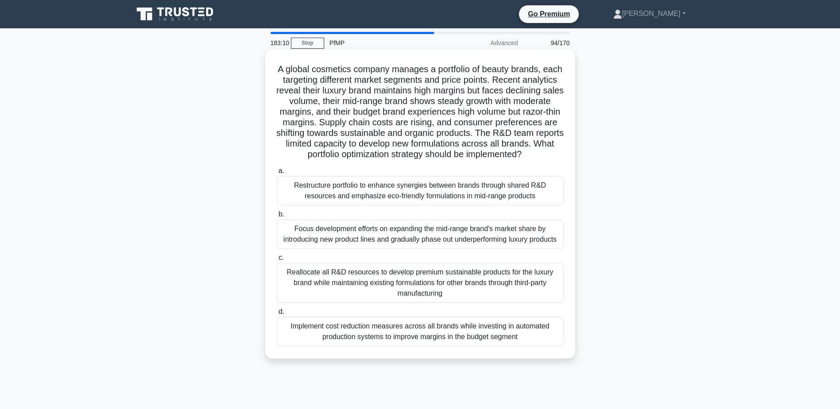
click at [531, 205] on div "Restructure portfolio to enhance synergies between brands through shared R&D re…" at bounding box center [420, 190] width 287 height 29
click at [277, 174] on input "a. Restructure portfolio to enhance synergies between brands through shared R&D…" at bounding box center [277, 171] width 0 height 6
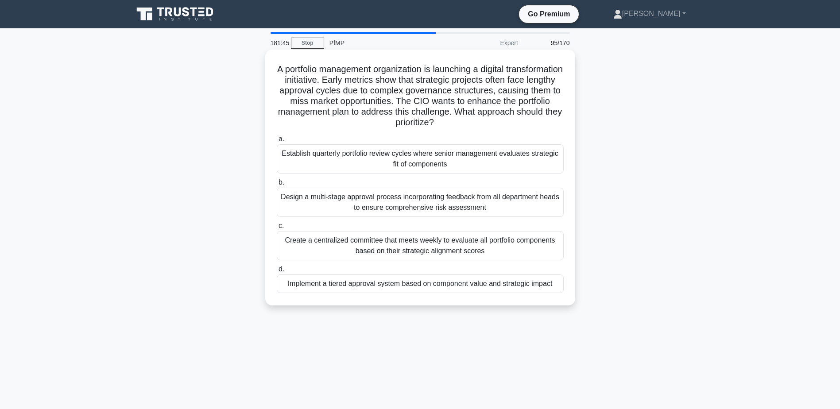
click at [538, 285] on div "Implement a tiered approval system based on component value and strategic impact" at bounding box center [420, 283] width 287 height 19
click at [277, 272] on input "d. Implement a tiered approval system based on component value and strategic im…" at bounding box center [277, 269] width 0 height 6
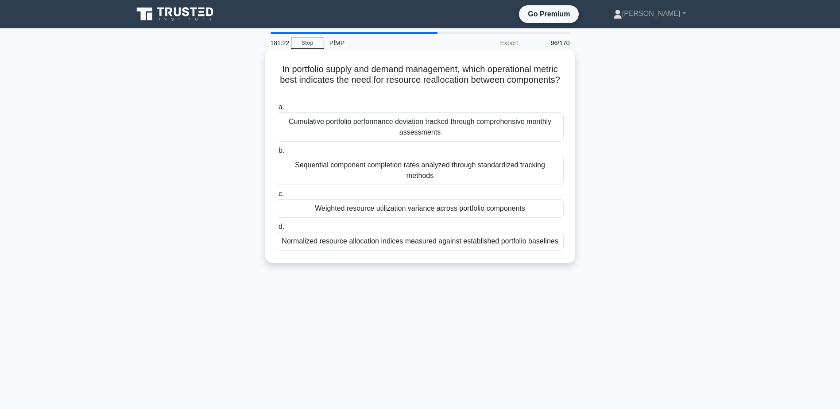
click at [440, 244] on div "Normalized resource allocation indices measured against established portfolio b…" at bounding box center [420, 241] width 287 height 19
click at [277, 230] on input "d. Normalized resource allocation indices measured against established portfoli…" at bounding box center [277, 227] width 0 height 6
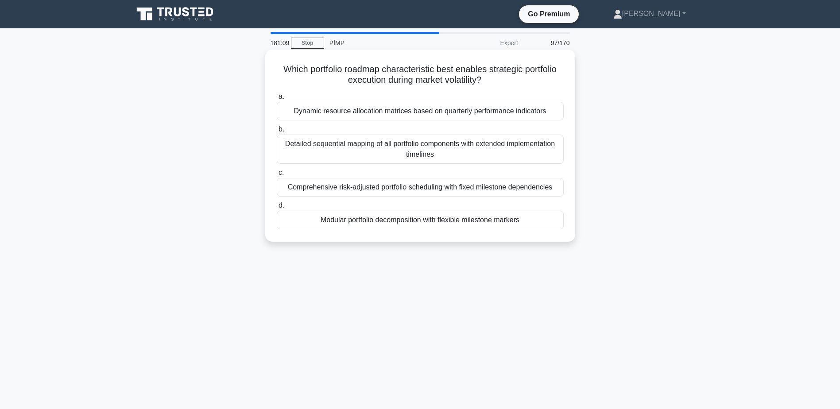
click at [513, 111] on div "Dynamic resource allocation matrices based on quarterly performance indicators" at bounding box center [420, 111] width 287 height 19
click at [277, 100] on input "a. Dynamic resource allocation matrices based on quarterly performance indicato…" at bounding box center [277, 97] width 0 height 6
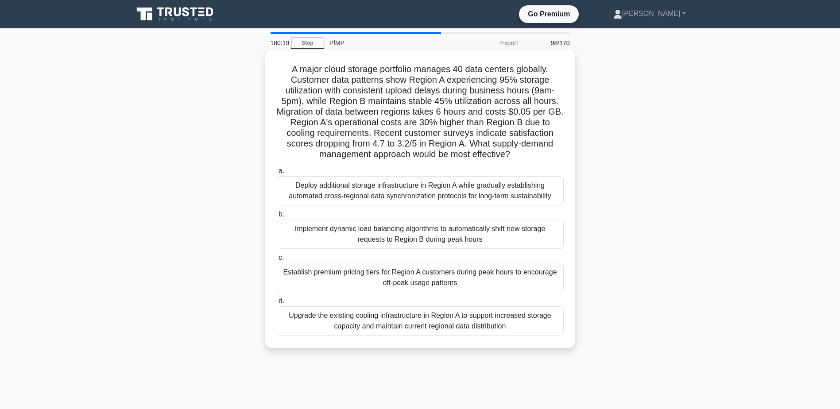
click at [452, 243] on div "Implement dynamic load balancing algorithms to automatically shift new storage …" at bounding box center [420, 234] width 287 height 29
click at [277, 217] on input "b. Implement dynamic load balancing algorithms to automatically shift new stora…" at bounding box center [277, 215] width 0 height 6
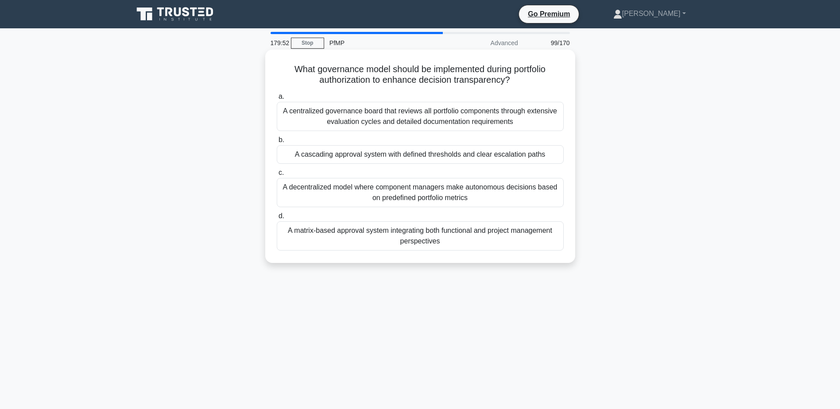
click at [476, 157] on div "A cascading approval system with defined thresholds and clear escalation paths" at bounding box center [420, 154] width 287 height 19
click at [277, 143] on input "b. A cascading approval system with defined thresholds and clear escalation pat…" at bounding box center [277, 140] width 0 height 6
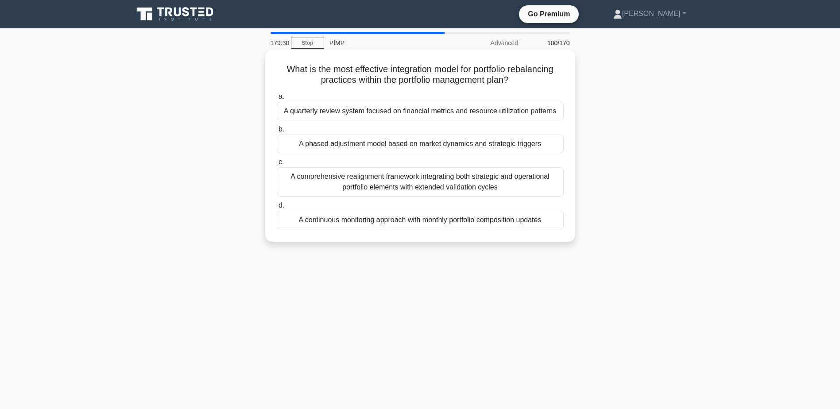
click at [330, 220] on div "A continuous monitoring approach with monthly portfolio composition updates" at bounding box center [420, 220] width 287 height 19
click at [277, 209] on input "d. A continuous monitoring approach with monthly portfolio composition updates" at bounding box center [277, 206] width 0 height 6
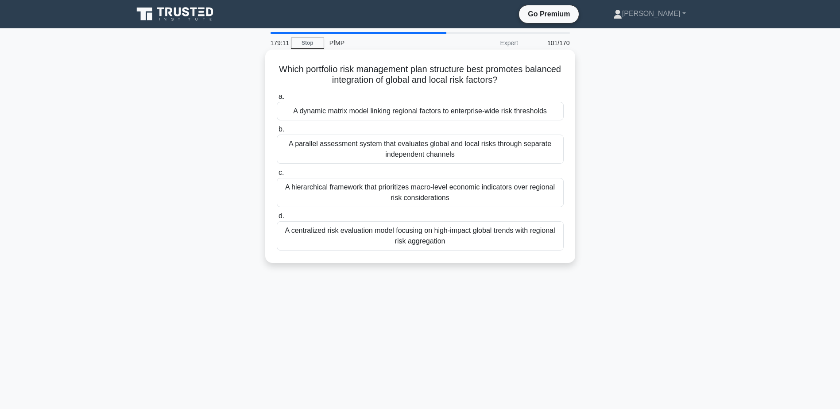
click at [487, 248] on div "A centralized risk evaluation model focusing on high-impact global trends with …" at bounding box center [420, 235] width 287 height 29
click at [277, 219] on input "d. A centralized risk evaluation model focusing on high-impact global trends wi…" at bounding box center [277, 216] width 0 height 6
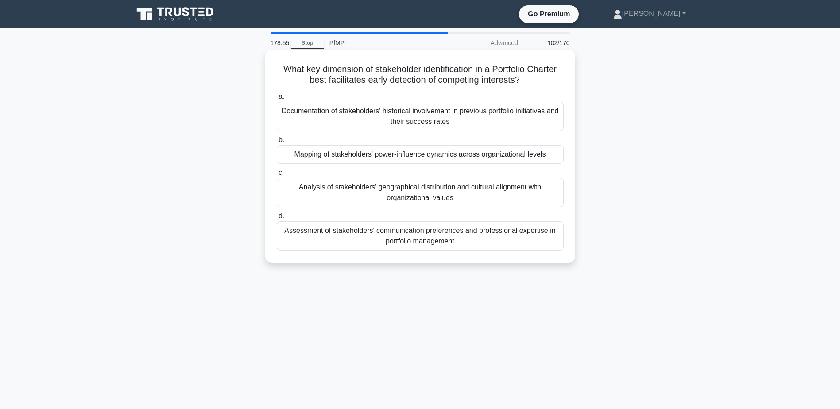
click at [489, 158] on div "Mapping of stakeholders' power-influence dynamics across organizational levels" at bounding box center [420, 154] width 287 height 19
click at [277, 143] on input "b. Mapping of stakeholders' power-influence dynamics across organizational leve…" at bounding box center [277, 140] width 0 height 6
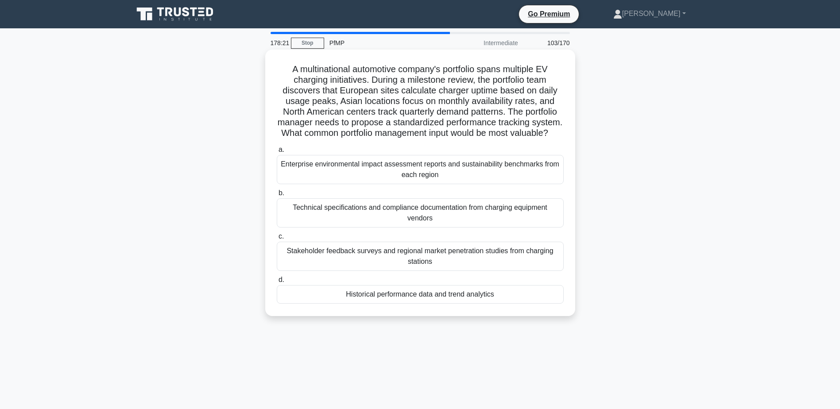
click at [441, 269] on div "Stakeholder feedback surveys and regional market penetration studies from charg…" at bounding box center [420, 256] width 287 height 29
click at [277, 239] on input "c. Stakeholder feedback surveys and regional market penetration studies from ch…" at bounding box center [277, 237] width 0 height 6
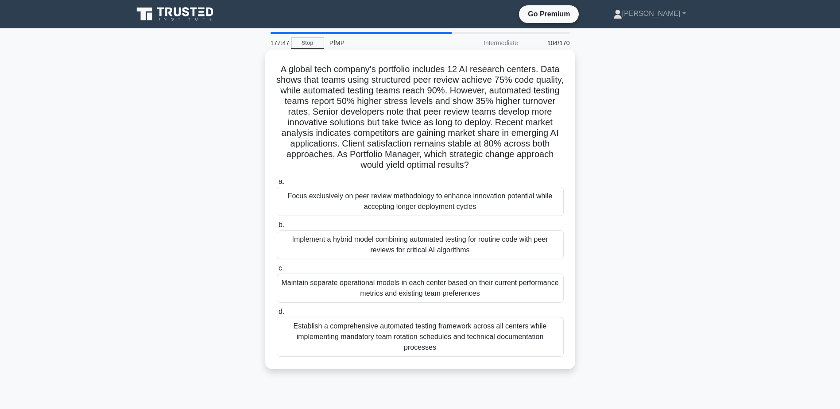
click at [522, 250] on div "Implement a hybrid model combining automated testing for routine code with peer…" at bounding box center [420, 244] width 287 height 29
click at [277, 228] on input "b. Implement a hybrid model combining automated testing for routine code with p…" at bounding box center [277, 225] width 0 height 6
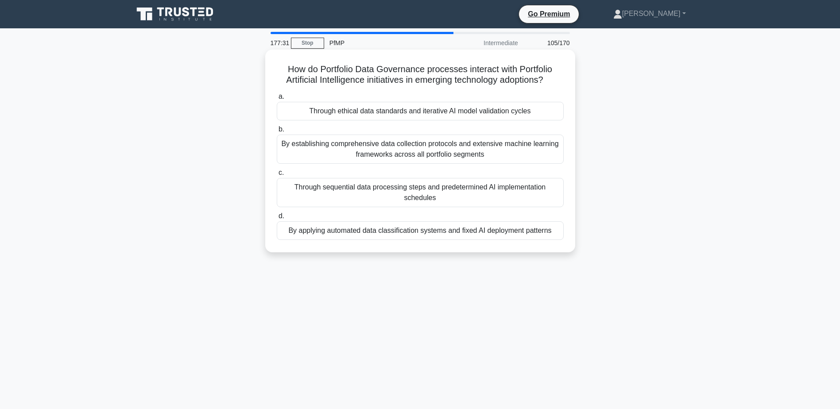
click at [537, 116] on div "Through ethical data standards and iterative AI model validation cycles" at bounding box center [420, 111] width 287 height 19
click at [277, 100] on input "a. Through ethical data standards and iterative AI model validation cycles" at bounding box center [277, 97] width 0 height 6
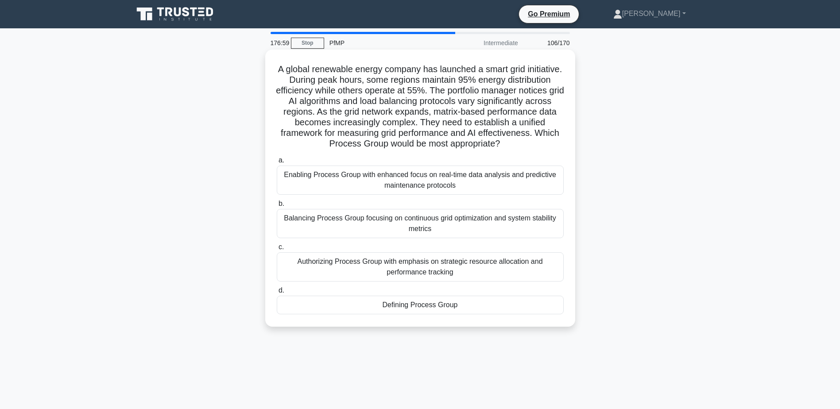
click at [559, 236] on div "Balancing Process Group focusing on continuous grid optimization and system sta…" at bounding box center [420, 223] width 287 height 29
click at [277, 207] on input "b. Balancing Process Group focusing on continuous grid optimization and system …" at bounding box center [277, 204] width 0 height 6
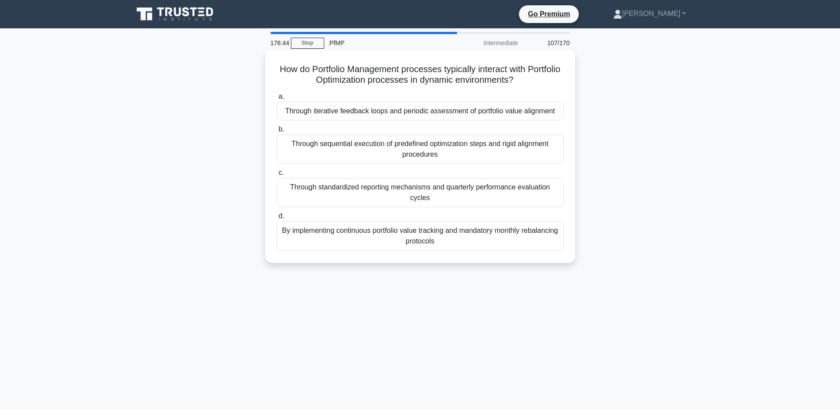
click at [545, 108] on div "Through iterative feedback loops and periodic assessment of portfolio value ali…" at bounding box center [420, 111] width 287 height 19
click at [277, 100] on input "a. Through iterative feedback loops and periodic assessment of portfolio value …" at bounding box center [277, 97] width 0 height 6
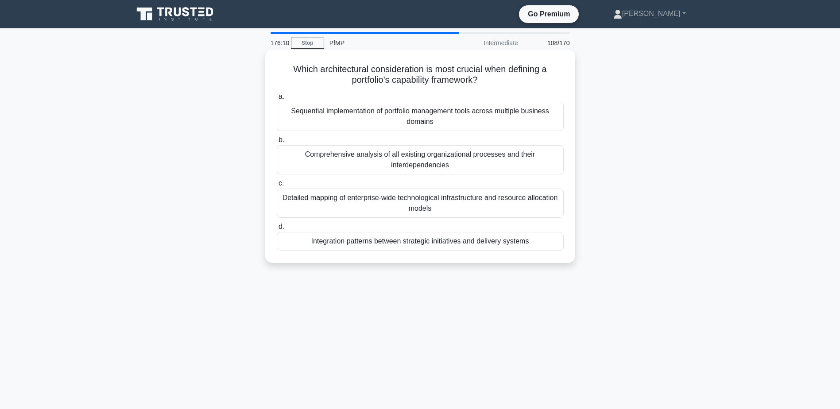
click at [520, 208] on div "Detailed mapping of enterprise-wide technological infrastructure and resource a…" at bounding box center [420, 203] width 287 height 29
click at [277, 186] on input "c. Detailed mapping of enterprise-wide technological infrastructure and resourc…" at bounding box center [277, 184] width 0 height 6
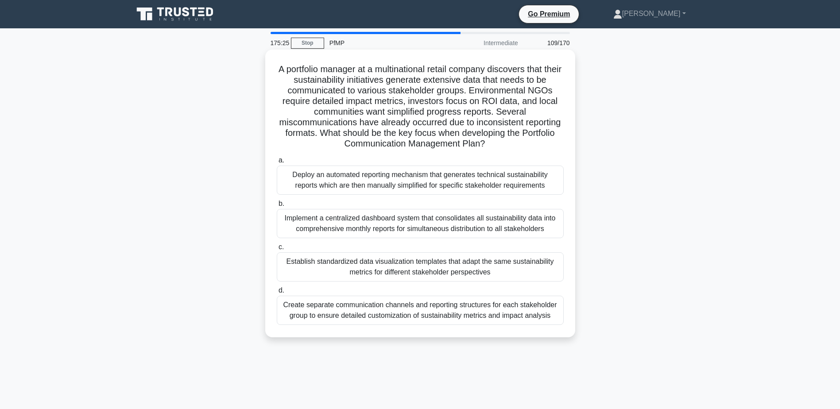
click at [449, 276] on div "Establish standardized data visualization templates that adapt the same sustain…" at bounding box center [420, 266] width 287 height 29
click at [277, 250] on input "c. Establish standardized data visualization templates that adapt the same sust…" at bounding box center [277, 247] width 0 height 6
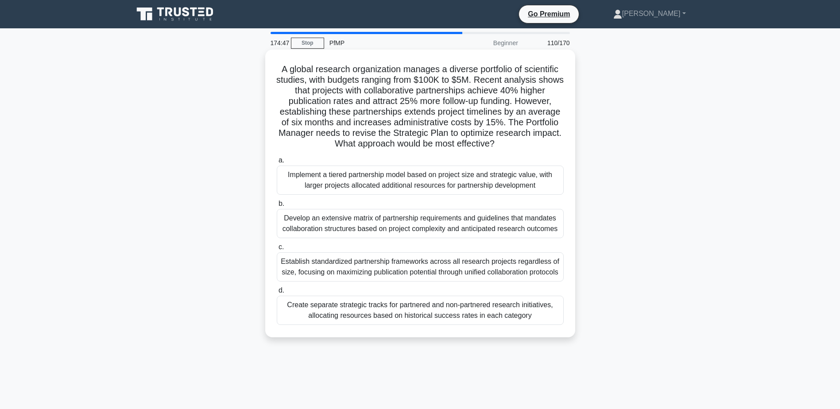
click at [479, 190] on div "Implement a tiered partnership model based on project size and strategic value,…" at bounding box center [420, 180] width 287 height 29
click at [277, 163] on input "a. Implement a tiered partnership model based on project size and strategic val…" at bounding box center [277, 161] width 0 height 6
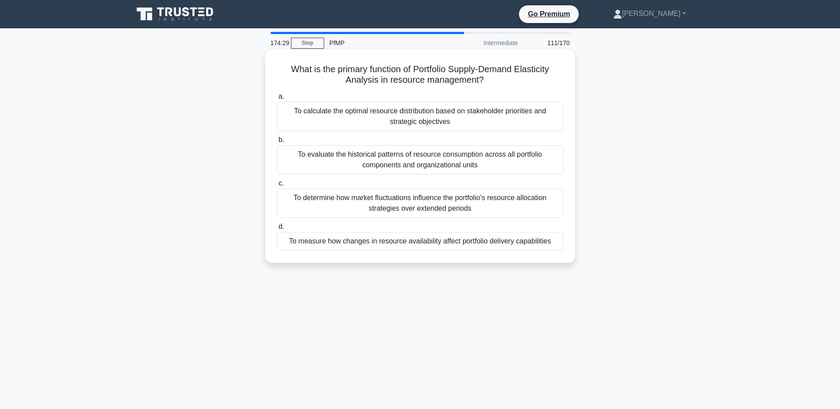
click at [545, 241] on div "To measure how changes in resource availability affect portfolio delivery capab…" at bounding box center [420, 241] width 287 height 19
click at [277, 230] on input "d. To measure how changes in resource availability affect portfolio delivery ca…" at bounding box center [277, 227] width 0 height 6
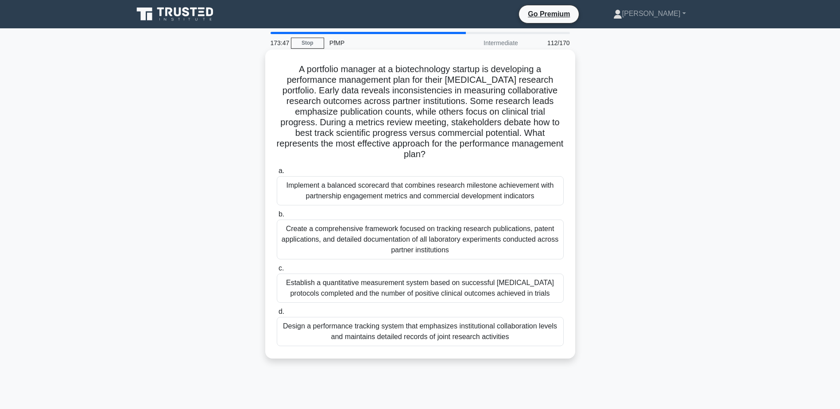
click at [518, 197] on div "Implement a balanced scorecard that combines research milestone achievement wit…" at bounding box center [420, 190] width 287 height 29
click at [277, 174] on input "a. Implement a balanced scorecard that combines research milestone achievement …" at bounding box center [277, 171] width 0 height 6
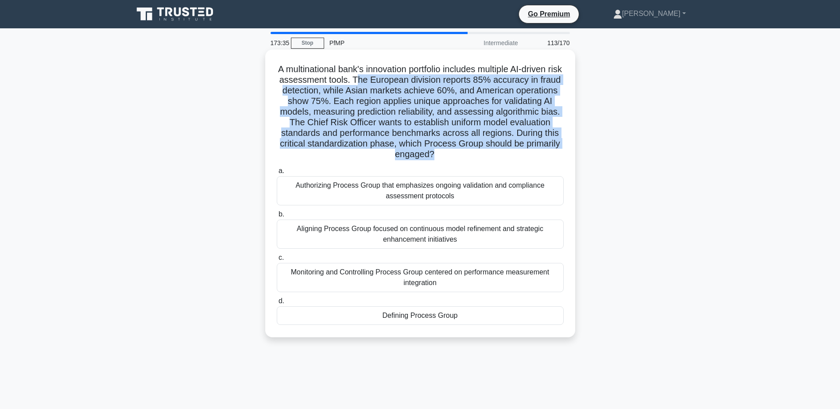
drag, startPoint x: 374, startPoint y: 77, endPoint x: 474, endPoint y: 162, distance: 131.3
click at [474, 162] on div "A multinational bank's innovation portfolio includes multiple AI-driven risk as…" at bounding box center [420, 193] width 303 height 281
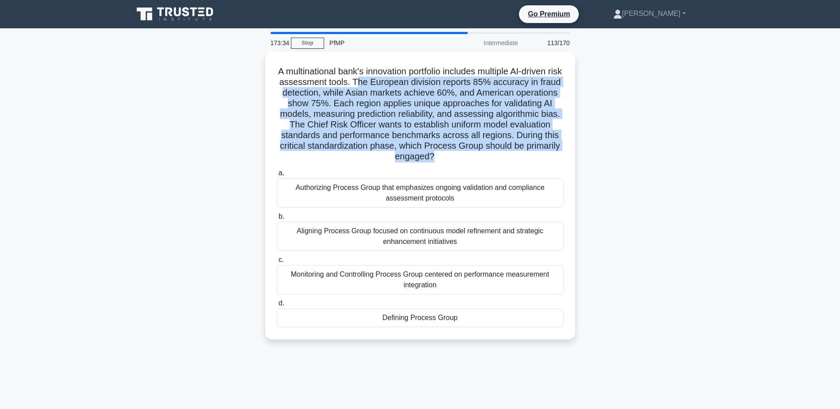
drag, startPoint x: 474, startPoint y: 162, endPoint x: 603, endPoint y: 140, distance: 131.0
click at [603, 140] on div "A multinational bank's innovation portfolio includes multiple AI-driven risk as…" at bounding box center [420, 201] width 584 height 298
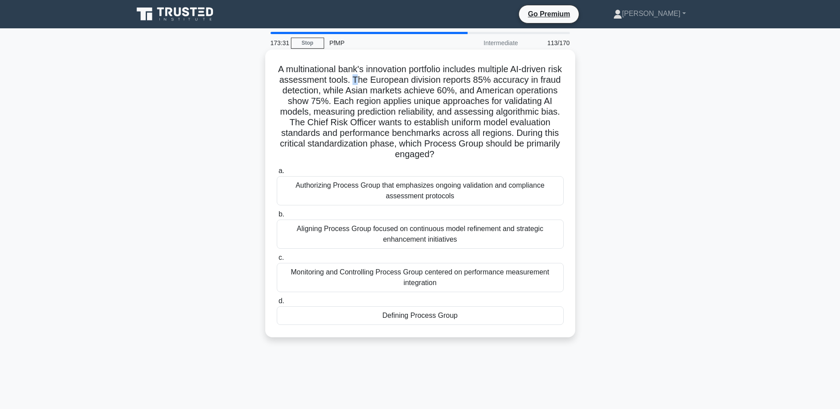
drag, startPoint x: 374, startPoint y: 78, endPoint x: 373, endPoint y: 83, distance: 5.4
click at [373, 83] on h5 "A multinational bank's innovation portfolio includes multiple AI-driven risk as…" at bounding box center [420, 112] width 289 height 97
click at [371, 80] on h5 "A multinational bank's innovation portfolio includes multiple AI-driven risk as…" at bounding box center [420, 112] width 289 height 97
drag, startPoint x: 371, startPoint y: 80, endPoint x: 481, endPoint y: 158, distance: 135.0
click at [481, 158] on h5 "A multinational bank's innovation portfolio includes multiple AI-driven risk as…" at bounding box center [420, 112] width 289 height 97
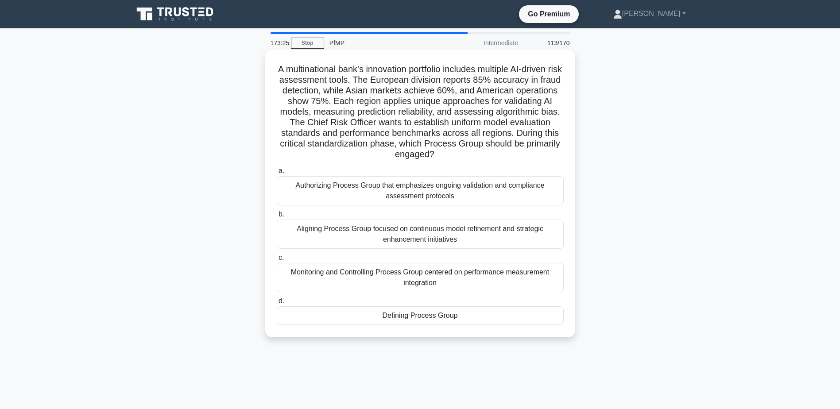
drag, startPoint x: 481, startPoint y: 158, endPoint x: 375, endPoint y: 128, distance: 110.7
click at [375, 128] on h5 "A multinational bank's innovation portfolio includes multiple AI-driven risk as…" at bounding box center [420, 112] width 289 height 97
click at [347, 316] on div "Defining Process Group" at bounding box center [420, 315] width 287 height 19
click at [277, 304] on input "d. Defining Process Group" at bounding box center [277, 301] width 0 height 6
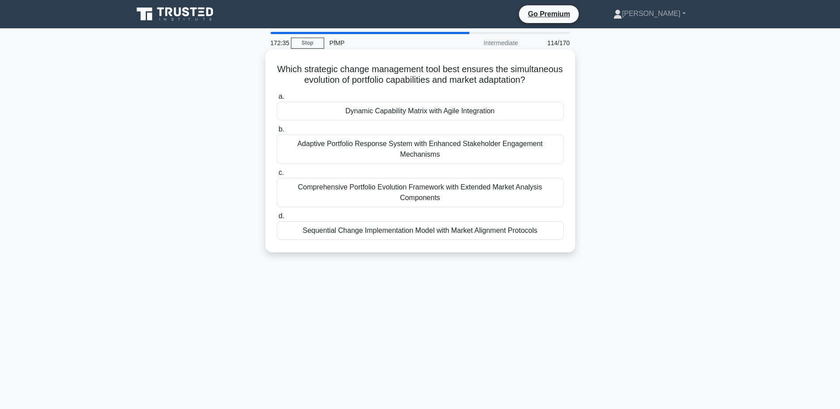
click at [415, 240] on div "Sequential Change Implementation Model with Market Alignment Protocols" at bounding box center [420, 230] width 287 height 19
click at [277, 219] on input "d. Sequential Change Implementation Model with Market Alignment Protocols" at bounding box center [277, 216] width 0 height 6
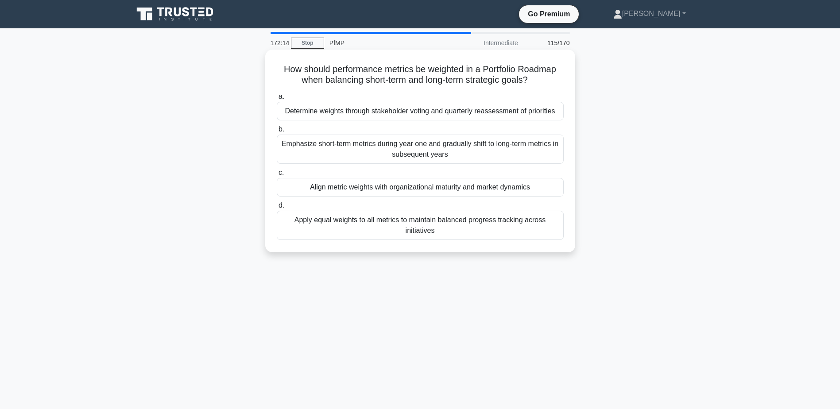
click at [444, 109] on div "Determine weights through stakeholder voting and quarterly reassessment of prio…" at bounding box center [420, 111] width 287 height 19
click at [277, 100] on input "a. Determine weights through stakeholder voting and quarterly reassessment of p…" at bounding box center [277, 97] width 0 height 6
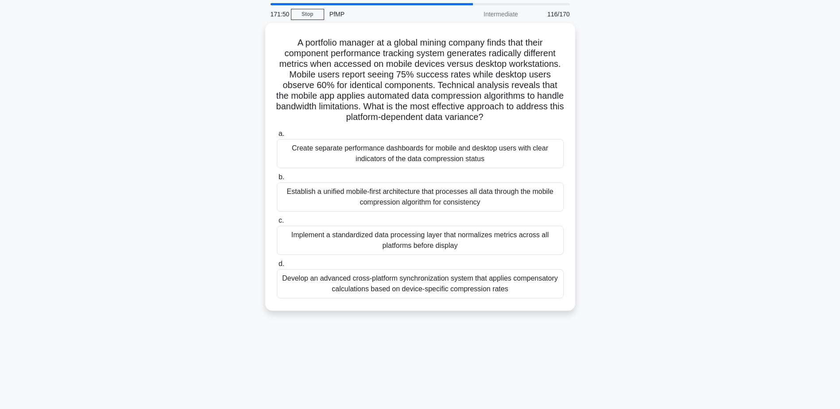
scroll to position [44, 0]
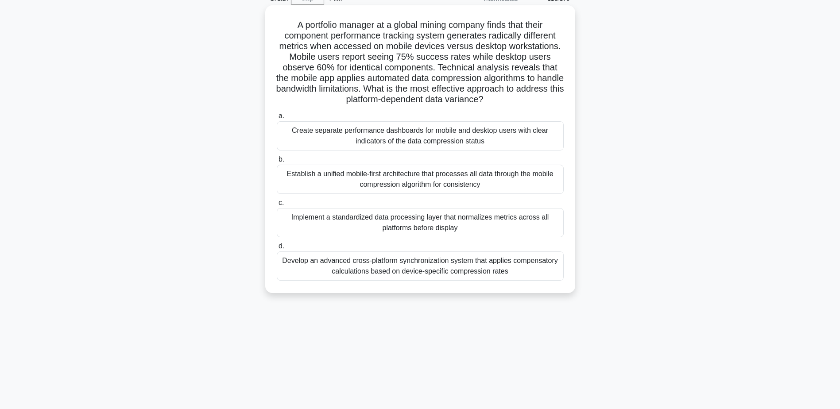
click at [468, 225] on div "Implement a standardized data processing layer that normalizes metrics across a…" at bounding box center [420, 222] width 287 height 29
click at [277, 206] on input "c. Implement a standardized data processing layer that normalizes metrics acros…" at bounding box center [277, 203] width 0 height 6
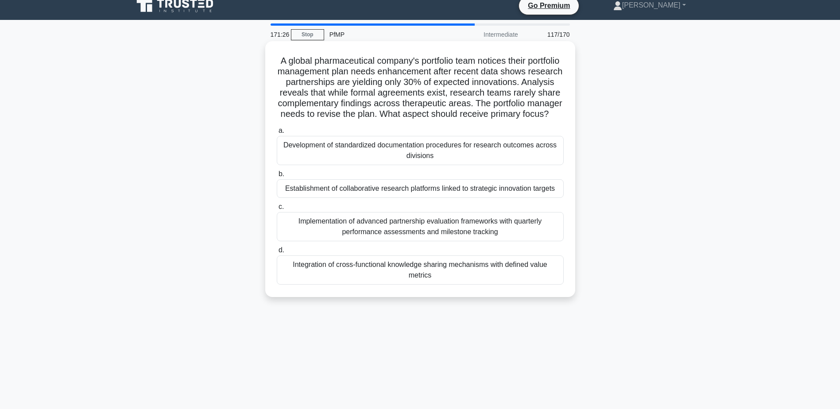
scroll to position [0, 0]
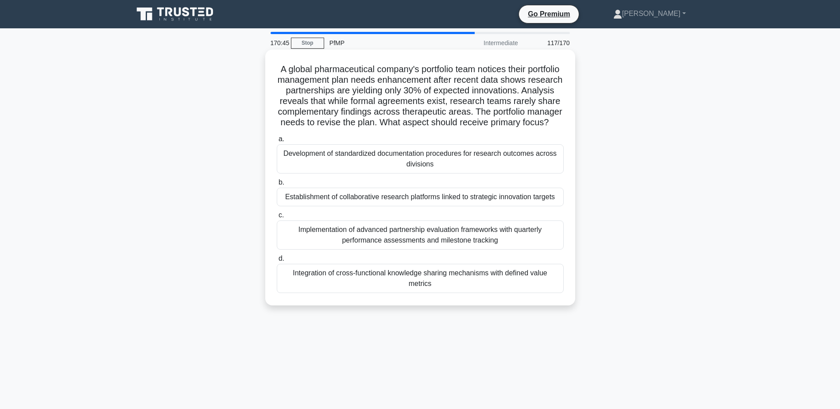
click at [506, 291] on div "Integration of cross-functional knowledge sharing mechanisms with defined value…" at bounding box center [420, 278] width 287 height 29
click at [277, 262] on input "d. Integration of cross-functional knowledge sharing mechanisms with defined va…" at bounding box center [277, 259] width 0 height 6
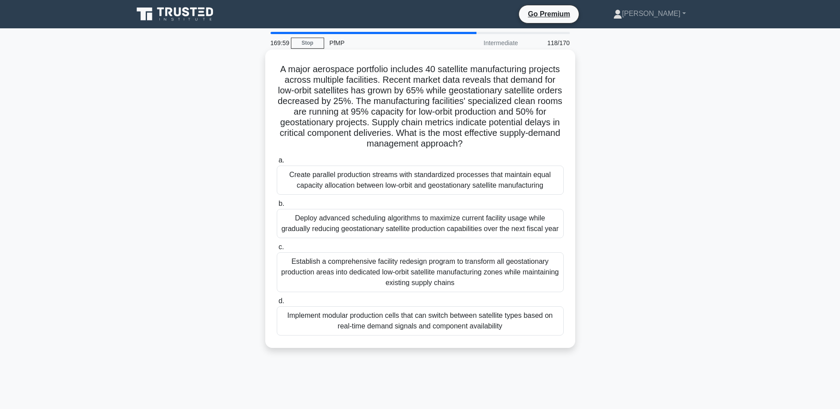
click at [508, 324] on div "Implement modular production cells that can switch between satellite types base…" at bounding box center [420, 320] width 287 height 29
click at [277, 304] on input "d. Implement modular production cells that can switch between satellite types b…" at bounding box center [277, 301] width 0 height 6
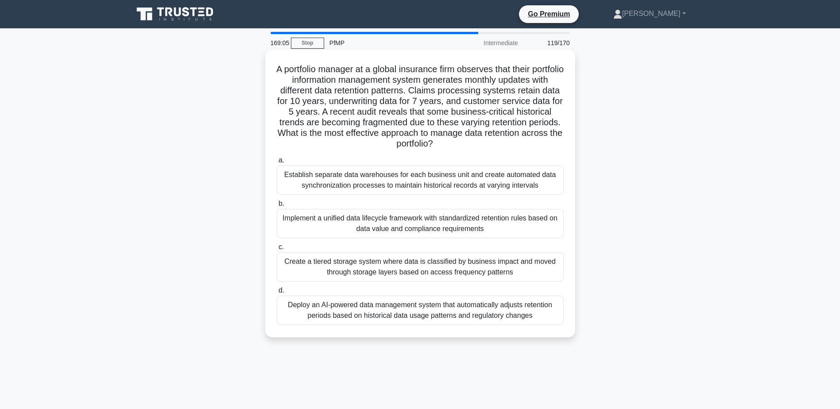
click at [454, 236] on div "Implement a unified data lifecycle framework with standardized retention rules …" at bounding box center [420, 223] width 287 height 29
click at [277, 207] on input "b. Implement a unified data lifecycle framework with standardized retention rul…" at bounding box center [277, 204] width 0 height 6
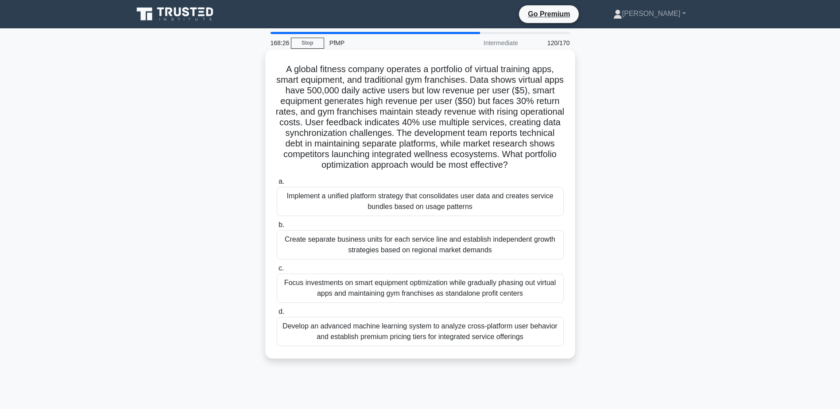
click at [463, 210] on div "Implement a unified platform strategy that consolidates user data and creates s…" at bounding box center [420, 201] width 287 height 29
click at [277, 185] on input "a. Implement a unified platform strategy that consolidates user data and create…" at bounding box center [277, 182] width 0 height 6
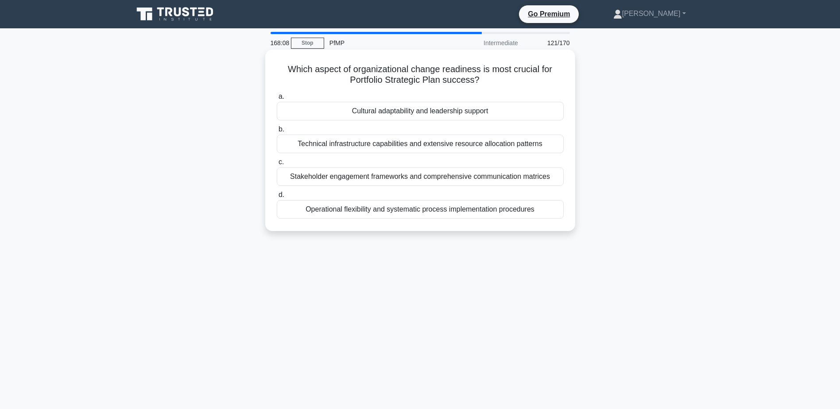
click at [481, 178] on div "Stakeholder engagement frameworks and comprehensive communication matrices" at bounding box center [420, 176] width 287 height 19
click at [277, 165] on input "c. Stakeholder engagement frameworks and comprehensive communication matrices" at bounding box center [277, 162] width 0 height 6
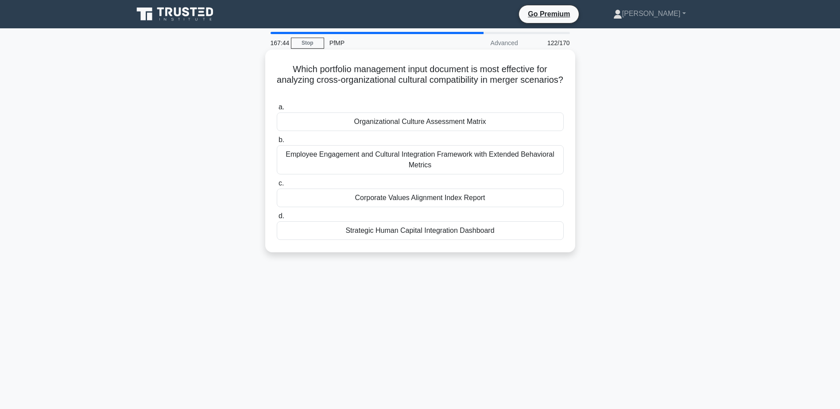
drag, startPoint x: 286, startPoint y: 71, endPoint x: 438, endPoint y: 97, distance: 154.9
click at [438, 97] on h5 "Which portfolio management input document is most effective for analyzing cross…" at bounding box center [420, 80] width 289 height 33
click at [533, 124] on div "Organizational Culture Assessment Matrix" at bounding box center [420, 121] width 287 height 19
click at [277, 110] on input "a. Organizational Culture Assessment Matrix" at bounding box center [277, 107] width 0 height 6
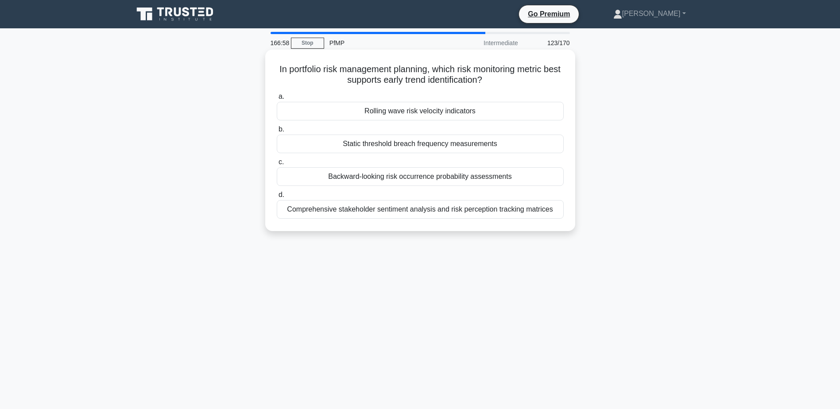
click at [472, 219] on div "Comprehensive stakeholder sentiment analysis and risk perception tracking matri…" at bounding box center [420, 209] width 287 height 19
click at [277, 198] on input "d. Comprehensive stakeholder sentiment analysis and risk perception tracking ma…" at bounding box center [277, 195] width 0 height 6
click at [444, 111] on div "Total shareholder return combined with market value added metrics" at bounding box center [420, 111] width 287 height 19
click at [277, 100] on input "a. Total shareholder return combined with market value added metrics" at bounding box center [277, 97] width 0 height 6
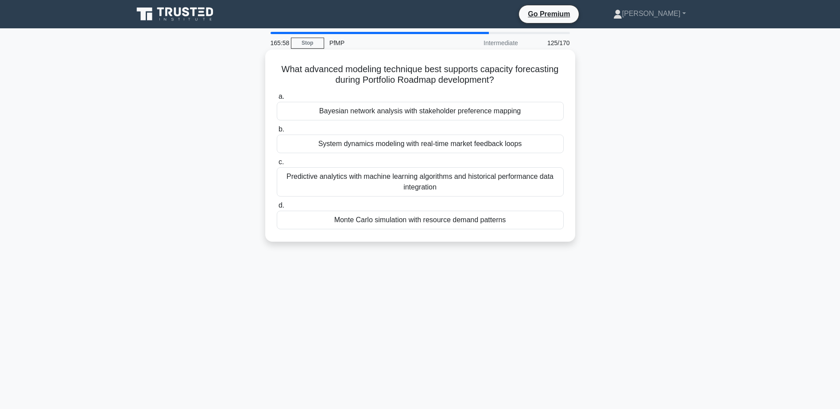
click at [512, 226] on div "Monte Carlo simulation with resource demand patterns" at bounding box center [420, 220] width 287 height 19
click at [277, 209] on input "d. Monte Carlo simulation with resource demand patterns" at bounding box center [277, 206] width 0 height 6
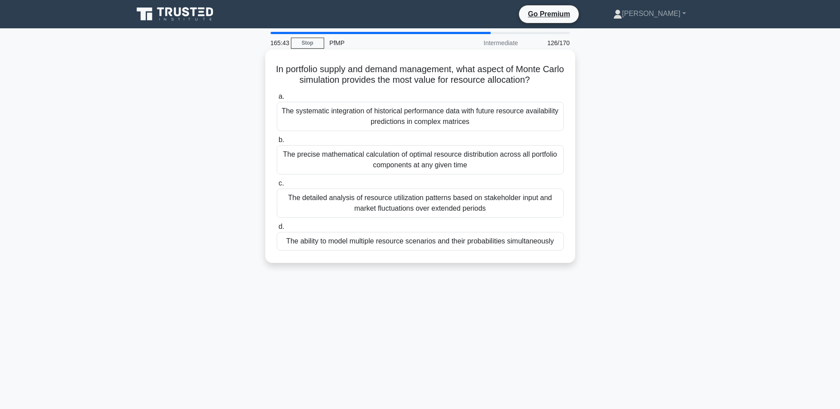
click at [534, 247] on div "The ability to model multiple resource scenarios and their probabilities simult…" at bounding box center [420, 241] width 287 height 19
click at [277, 230] on input "d. The ability to model multiple resource scenarios and their probabilities sim…" at bounding box center [277, 227] width 0 height 6
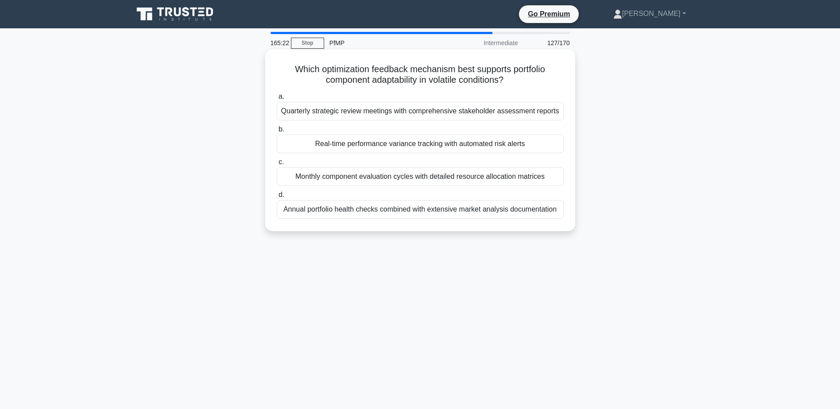
click at [498, 149] on div "Real-time performance variance tracking with automated risk alerts" at bounding box center [420, 144] width 287 height 19
click at [277, 132] on input "b. Real-time performance variance tracking with automated risk alerts" at bounding box center [277, 130] width 0 height 6
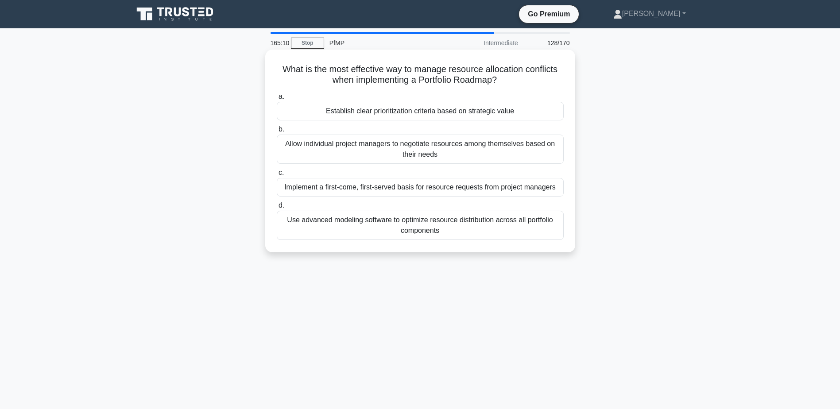
click at [473, 116] on div "Establish clear prioritization criteria based on strategic value" at bounding box center [420, 111] width 287 height 19
click at [277, 100] on input "a. Establish clear prioritization criteria based on strategic value" at bounding box center [277, 97] width 0 height 6
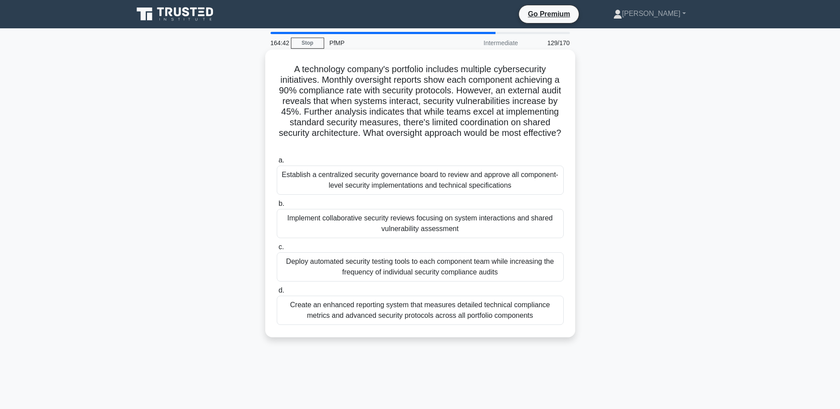
click at [479, 232] on div "Implement collaborative security reviews focusing on system interactions and sh…" at bounding box center [420, 223] width 287 height 29
click at [277, 207] on input "b. Implement collaborative security reviews focusing on system interactions and…" at bounding box center [277, 204] width 0 height 6
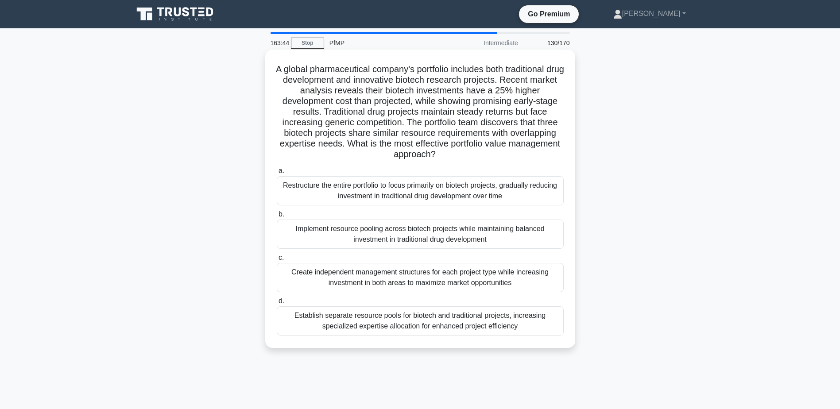
click at [530, 234] on div "Implement resource pooling across biotech projects while maintaining balanced i…" at bounding box center [420, 234] width 287 height 29
click at [277, 217] on input "b. Implement resource pooling across biotech projects while maintaining balance…" at bounding box center [277, 215] width 0 height 6
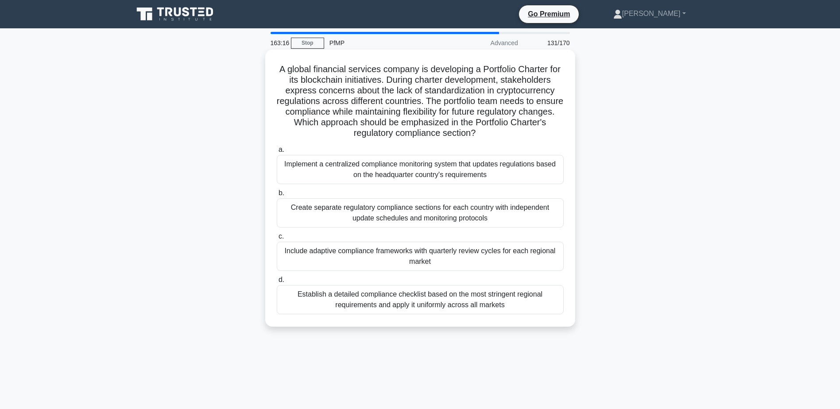
click at [432, 253] on div "Include adaptive compliance frameworks with quarterly review cycles for each re…" at bounding box center [420, 256] width 287 height 29
click at [277, 239] on input "c. Include adaptive compliance frameworks with quarterly review cycles for each…" at bounding box center [277, 237] width 0 height 6
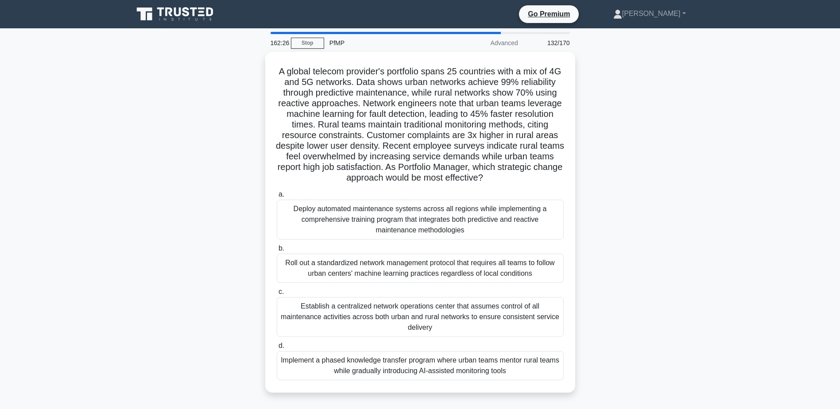
click at [464, 372] on div "Implement a phased knowledge transfer program where urban teams mentor rural te…" at bounding box center [420, 365] width 287 height 29
click at [277, 349] on input "d. Implement a phased knowledge transfer program where urban teams mentor rural…" at bounding box center [277, 346] width 0 height 6
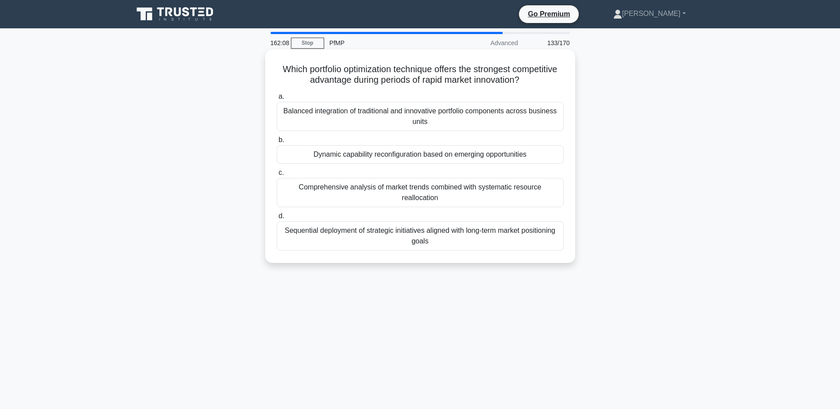
click at [514, 158] on div "Dynamic capability reconfiguration based on emerging opportunities" at bounding box center [420, 154] width 287 height 19
click at [277, 143] on input "b. Dynamic capability reconfiguration based on emerging opportunities" at bounding box center [277, 140] width 0 height 6
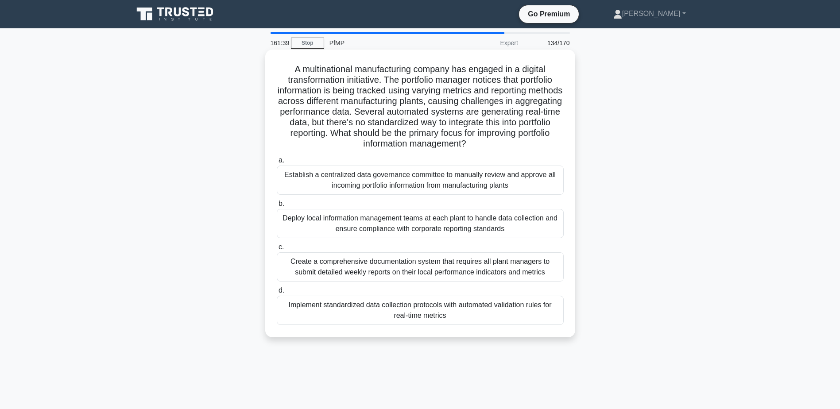
click at [545, 305] on div "Implement standardized data collection protocols with automated validation rule…" at bounding box center [420, 310] width 287 height 29
click at [277, 293] on input "d. Implement standardized data collection protocols with automated validation r…" at bounding box center [277, 291] width 0 height 6
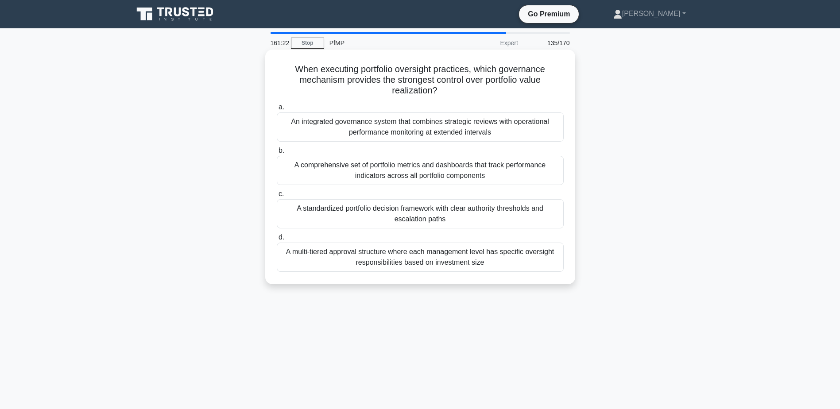
click at [516, 127] on div "An integrated governance system that combines strategic reviews with operationa…" at bounding box center [420, 126] width 287 height 29
click at [277, 110] on input "a. An integrated governance system that combines strategic reviews with operati…" at bounding box center [277, 107] width 0 height 6
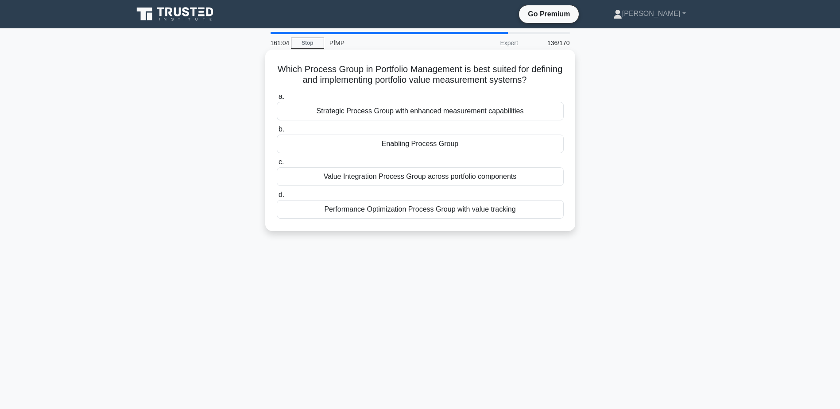
click at [546, 178] on div "Value Integration Process Group across portfolio components" at bounding box center [420, 176] width 287 height 19
click at [277, 165] on input "c. Value Integration Process Group across portfolio components" at bounding box center [277, 162] width 0 height 6
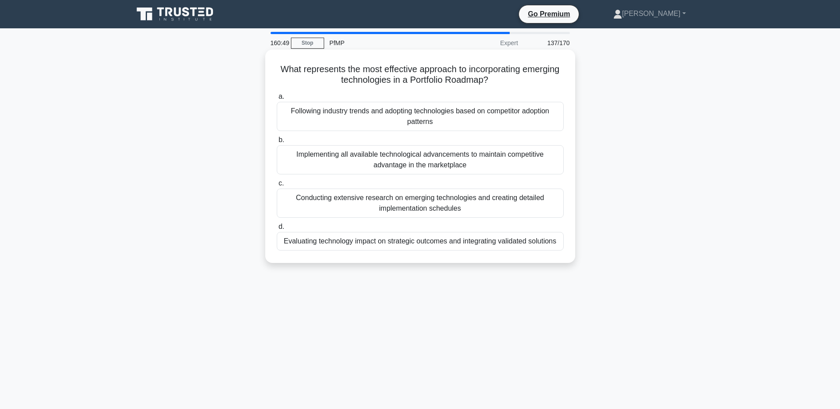
click at [550, 241] on div "Evaluating technology impact on strategic outcomes and integrating validated so…" at bounding box center [420, 241] width 287 height 19
click at [277, 230] on input "d. Evaluating technology impact on strategic outcomes and integrating validated…" at bounding box center [277, 227] width 0 height 6
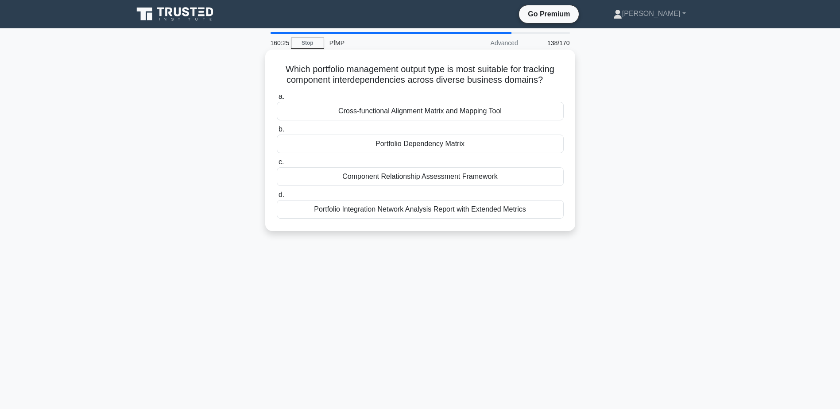
click at [459, 179] on div "Component Relationship Assessment Framework" at bounding box center [420, 176] width 287 height 19
click at [277, 165] on input "c. Component Relationship Assessment Framework" at bounding box center [277, 162] width 0 height 6
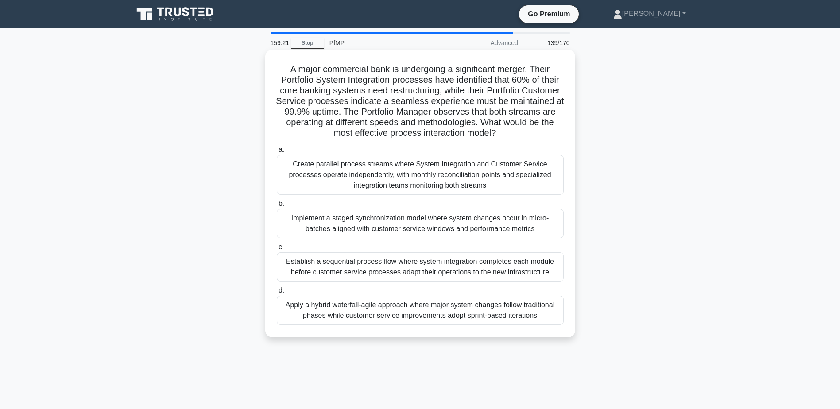
click at [452, 229] on div "Implement a staged synchronization model where system changes occur in micro-ba…" at bounding box center [420, 223] width 287 height 29
click at [277, 207] on input "b. Implement a staged synchronization model where system changes occur in micro…" at bounding box center [277, 204] width 0 height 6
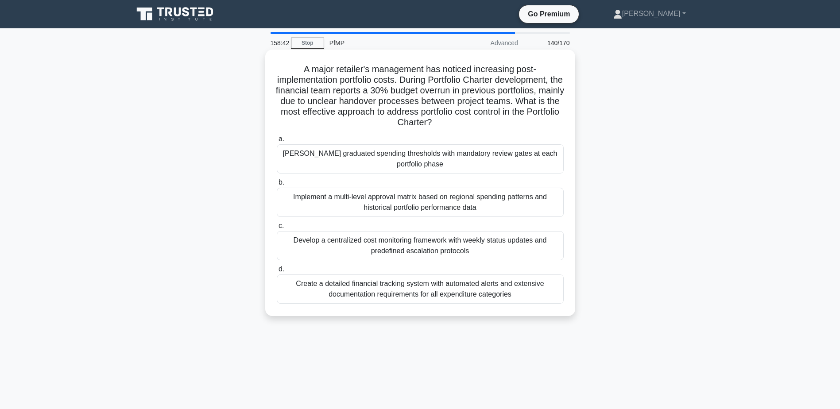
click at [432, 165] on div "Establish graduated spending thresholds with mandatory review gates at each por…" at bounding box center [420, 158] width 287 height 29
click at [277, 142] on input "a. Establish graduated spending thresholds with mandatory review gates at each …" at bounding box center [277, 139] width 0 height 6
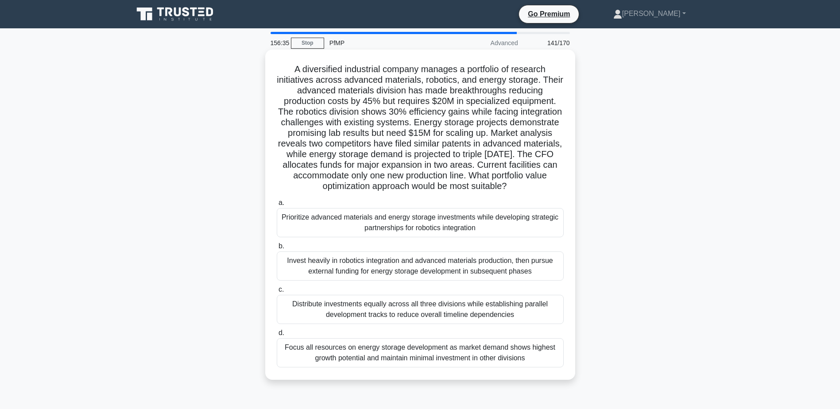
click at [483, 227] on div "Prioritize advanced materials and energy storage investments while developing s…" at bounding box center [420, 222] width 287 height 29
click at [277, 206] on input "a. Prioritize advanced materials and energy storage investments while developin…" at bounding box center [277, 203] width 0 height 6
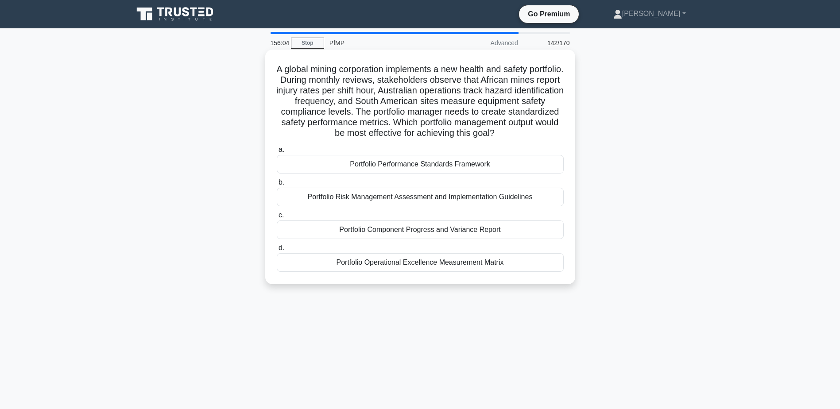
click at [395, 174] on div "Portfolio Performance Standards Framework" at bounding box center [420, 164] width 287 height 19
click at [277, 153] on input "a. Portfolio Performance Standards Framework" at bounding box center [277, 150] width 0 height 6
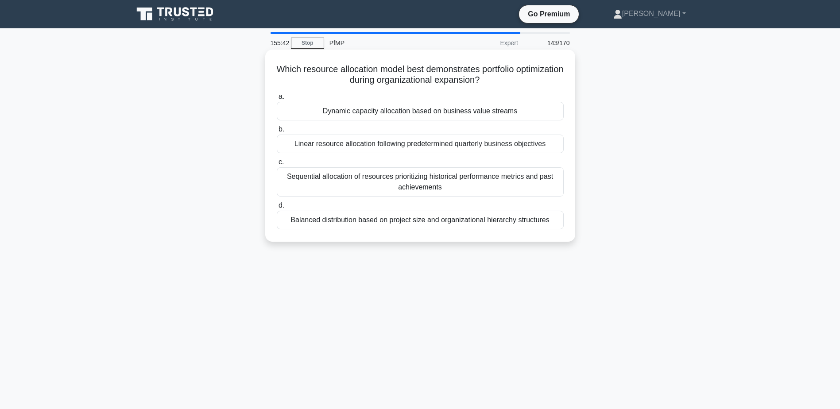
click at [452, 114] on div "Dynamic capacity allocation based on business value streams" at bounding box center [420, 111] width 287 height 19
click at [277, 100] on input "a. Dynamic capacity allocation based on business value streams" at bounding box center [277, 97] width 0 height 6
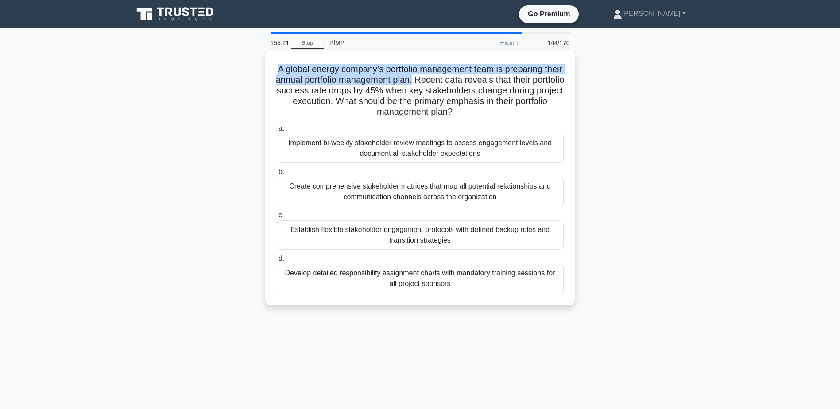
drag, startPoint x: 285, startPoint y: 70, endPoint x: 443, endPoint y: 82, distance: 158.5
click at [443, 82] on h5 "A global energy company's portfolio management team is preparing their annual p…" at bounding box center [420, 91] width 289 height 54
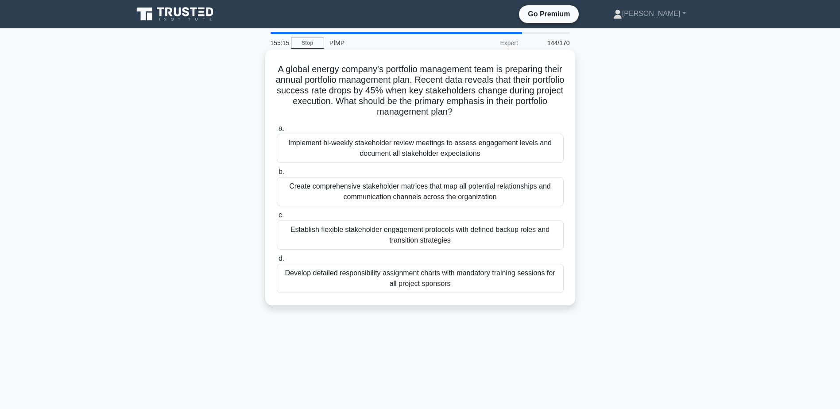
drag, startPoint x: 443, startPoint y: 82, endPoint x: 448, endPoint y: 89, distance: 9.0
click at [448, 89] on h5 "A global energy company's portfolio management team is preparing their annual p…" at bounding box center [420, 91] width 289 height 54
click at [440, 239] on div "Establish flexible stakeholder engagement protocols with defined backup roles a…" at bounding box center [420, 234] width 287 height 29
click at [277, 218] on input "c. Establish flexible stakeholder engagement protocols with defined backup role…" at bounding box center [277, 215] width 0 height 6
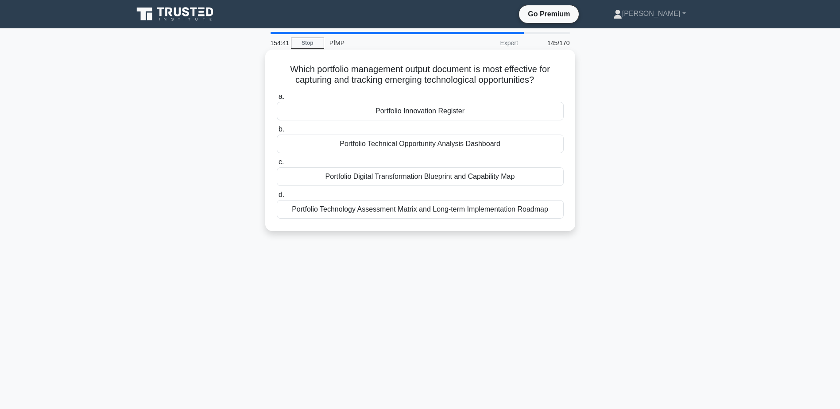
click at [524, 147] on div "Portfolio Technical Opportunity Analysis Dashboard" at bounding box center [420, 144] width 287 height 19
click at [277, 132] on input "b. Portfolio Technical Opportunity Analysis Dashboard" at bounding box center [277, 130] width 0 height 6
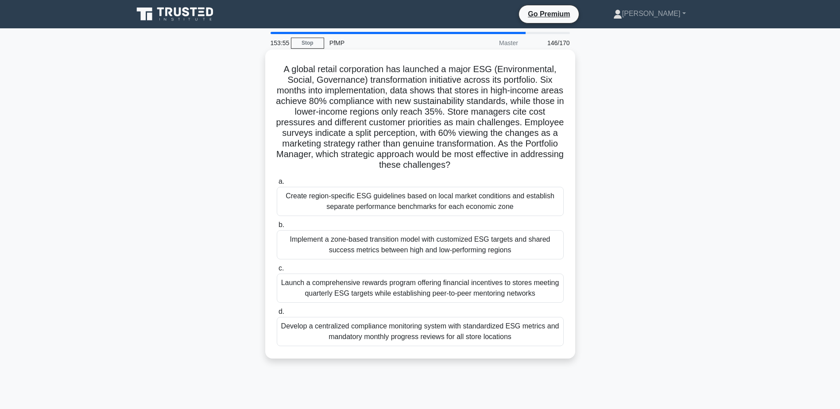
click at [469, 208] on div "Create region-specific ESG guidelines based on local market conditions and esta…" at bounding box center [420, 201] width 287 height 29
click at [277, 185] on input "a. Create region-specific ESG guidelines based on local market conditions and e…" at bounding box center [277, 182] width 0 height 6
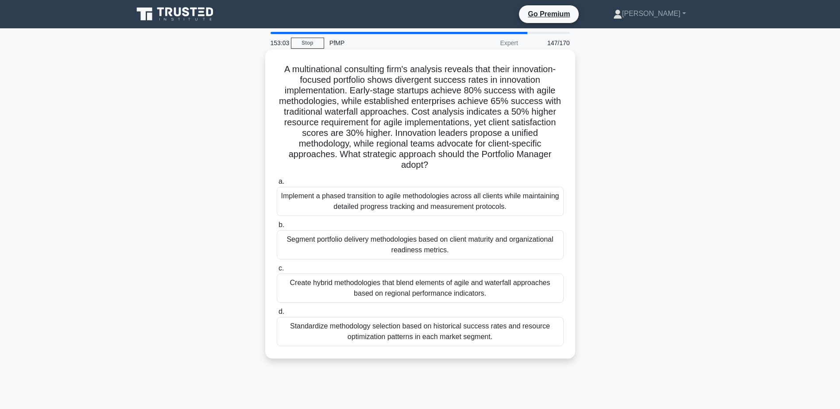
click at [360, 251] on div "Segment portfolio delivery methodologies based on client maturity and organizat…" at bounding box center [420, 244] width 287 height 29
click at [277, 228] on input "b. Segment portfolio delivery methodologies based on client maturity and organi…" at bounding box center [277, 225] width 0 height 6
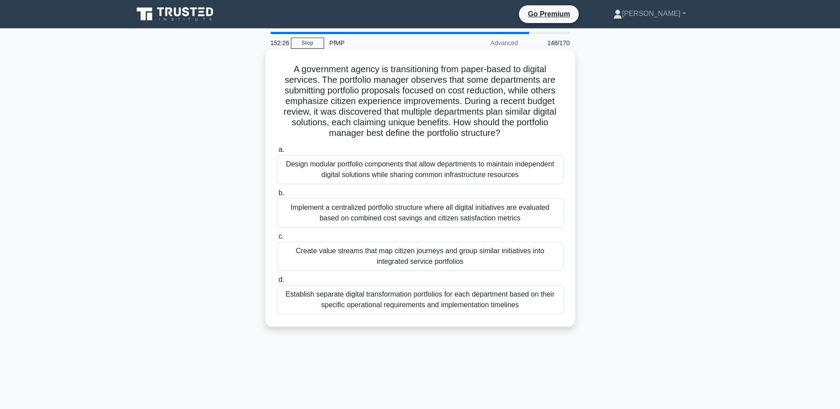
click at [391, 259] on div "Create value streams that map citizen journeys and group similar initiatives in…" at bounding box center [420, 256] width 287 height 29
click at [277, 239] on input "c. Create value streams that map citizen journeys and group similar initiatives…" at bounding box center [277, 237] width 0 height 6
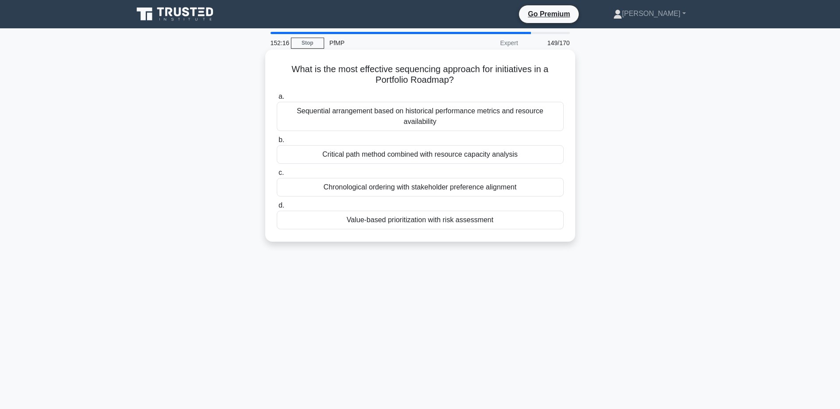
click at [467, 223] on div "Value-based prioritization with risk assessment" at bounding box center [420, 220] width 287 height 19
click at [277, 209] on input "d. Value-based prioritization with risk assessment" at bounding box center [277, 206] width 0 height 6
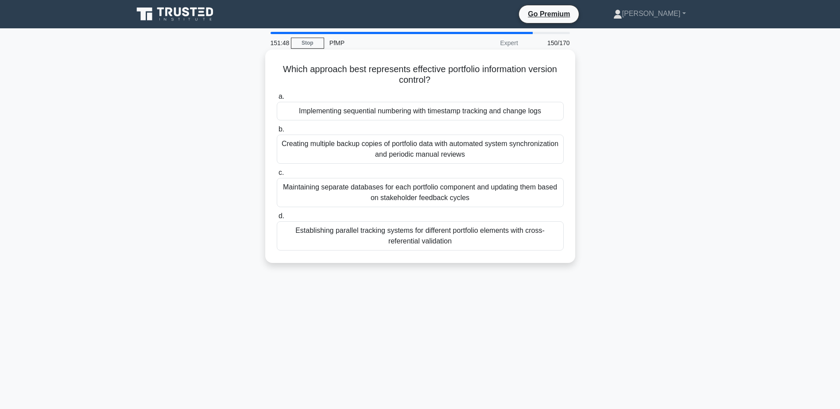
click at [462, 242] on div "Establishing parallel tracking systems for different portfolio elements with cr…" at bounding box center [420, 235] width 287 height 29
click at [277, 219] on input "d. Establishing parallel tracking systems for different portfolio elements with…" at bounding box center [277, 216] width 0 height 6
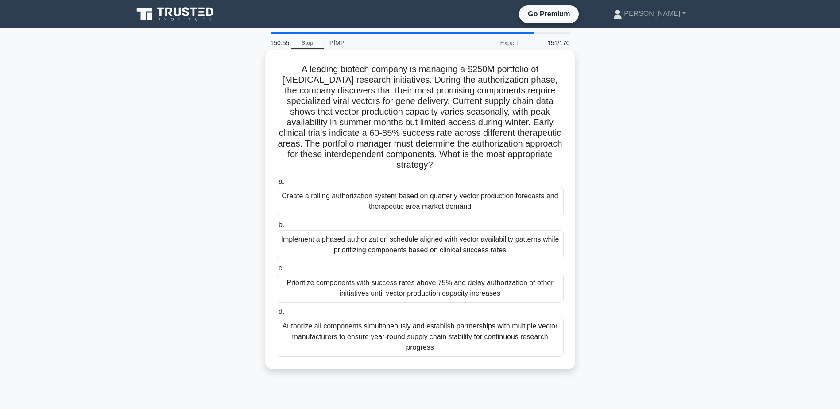
click at [497, 251] on div "Implement a phased authorization schedule aligned with vector availability patt…" at bounding box center [420, 244] width 287 height 29
click at [277, 228] on input "b. Implement a phased authorization schedule aligned with vector availability p…" at bounding box center [277, 225] width 0 height 6
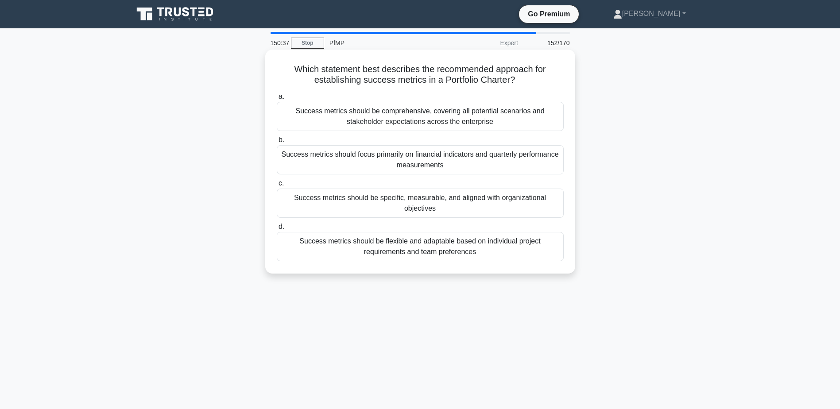
click at [523, 209] on div "Success metrics should be specific, measurable, and aligned with organizational…" at bounding box center [420, 203] width 287 height 29
click at [277, 186] on input "c. Success metrics should be specific, measurable, and aligned with organizatio…" at bounding box center [277, 184] width 0 height 6
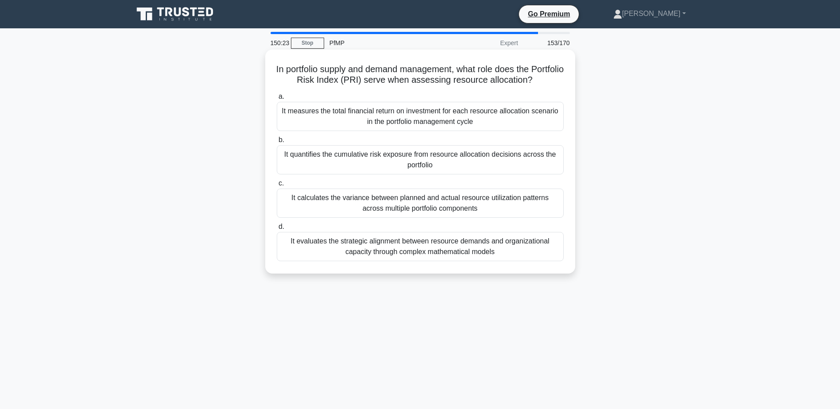
click at [518, 166] on div "It quantifies the cumulative risk exposure from resource allocation decisions a…" at bounding box center [420, 159] width 287 height 29
click at [277, 143] on input "b. It quantifies the cumulative risk exposure from resource allocation decision…" at bounding box center [277, 140] width 0 height 6
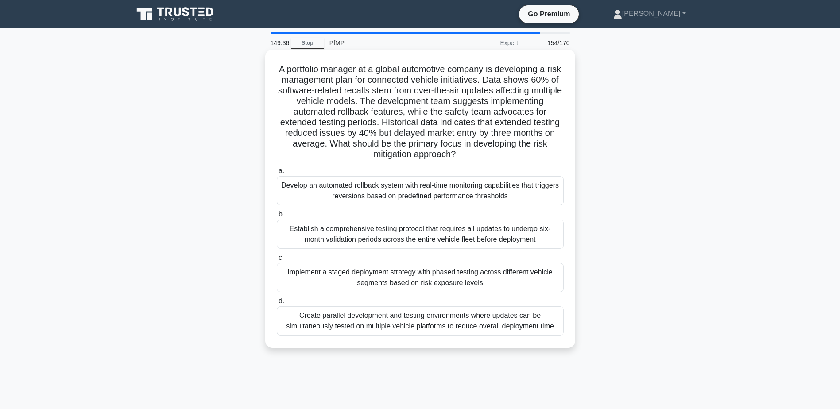
click at [452, 280] on div "Implement a staged deployment strategy with phased testing across different veh…" at bounding box center [420, 277] width 287 height 29
click at [277, 261] on input "c. Implement a staged deployment strategy with phased testing across different …" at bounding box center [277, 258] width 0 height 6
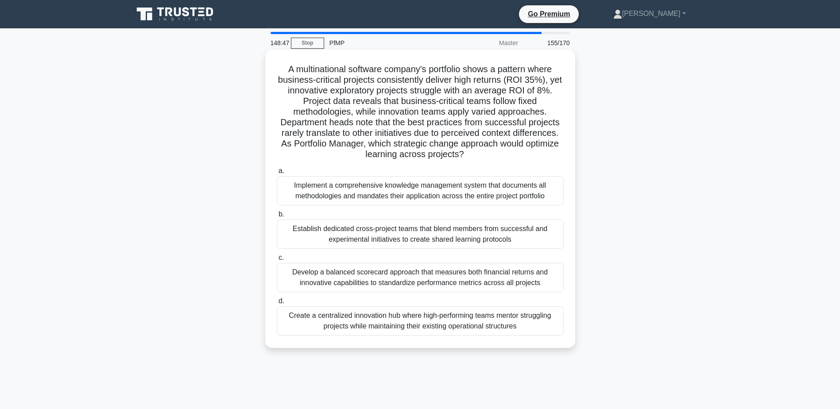
click at [467, 242] on div "Establish dedicated cross-project teams that blend members from successful and …" at bounding box center [420, 234] width 287 height 29
click at [277, 217] on input "b. Establish dedicated cross-project teams that blend members from successful a…" at bounding box center [277, 215] width 0 height 6
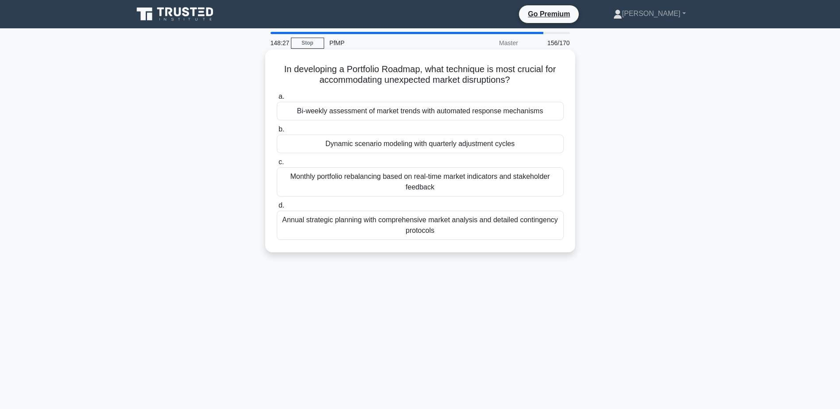
click at [475, 193] on div "Monthly portfolio rebalancing based on real-time market indicators and stakehol…" at bounding box center [420, 181] width 287 height 29
click at [277, 165] on input "c. Monthly portfolio rebalancing based on real-time market indicators and stake…" at bounding box center [277, 162] width 0 height 6
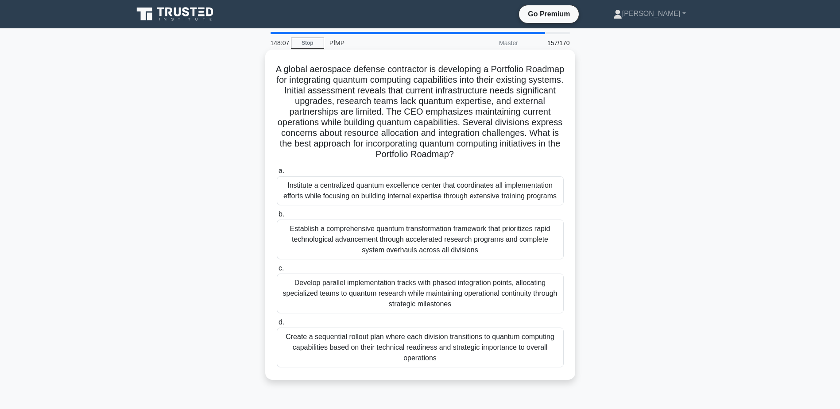
drag, startPoint x: 292, startPoint y: 70, endPoint x: 530, endPoint y: 156, distance: 253.7
click at [530, 156] on h5 "A global aerospace defense contractor is developing a Portfolio Roadmap for int…" at bounding box center [420, 112] width 289 height 97
drag, startPoint x: 530, startPoint y: 156, endPoint x: 515, endPoint y: 166, distance: 17.7
click at [515, 166] on div "a. Institute a centralized quantum excellence center that coordinates all imple…" at bounding box center [419, 266] width 297 height 205
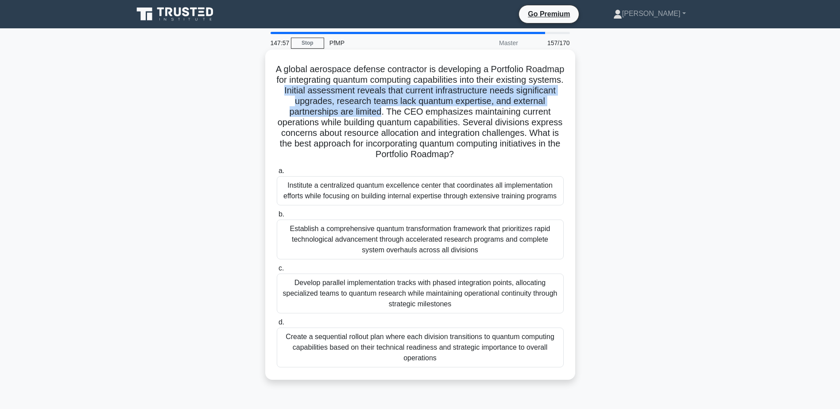
drag, startPoint x: 350, startPoint y: 92, endPoint x: 415, endPoint y: 111, distance: 67.9
click at [415, 111] on h5 "A global aerospace defense contractor is developing a Portfolio Roadmap for int…" at bounding box center [420, 112] width 289 height 97
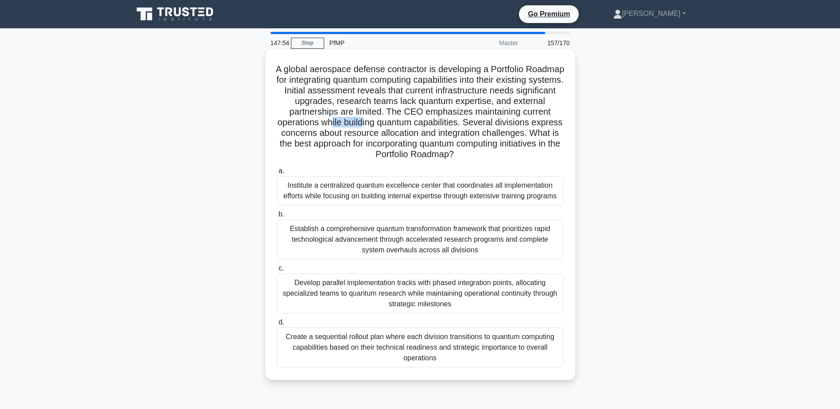
drag, startPoint x: 415, startPoint y: 111, endPoint x: 414, endPoint y: 121, distance: 10.2
click at [414, 121] on h5 "A global aerospace defense contractor is developing a Portfolio Roadmap for int…" at bounding box center [420, 112] width 289 height 97
click at [536, 116] on h5 "A global aerospace defense contractor is developing a Portfolio Roadmap for int…" at bounding box center [420, 112] width 289 height 97
click at [479, 312] on div "Develop parallel implementation tracks with phased integration points, allocati…" at bounding box center [420, 294] width 287 height 40
click at [277, 271] on input "c. Develop parallel implementation tracks with phased integration points, alloc…" at bounding box center [277, 269] width 0 height 6
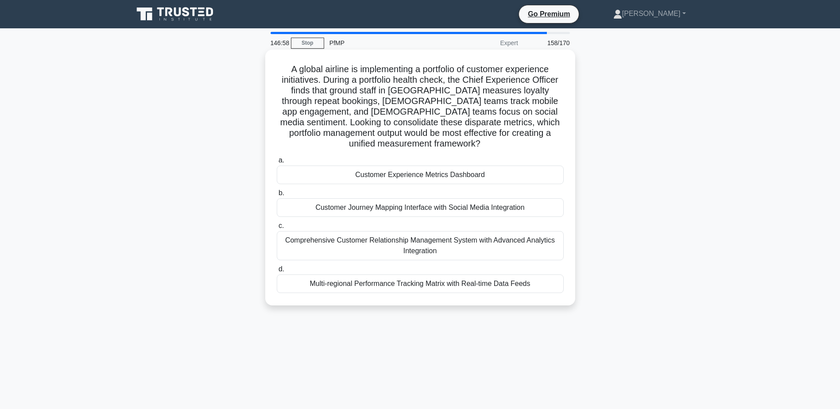
click at [492, 174] on div "Customer Experience Metrics Dashboard" at bounding box center [420, 175] width 287 height 19
click at [277, 163] on input "a. Customer Experience Metrics Dashboard" at bounding box center [277, 161] width 0 height 6
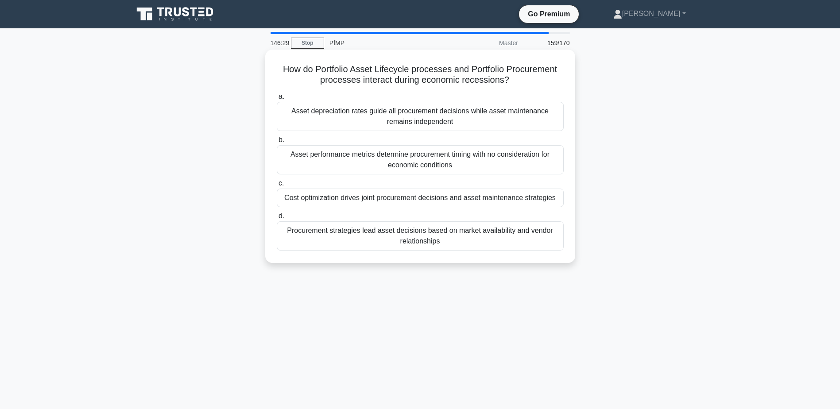
click at [552, 198] on div "Cost optimization drives joint procurement decisions and asset maintenance stra…" at bounding box center [420, 198] width 287 height 19
click at [277, 186] on input "c. Cost optimization drives joint procurement decisions and asset maintenance s…" at bounding box center [277, 184] width 0 height 6
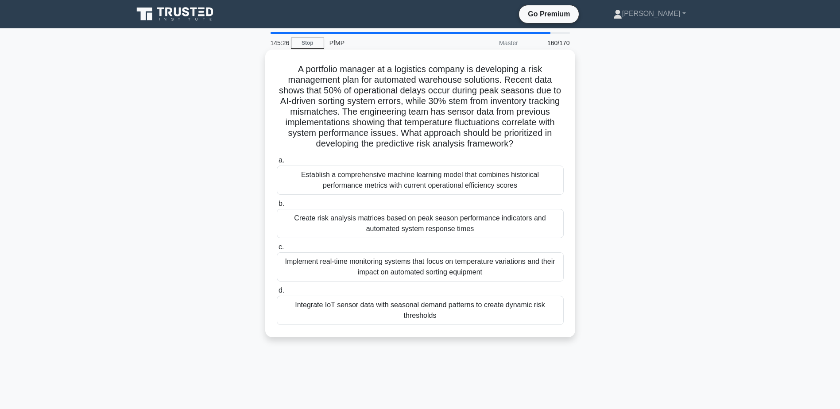
click at [446, 189] on div "Establish a comprehensive machine learning model that combines historical perfo…" at bounding box center [420, 180] width 287 height 29
click at [277, 163] on input "a. Establish a comprehensive machine learning model that combines historical pe…" at bounding box center [277, 161] width 0 height 6
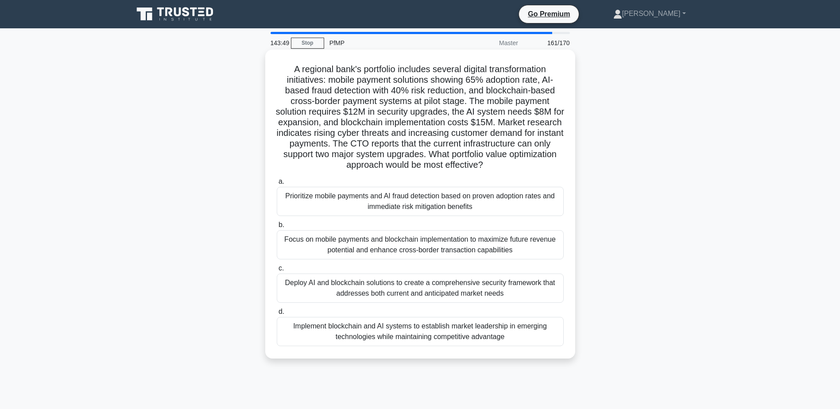
click at [398, 289] on div "Deploy AI and blockchain solutions to create a comprehensive security framework…" at bounding box center [420, 288] width 287 height 29
click at [277, 271] on input "c. Deploy AI and blockchain solutions to create a comprehensive security framew…" at bounding box center [277, 269] width 0 height 6
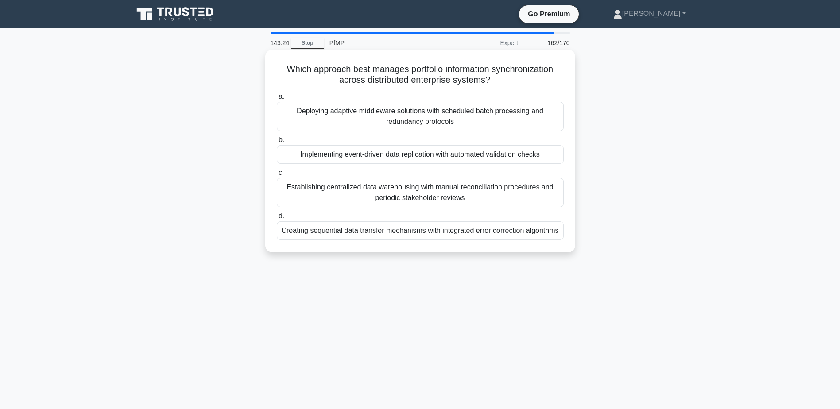
click at [389, 236] on div "Creating sequential data transfer mechanisms with integrated error correction a…" at bounding box center [420, 230] width 287 height 19
click at [277, 219] on input "d. Creating sequential data transfer mechanisms with integrated error correctio…" at bounding box center [277, 216] width 0 height 6
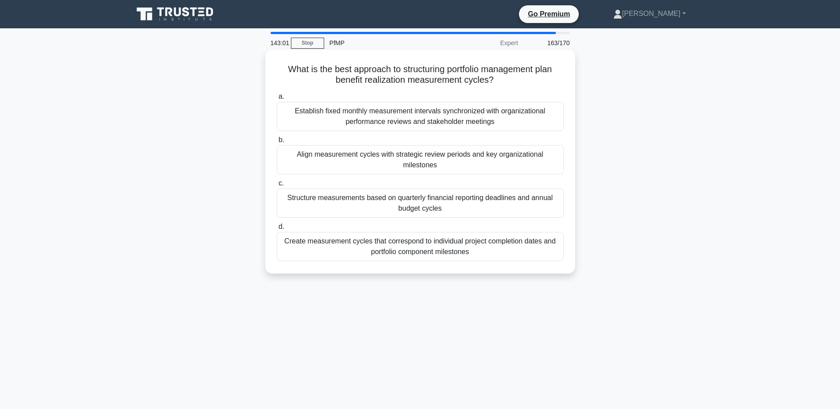
click at [413, 161] on div "Align measurement cycles with strategic review periods and key organizational m…" at bounding box center [420, 159] width 287 height 29
click at [277, 143] on input "b. Align measurement cycles with strategic review periods and key organizationa…" at bounding box center [277, 140] width 0 height 6
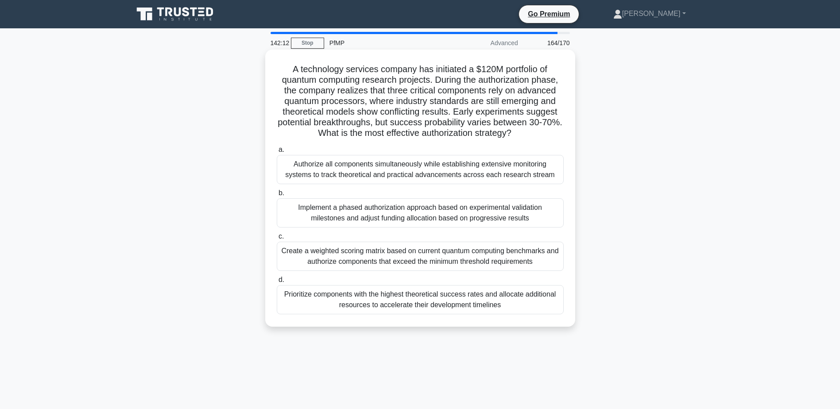
click at [393, 212] on div "Implement a phased authorization approach based on experimental validation mile…" at bounding box center [420, 212] width 287 height 29
click at [277, 196] on input "b. Implement a phased authorization approach based on experimental validation m…" at bounding box center [277, 193] width 0 height 6
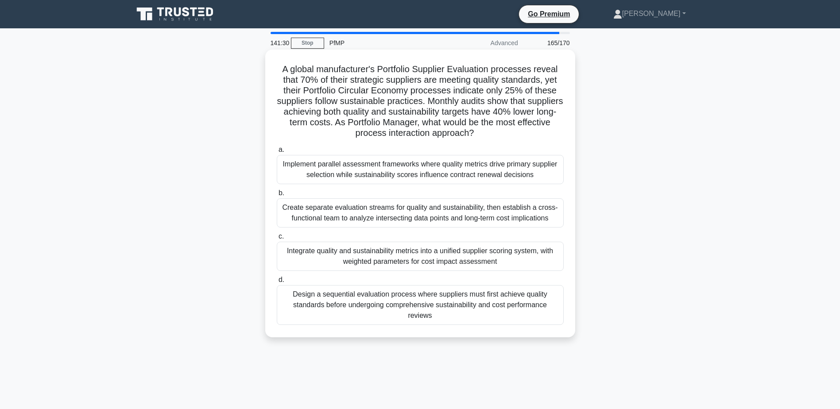
click at [457, 258] on div "Integrate quality and sustainability metrics into a unified supplier scoring sy…" at bounding box center [420, 256] width 287 height 29
click at [277, 239] on input "c. Integrate quality and sustainability metrics into a unified supplier scoring…" at bounding box center [277, 237] width 0 height 6
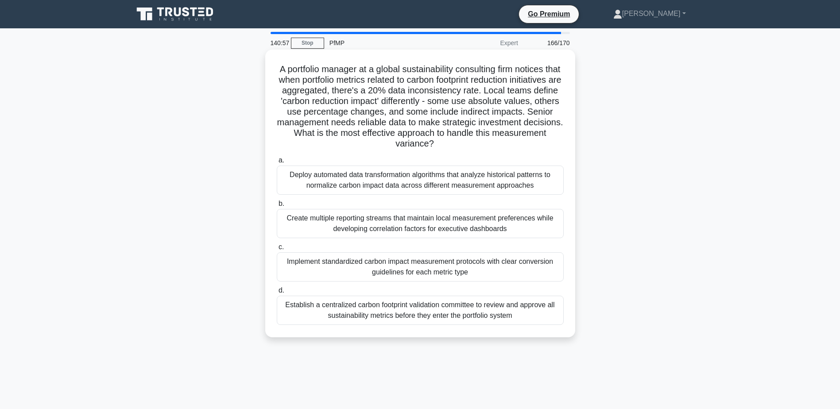
click at [427, 270] on div "Implement standardized carbon impact measurement protocols with clear conversio…" at bounding box center [420, 266] width 287 height 29
click at [277, 250] on input "c. Implement standardized carbon impact measurement protocols with clear conver…" at bounding box center [277, 247] width 0 height 6
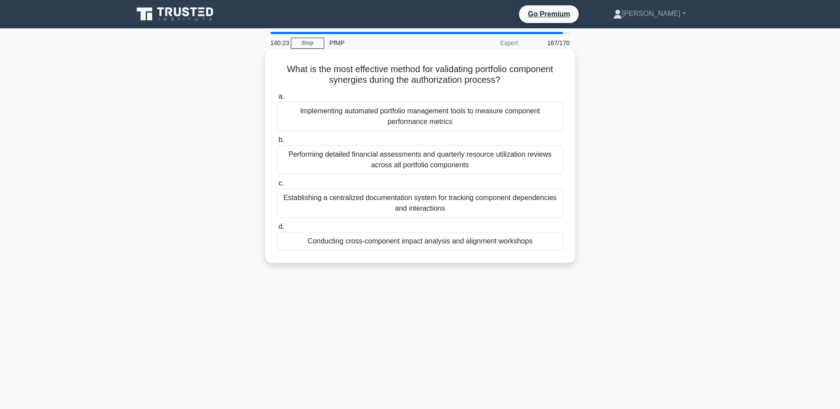
click at [422, 242] on div "Conducting cross-component impact analysis and alignment workshops" at bounding box center [420, 241] width 287 height 19
click at [277, 230] on input "d. Conducting cross-component impact analysis and alignment workshops" at bounding box center [277, 227] width 0 height 6
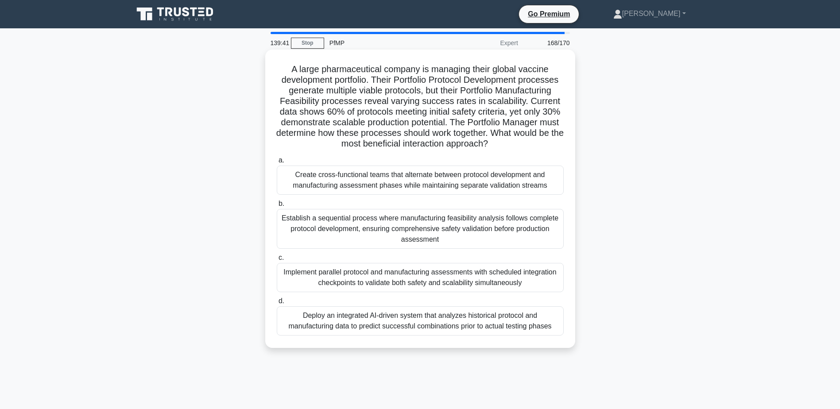
click at [420, 284] on div "Implement parallel protocol and manufacturing assessments with scheduled integr…" at bounding box center [420, 277] width 287 height 29
click at [277, 261] on input "c. Implement parallel protocol and manufacturing assessments with scheduled int…" at bounding box center [277, 258] width 0 height 6
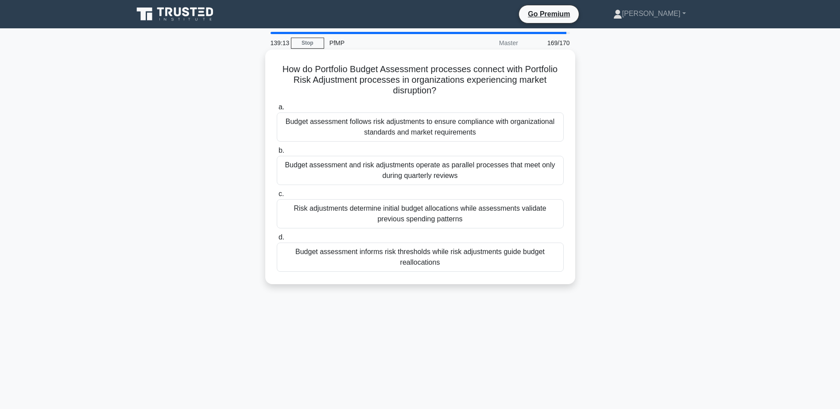
click at [323, 247] on div "Budget assessment informs risk thresholds while risk adjustments guide budget r…" at bounding box center [420, 257] width 287 height 29
click at [277, 240] on input "d. Budget assessment informs risk thresholds while risk adjustments guide budge…" at bounding box center [277, 238] width 0 height 6
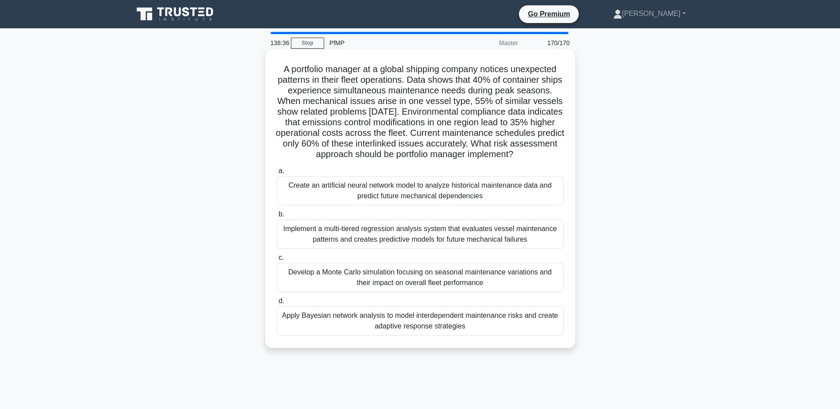
click at [336, 200] on div "Create an artificial neural network model to analyze historical maintenance dat…" at bounding box center [420, 190] width 287 height 29
click at [277, 174] on input "a. Create an artificial neural network model to analyze historical maintenance …" at bounding box center [277, 171] width 0 height 6
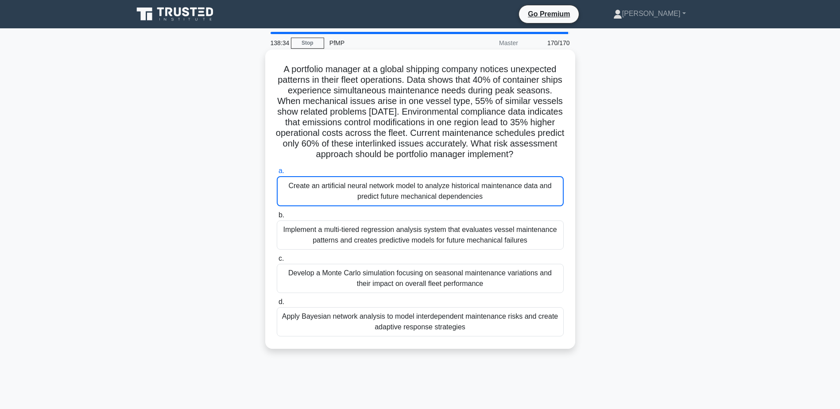
scroll to position [31, 0]
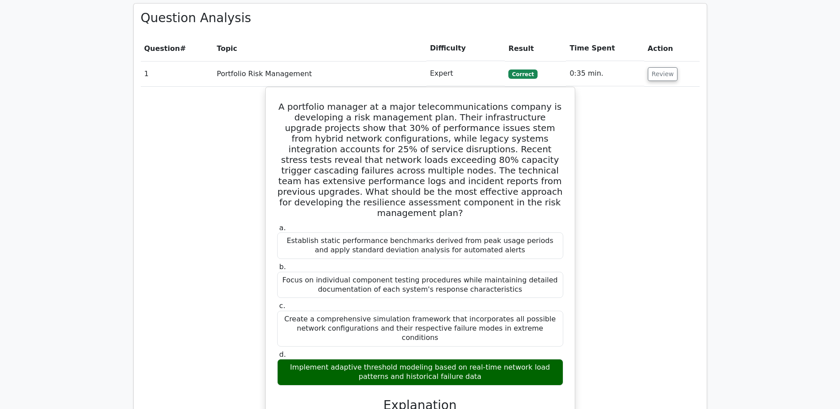
scroll to position [664, 0]
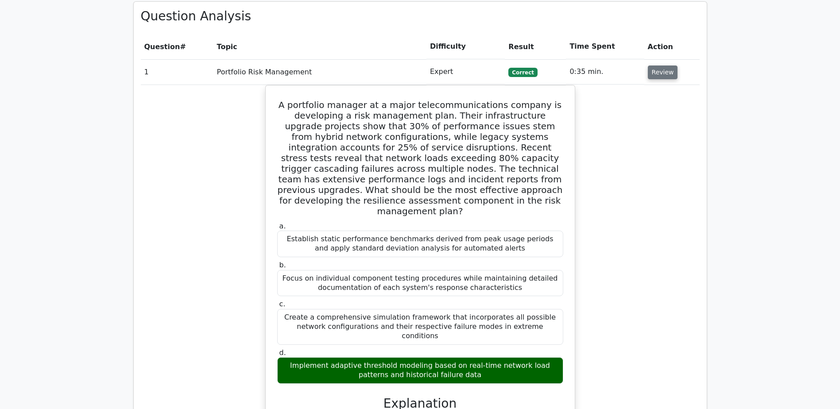
click at [662, 66] on button "Review" at bounding box center [663, 73] width 30 height 14
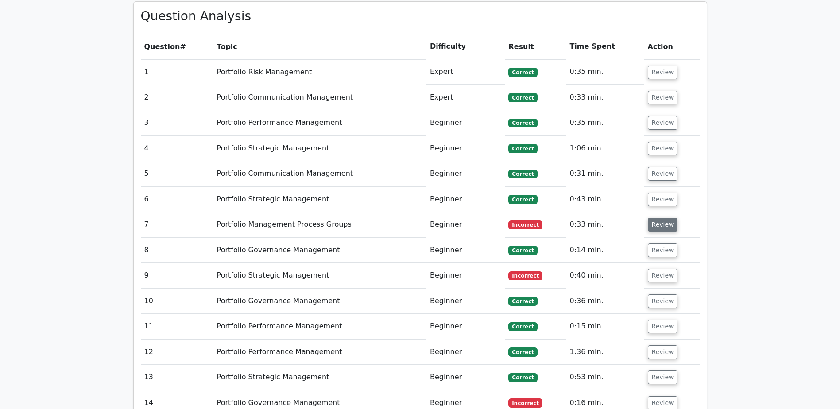
click at [654, 218] on button "Review" at bounding box center [663, 225] width 30 height 14
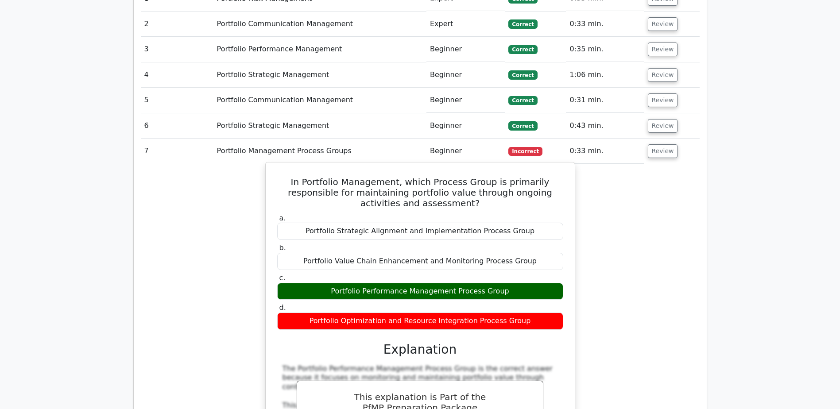
scroll to position [753, 0]
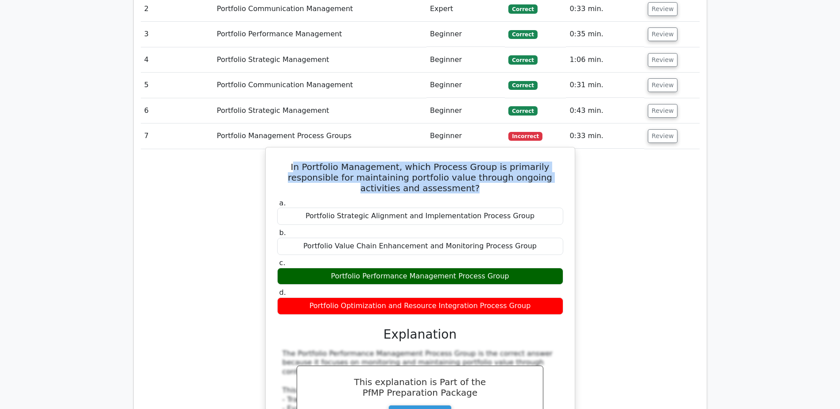
drag, startPoint x: 280, startPoint y: 134, endPoint x: 488, endPoint y: 158, distance: 209.9
click at [488, 162] on h5 "In Portfolio Management, which Process Group is primarily responsible for maint…" at bounding box center [420, 178] width 288 height 32
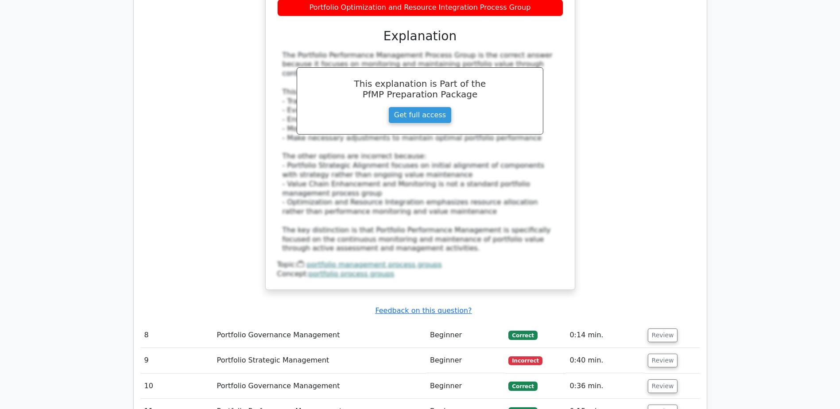
scroll to position [1151, 0]
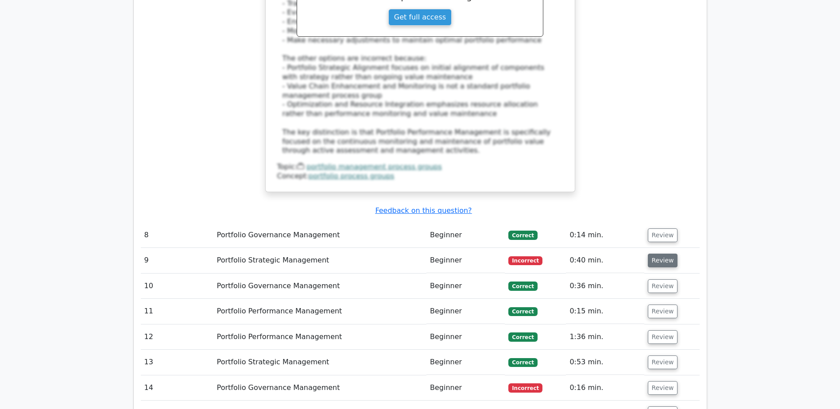
click at [656, 254] on button "Review" at bounding box center [663, 261] width 30 height 14
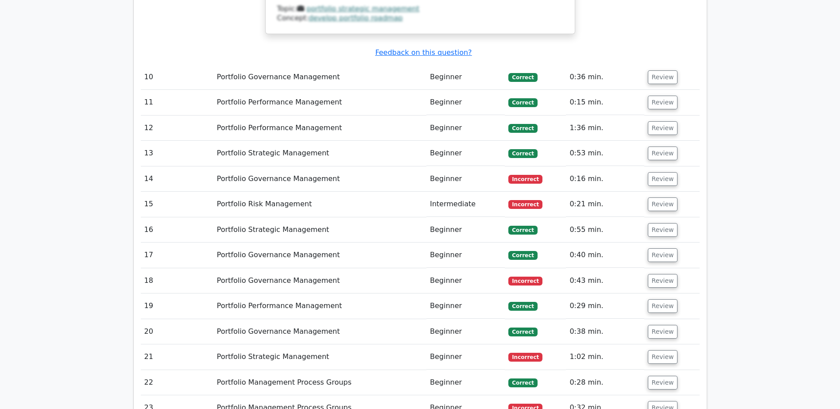
scroll to position [2081, 0]
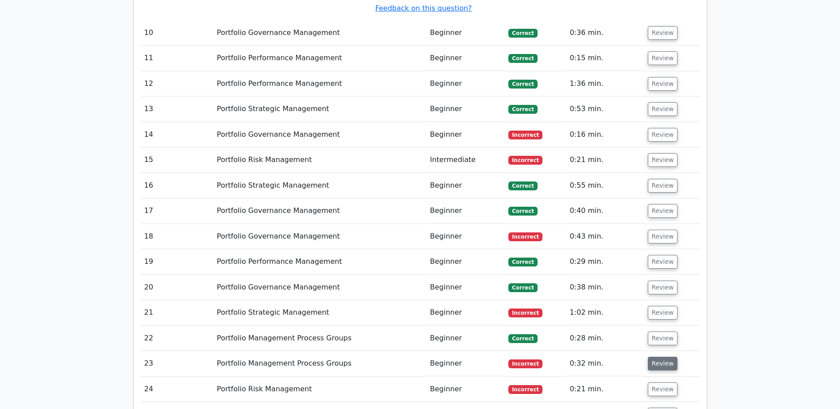
click at [648, 357] on button "Review" at bounding box center [663, 364] width 30 height 14
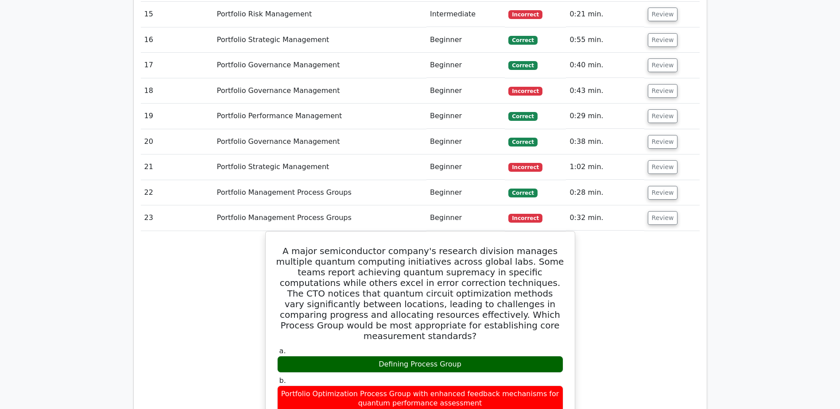
scroll to position [2213, 0]
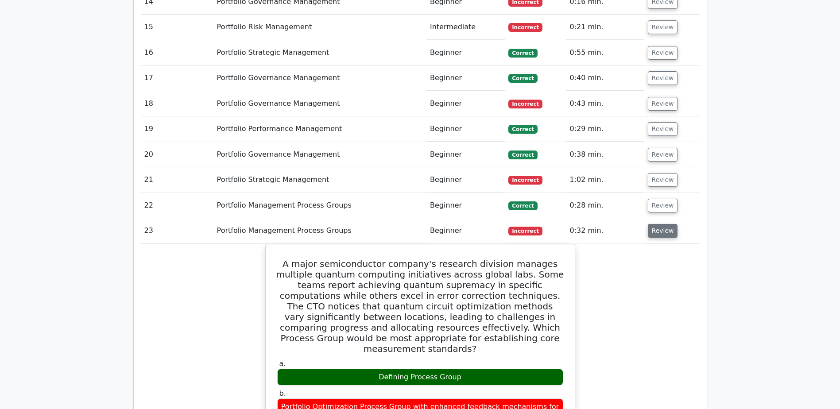
click at [665, 224] on button "Review" at bounding box center [663, 231] width 30 height 14
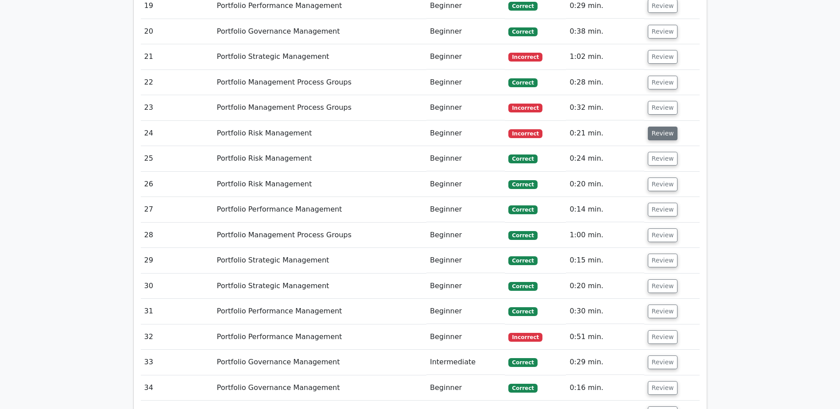
scroll to position [2346, 0]
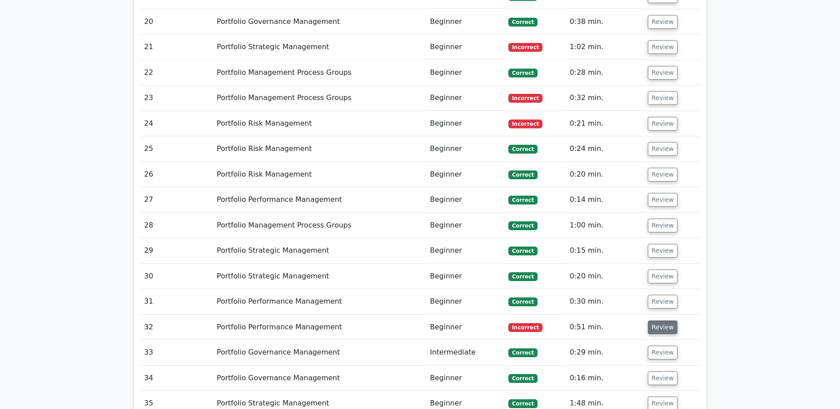
click at [670, 321] on button "Review" at bounding box center [663, 328] width 30 height 14
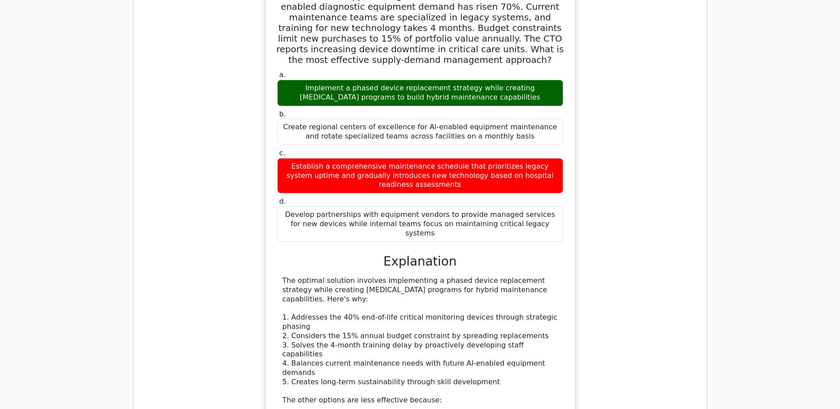
scroll to position [2745, 0]
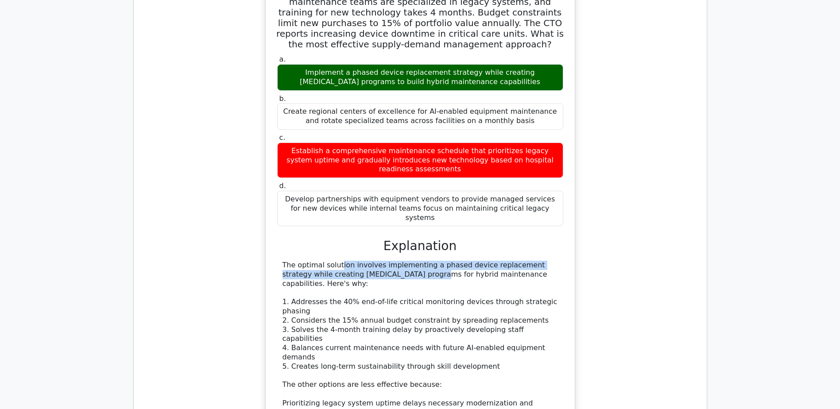
drag, startPoint x: 283, startPoint y: 184, endPoint x: 323, endPoint y: 199, distance: 42.3
click at [323, 261] on div "The optimal solution involves implementing a phased device replacement strategy…" at bounding box center [419, 371] width 275 height 221
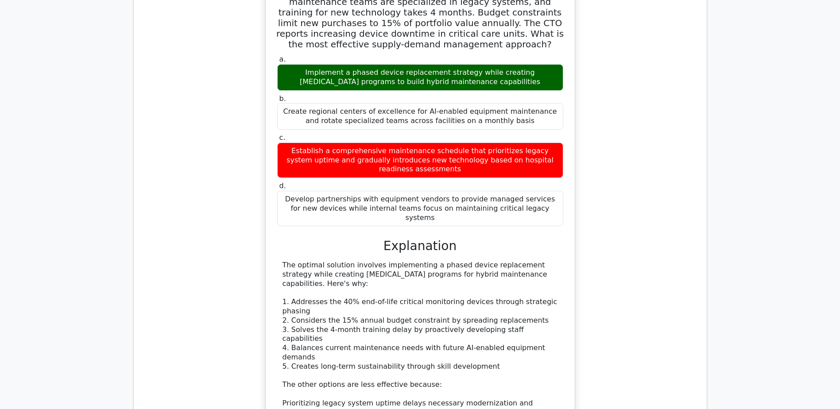
drag, startPoint x: 323, startPoint y: 199, endPoint x: 323, endPoint y: 213, distance: 14.2
click at [323, 261] on div "The optimal solution involves implementing a phased device replacement strategy…" at bounding box center [419, 371] width 275 height 221
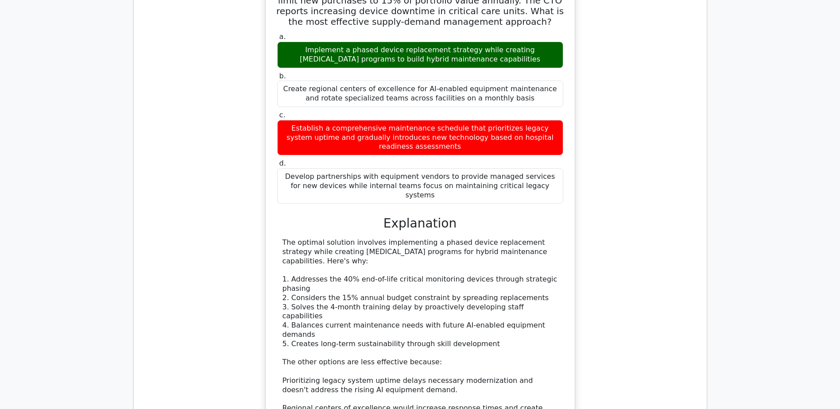
scroll to position [2789, 0]
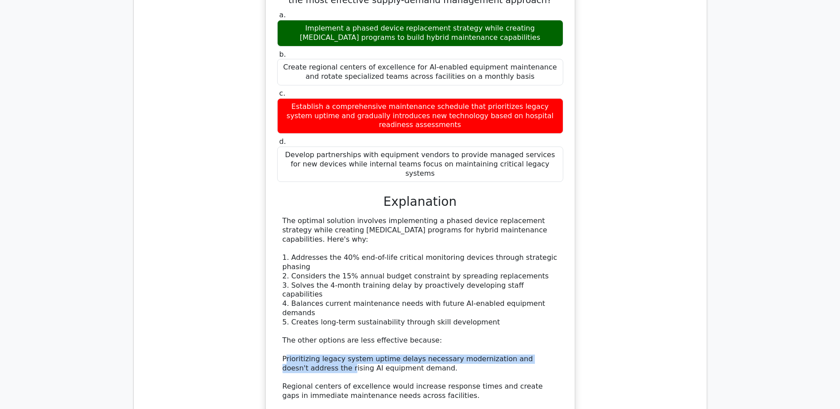
drag, startPoint x: 286, startPoint y: 242, endPoint x: 297, endPoint y: 252, distance: 15.0
click at [297, 252] on div "The optimal solution involves implementing a phased device replacement strategy…" at bounding box center [419, 326] width 275 height 221
drag, startPoint x: 297, startPoint y: 252, endPoint x: 370, endPoint y: 261, distance: 73.6
click at [370, 261] on div "The optimal solution involves implementing a phased device replacement strategy…" at bounding box center [419, 326] width 275 height 221
drag, startPoint x: 387, startPoint y: 256, endPoint x: 344, endPoint y: 274, distance: 47.4
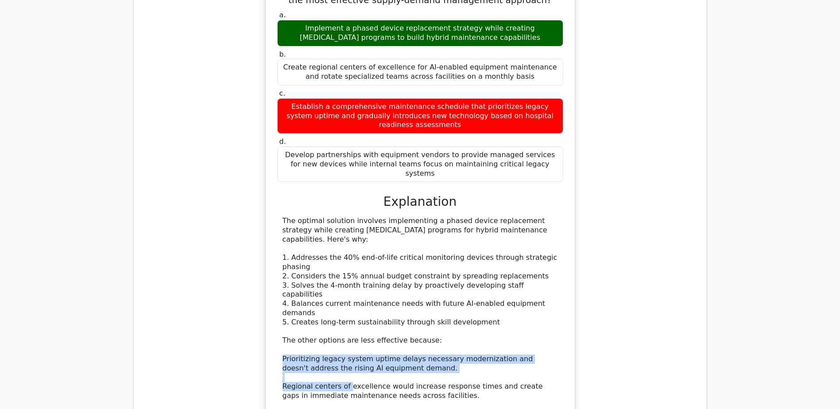
click at [344, 274] on div "The optimal solution involves implementing a phased device replacement strategy…" at bounding box center [419, 326] width 275 height 221
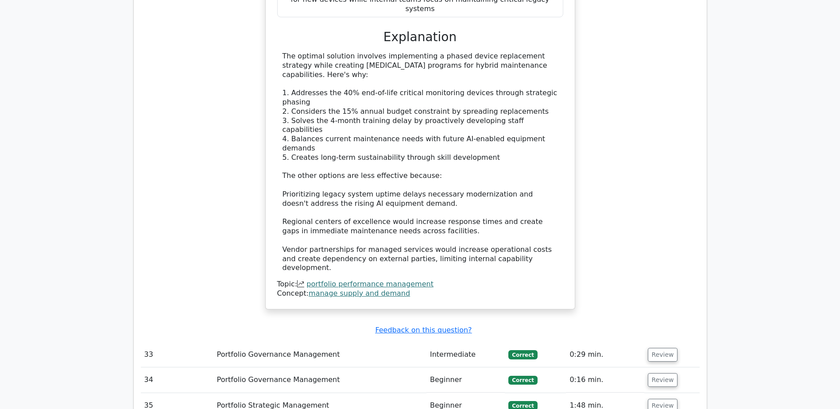
scroll to position [3010, 0]
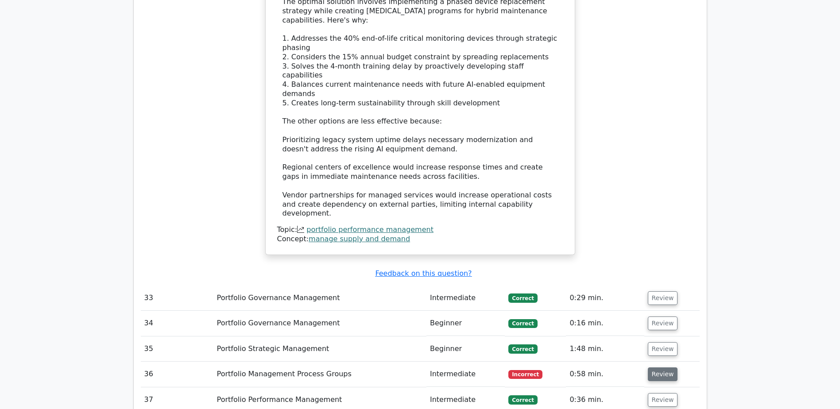
click at [664, 367] on button "Review" at bounding box center [663, 374] width 30 height 14
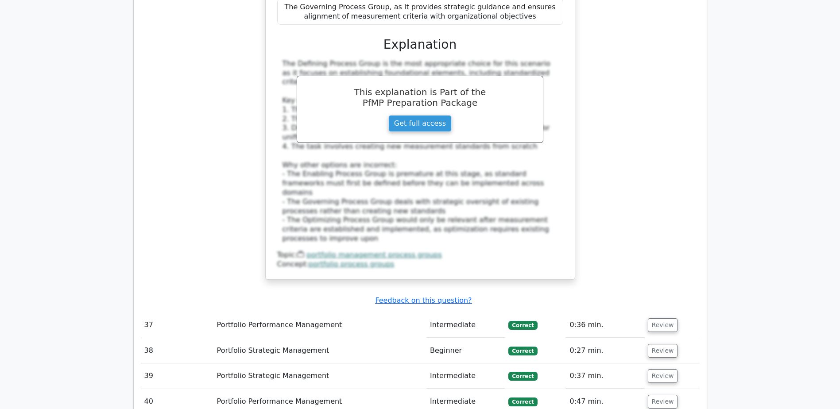
scroll to position [3630, 0]
drag, startPoint x: 656, startPoint y: 282, endPoint x: 650, endPoint y: 283, distance: 5.9
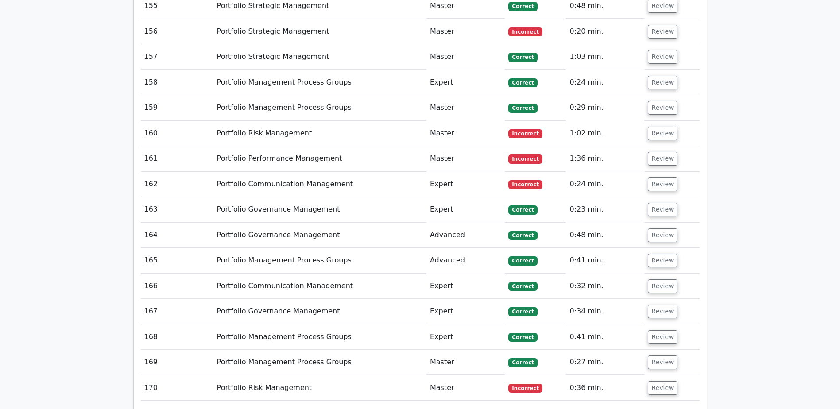
scroll to position [7349, 0]
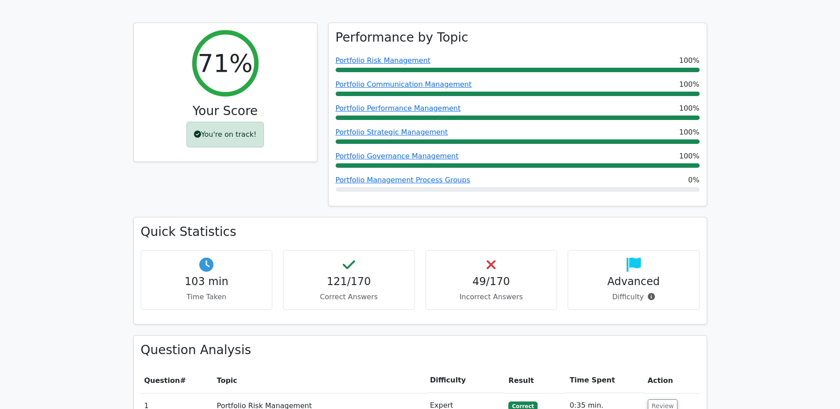
scroll to position [253, 0]
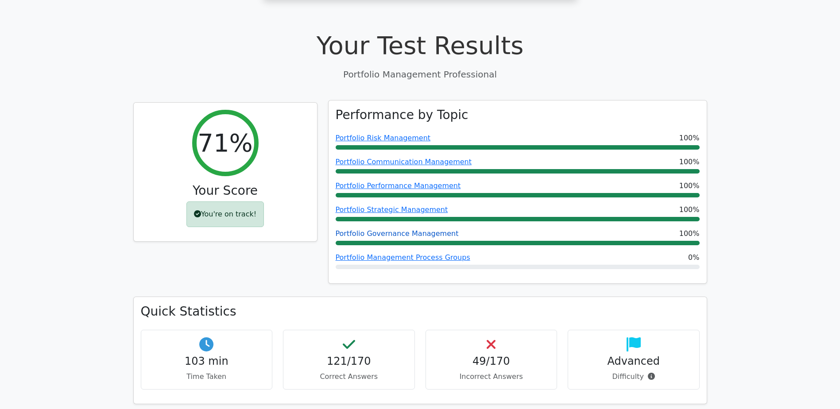
click at [409, 229] on link "Portfolio Governance Management" at bounding box center [397, 233] width 123 height 8
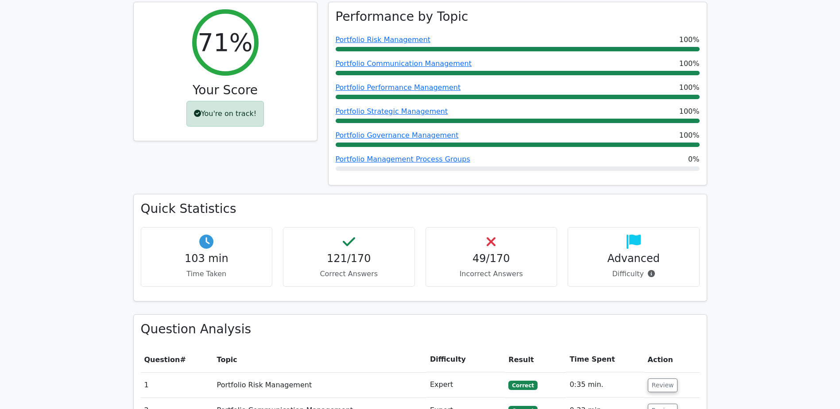
scroll to position [354, 0]
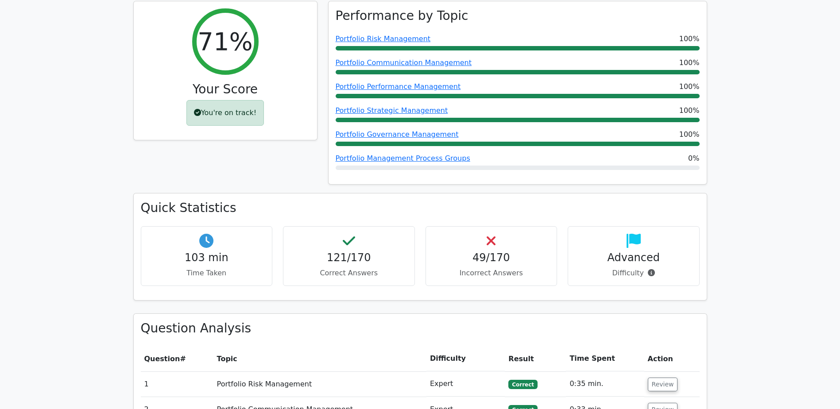
click at [486, 251] on h4 "49/170" at bounding box center [491, 257] width 117 height 13
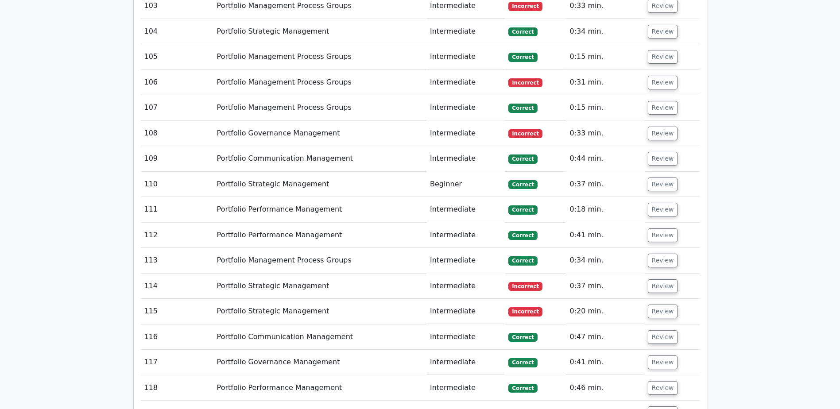
scroll to position [8313, 0]
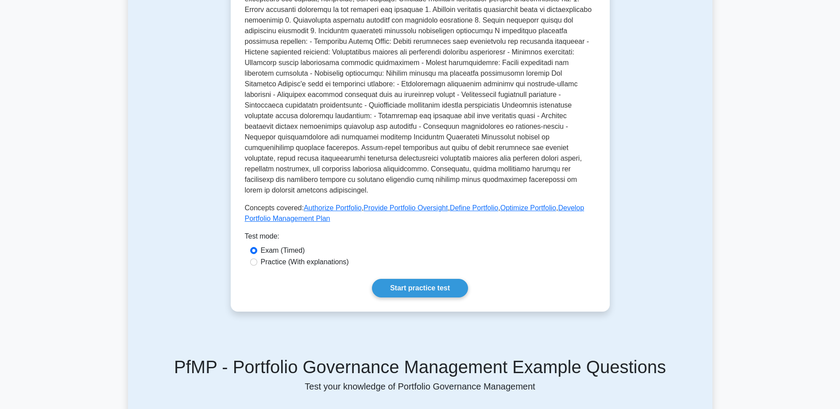
scroll to position [266, 0]
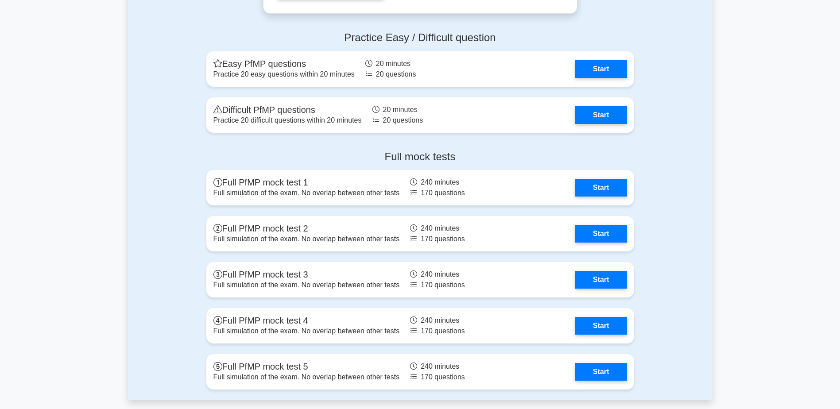
scroll to position [1195, 0]
